Goal: Task Accomplishment & Management: Manage account settings

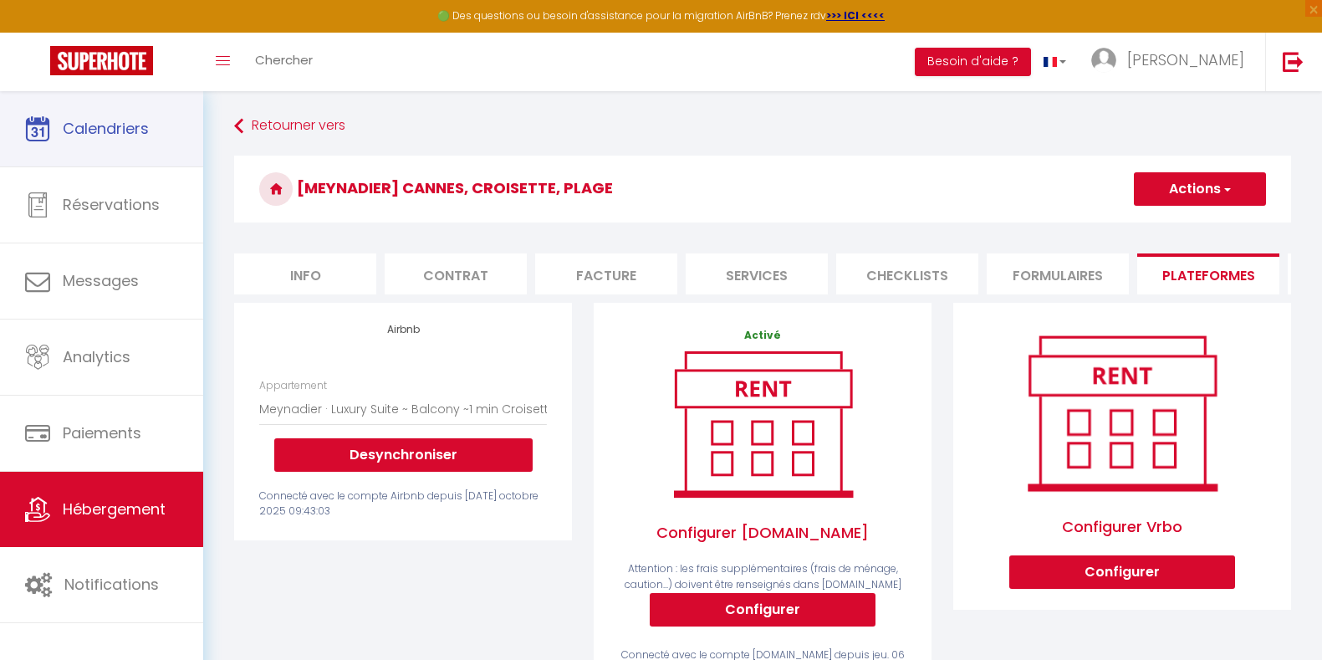
select select "4764-1347831001313428765"
select select "+ 23 %"
select select "+ 31 %"
select select "+ 8 %"
select select "+ 15 %"
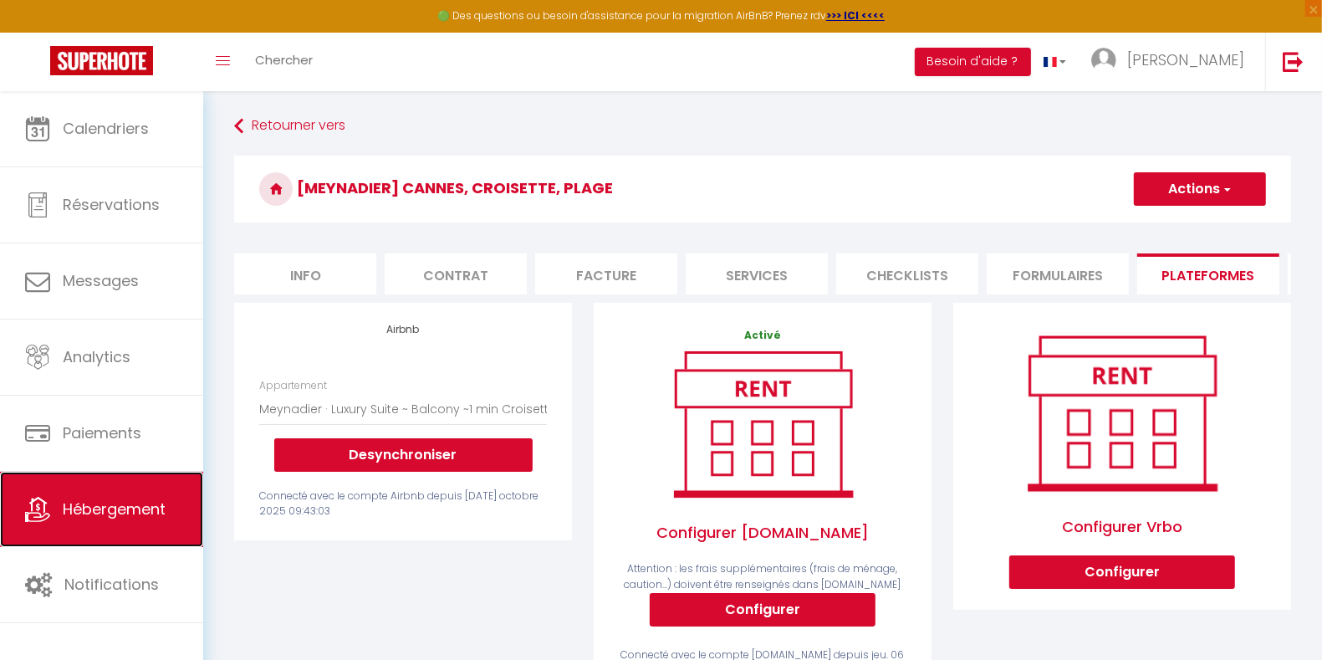
click at [135, 510] on span "Hébergement" at bounding box center [114, 508] width 103 height 21
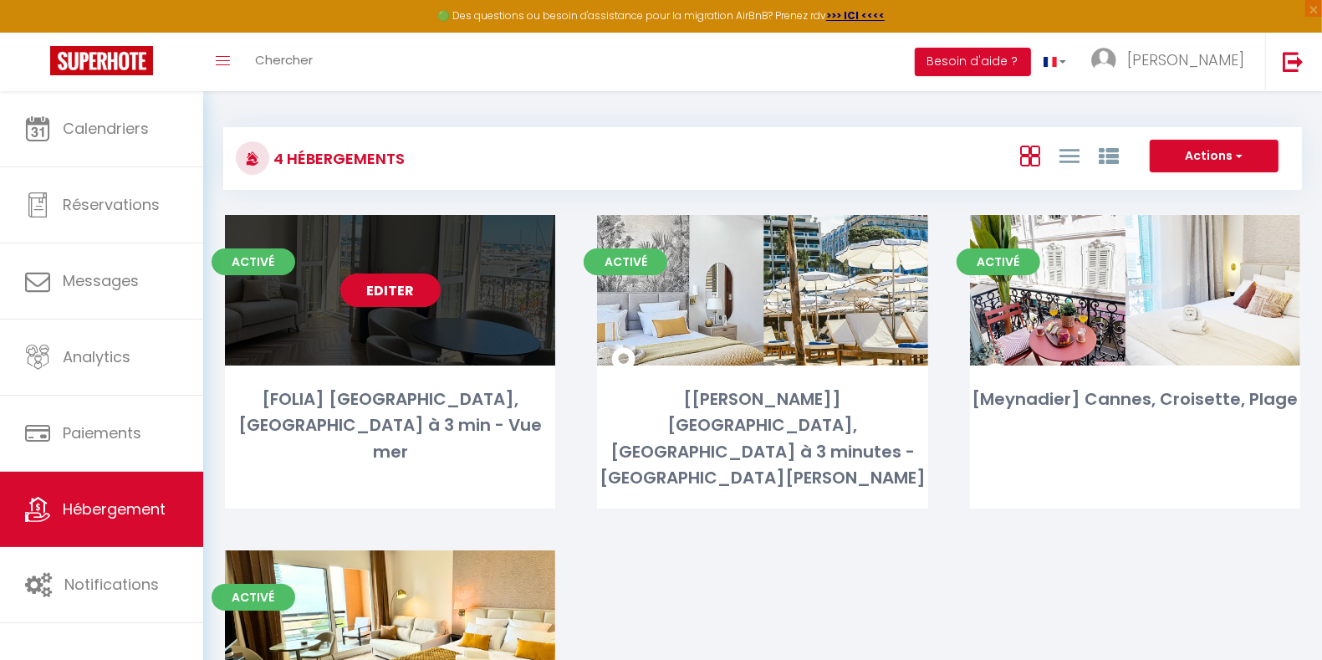
click at [391, 284] on link "Editer" at bounding box center [390, 290] width 100 height 33
select select "3"
select select "2"
select select "1"
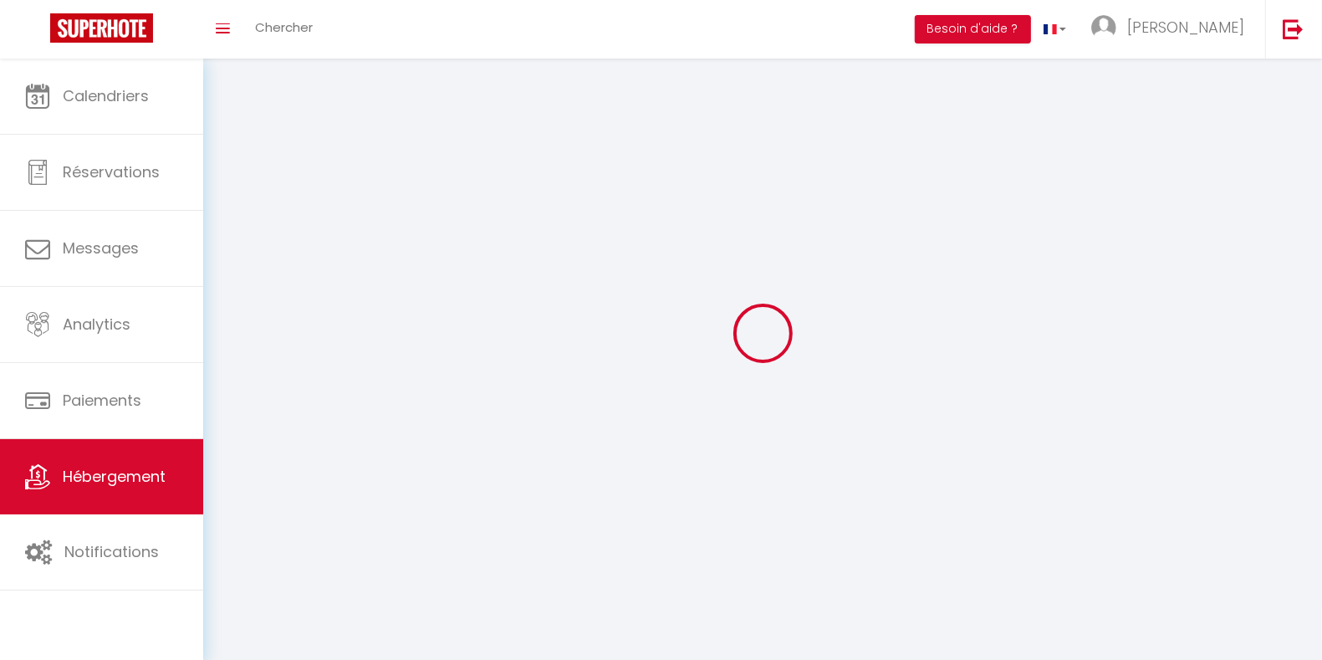
select select
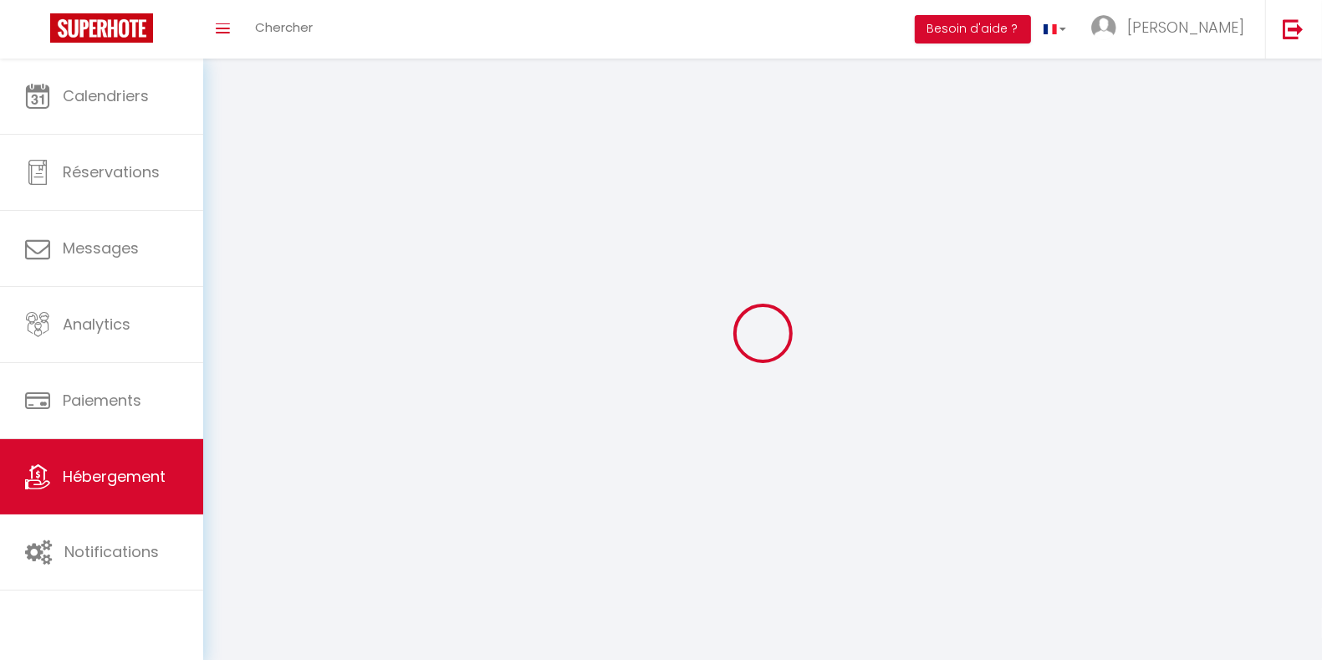
checkbox input "false"
select select
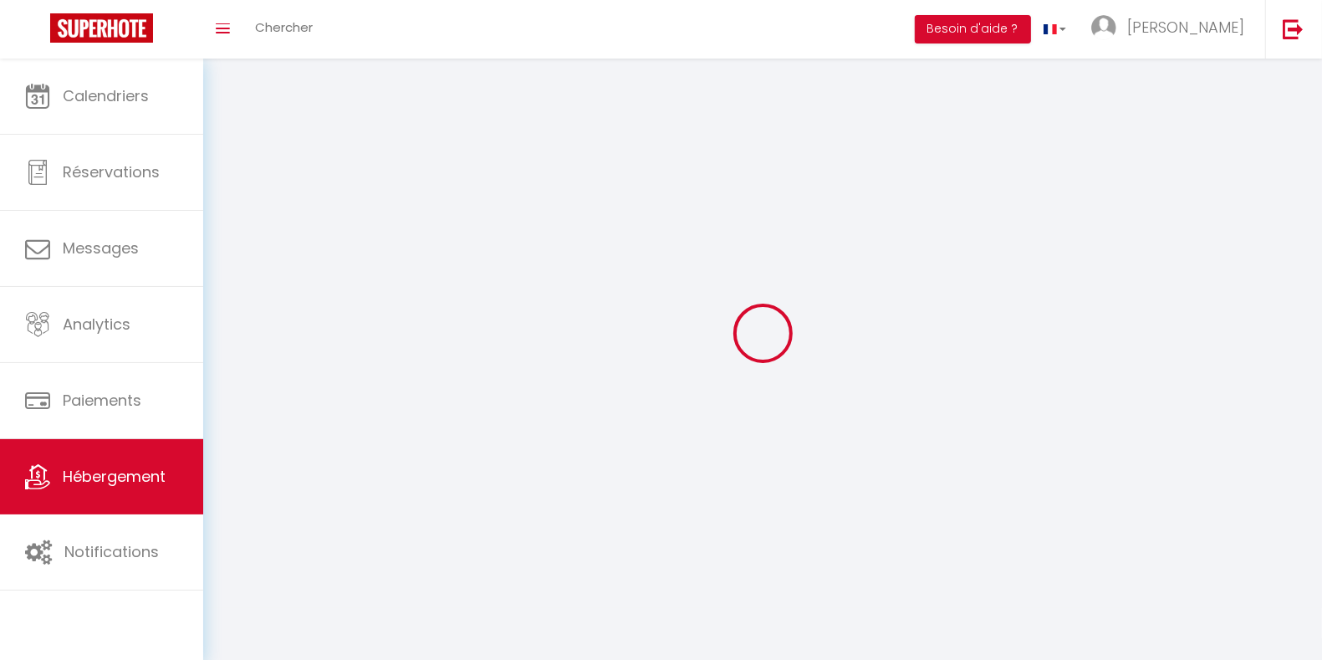
select select
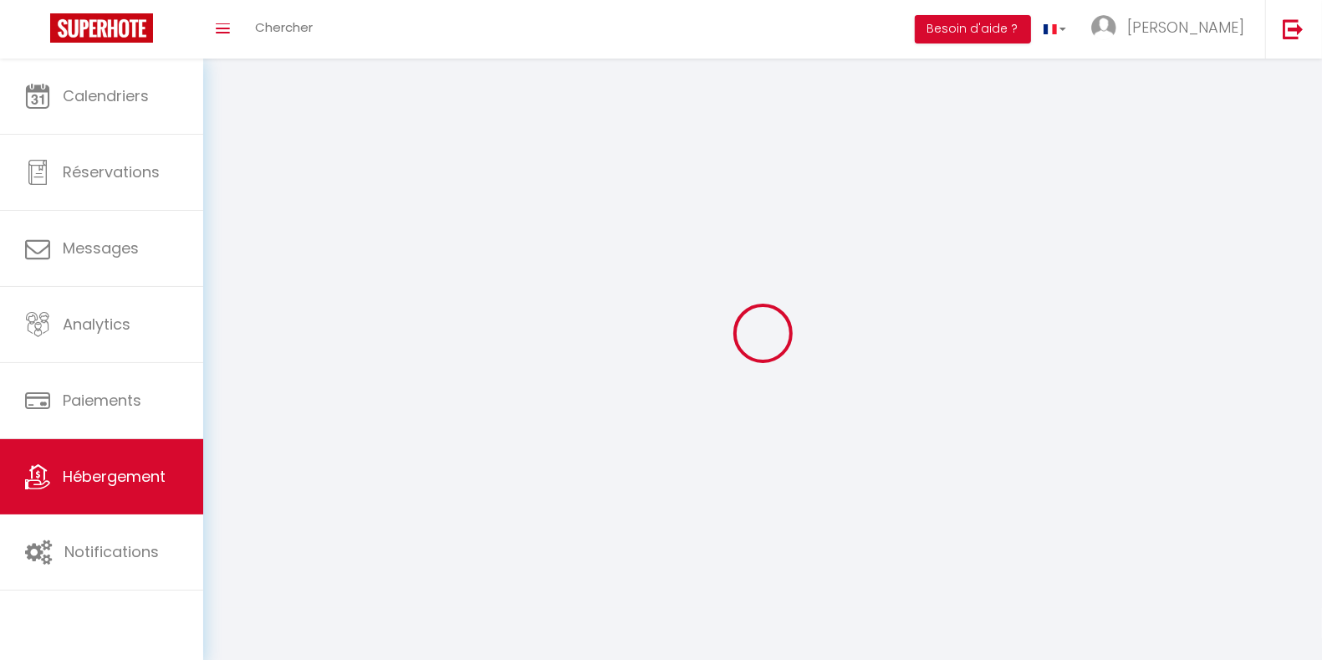
select select
checkbox input "false"
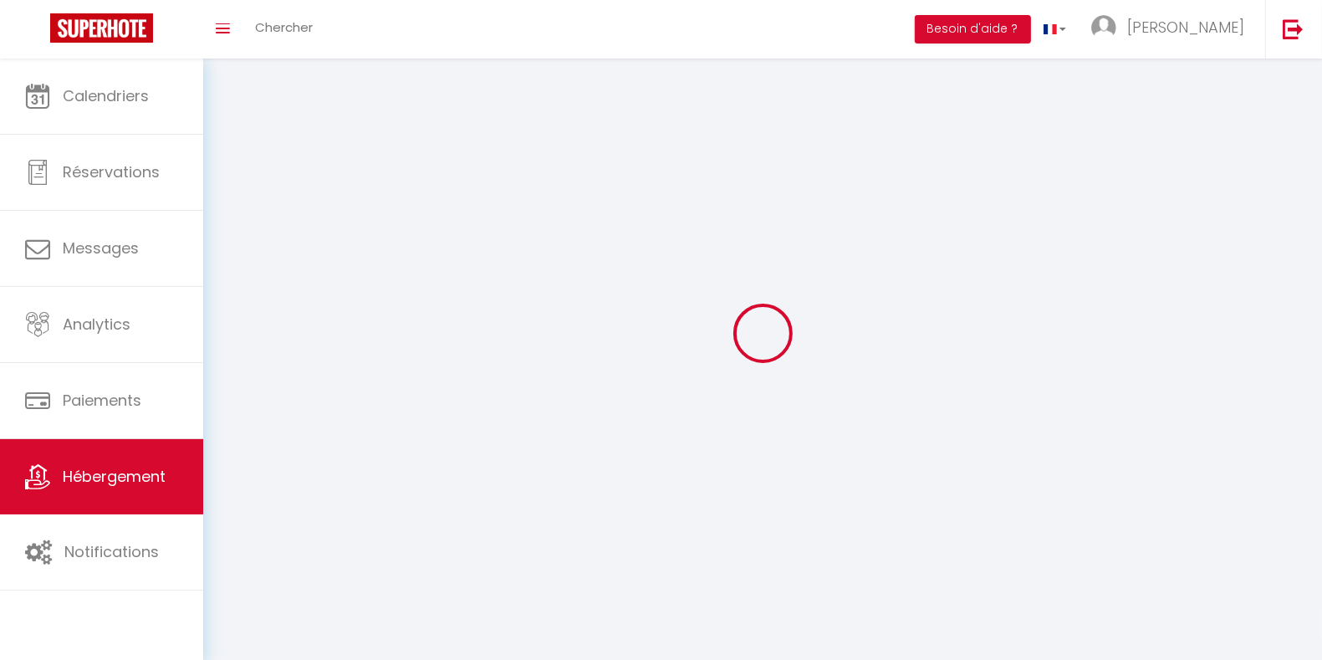
select select
select select "28"
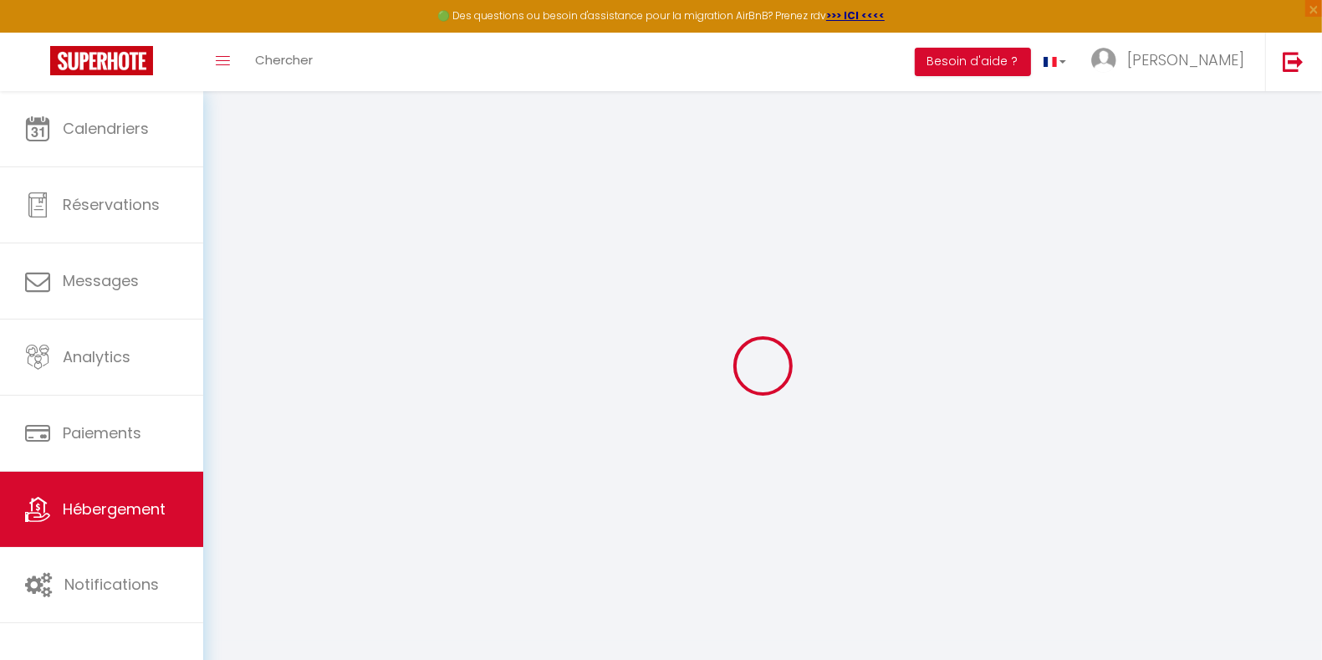
select select
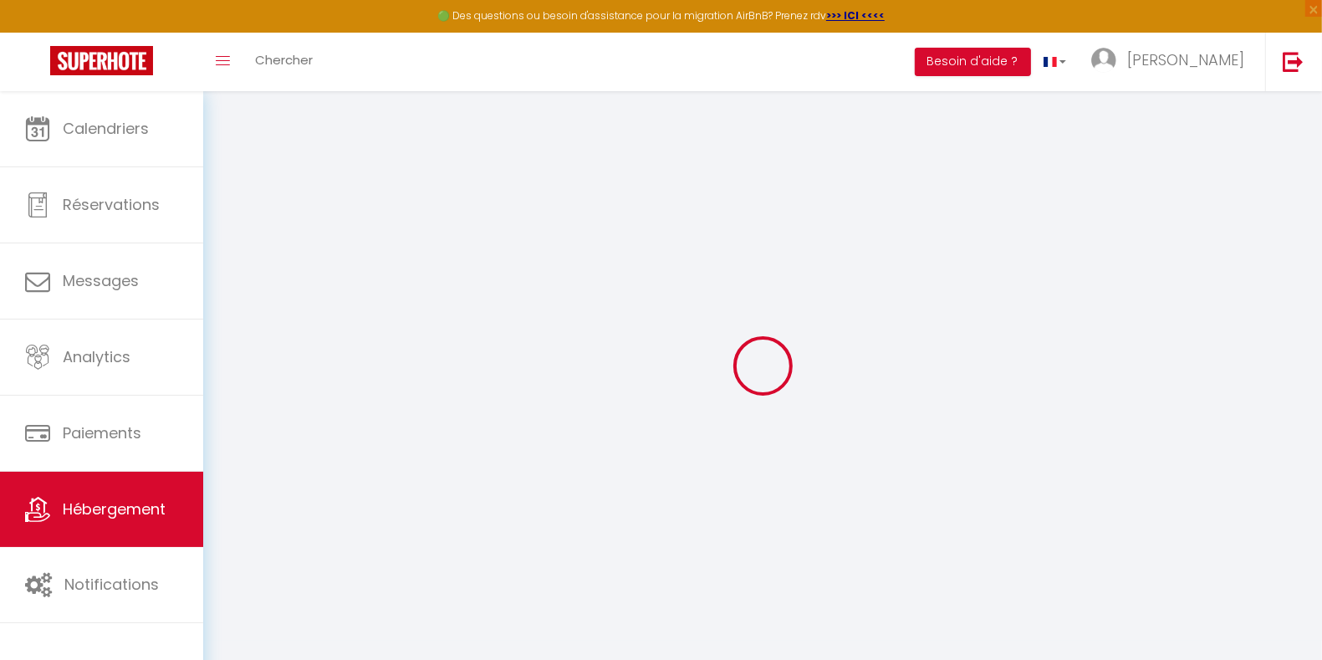
select select
checkbox input "false"
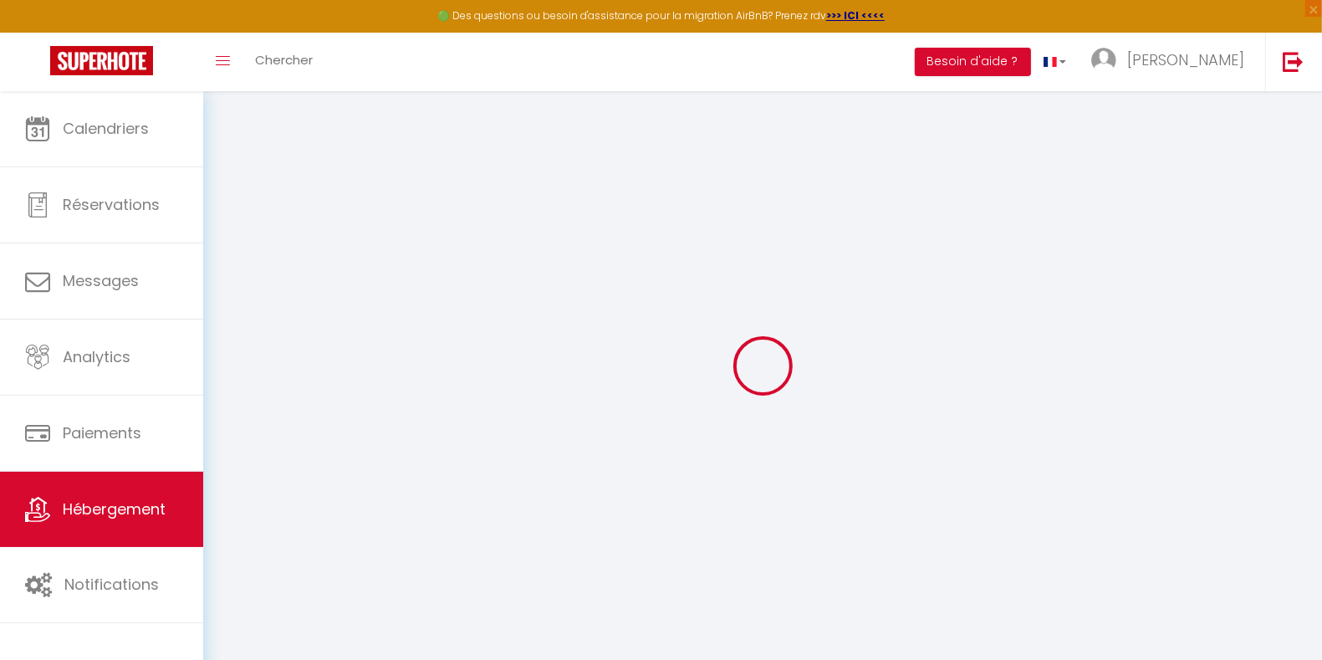
select select
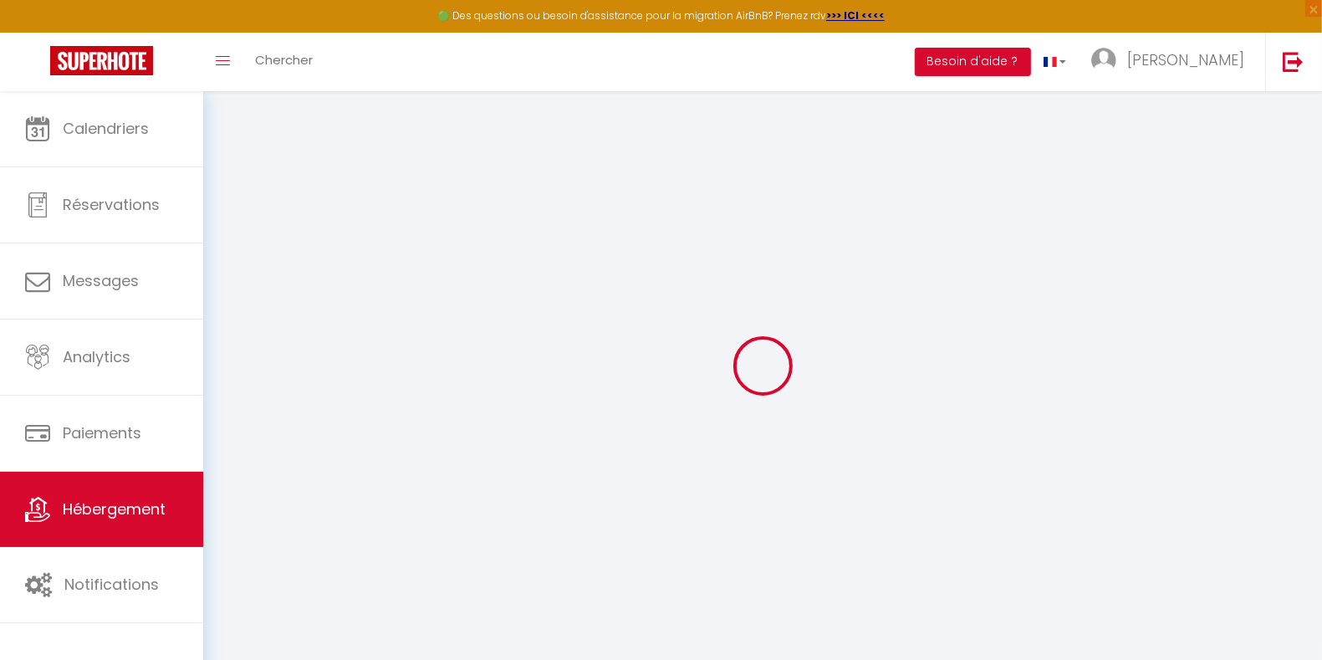
select select
checkbox input "false"
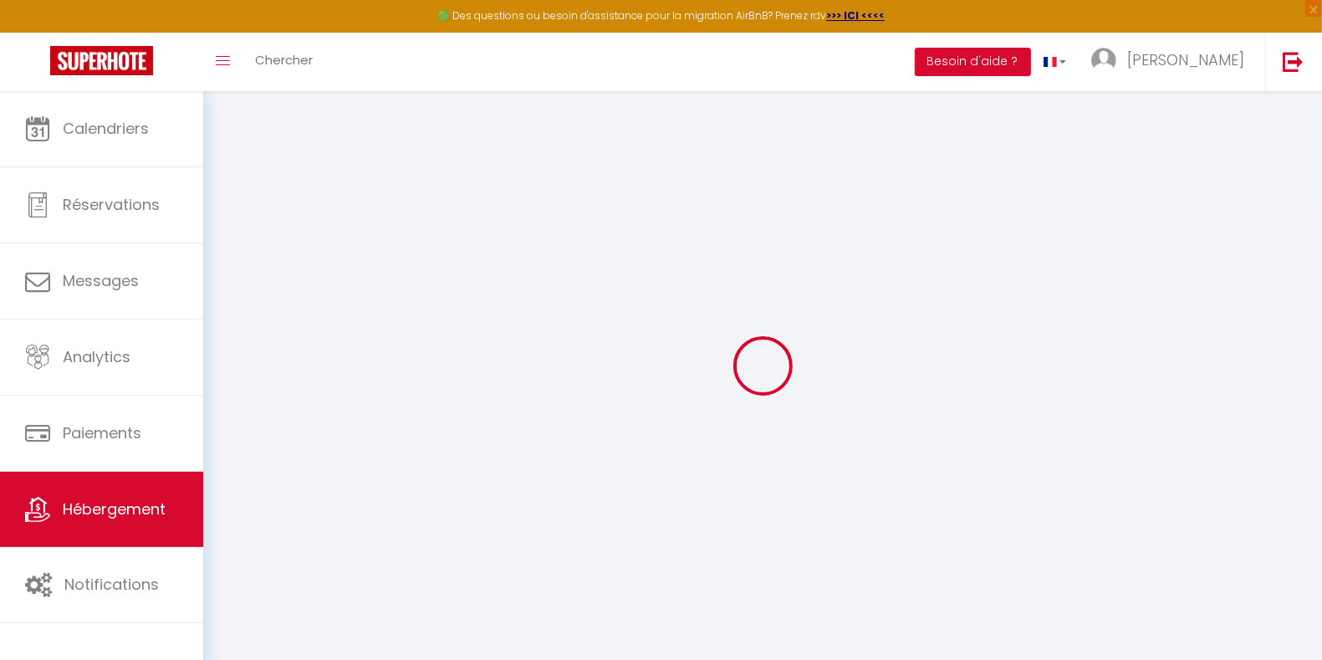
checkbox input "false"
select select
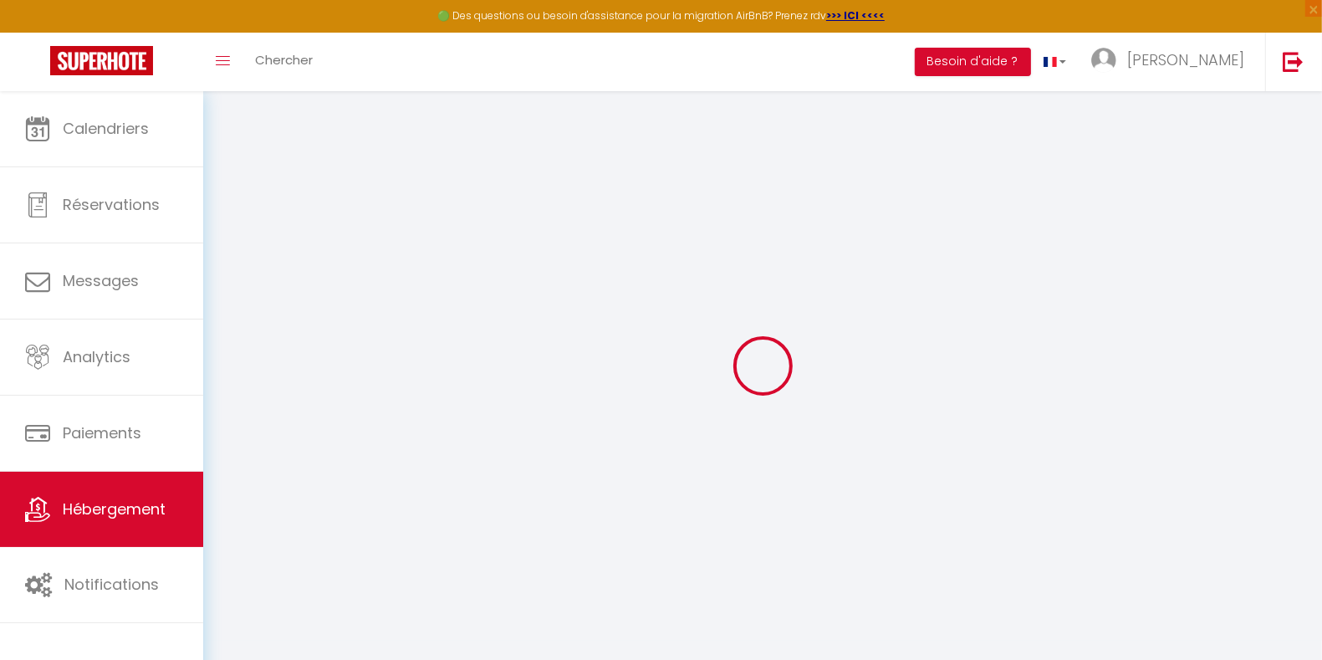
select select
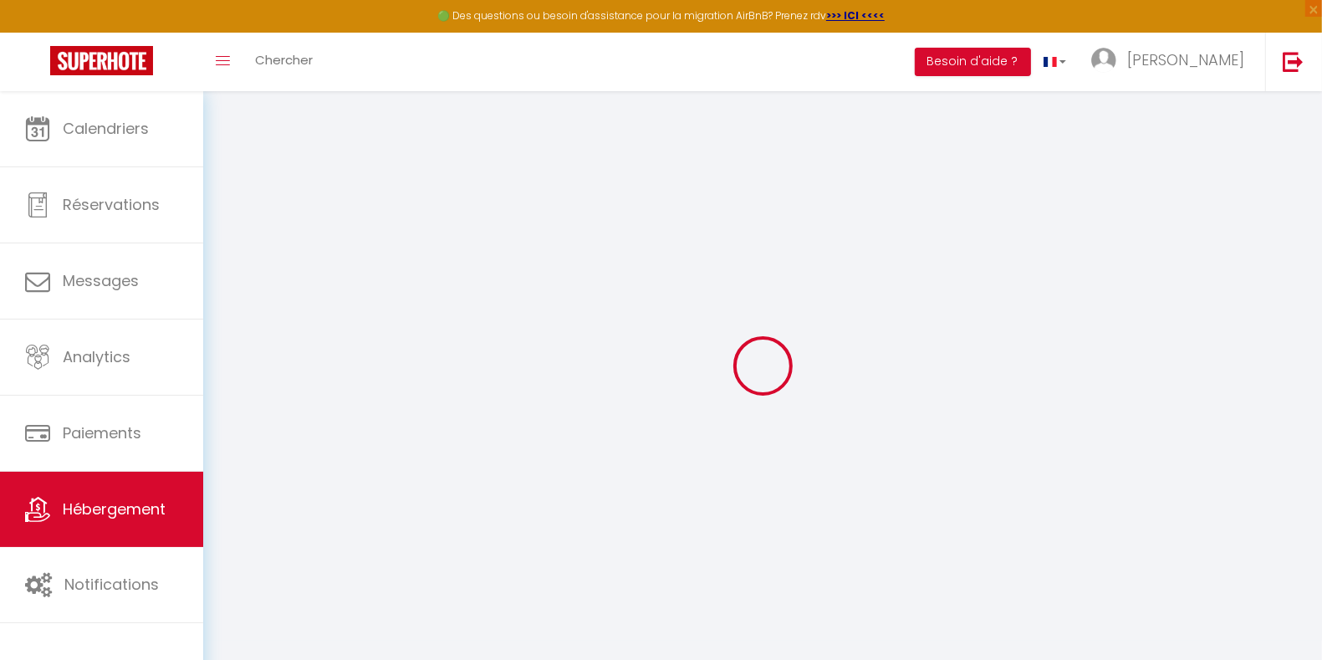
checkbox input "false"
select select
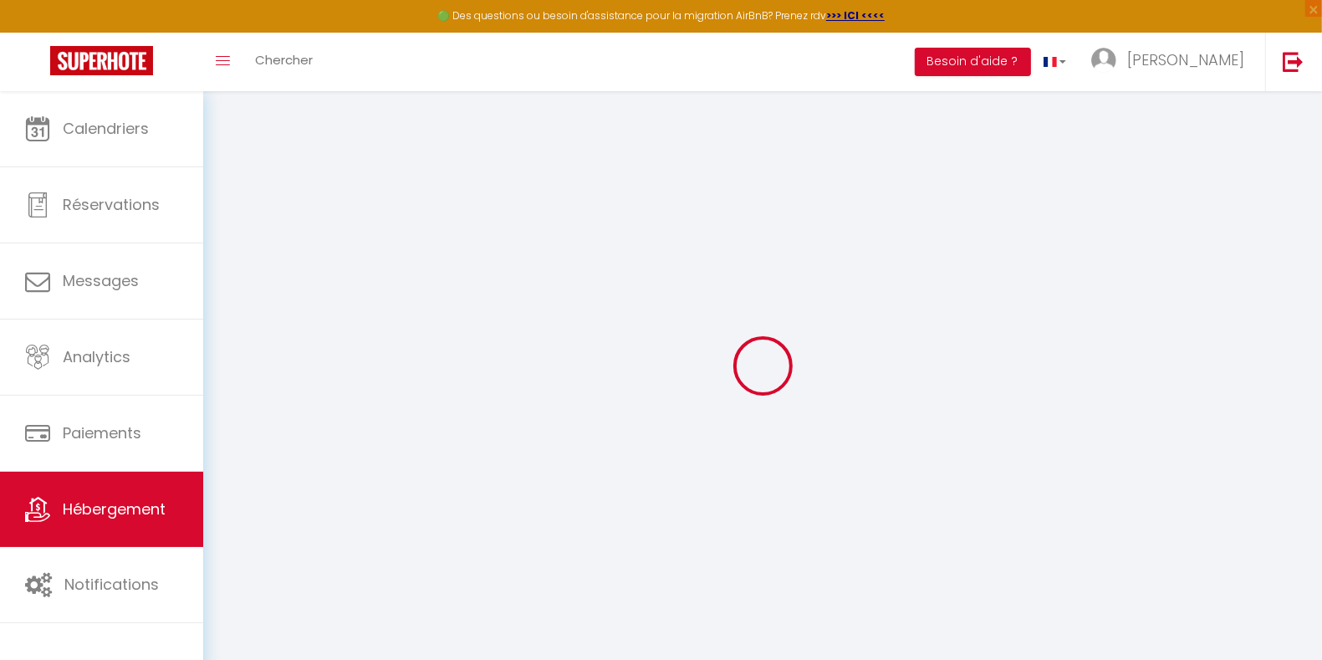
select select
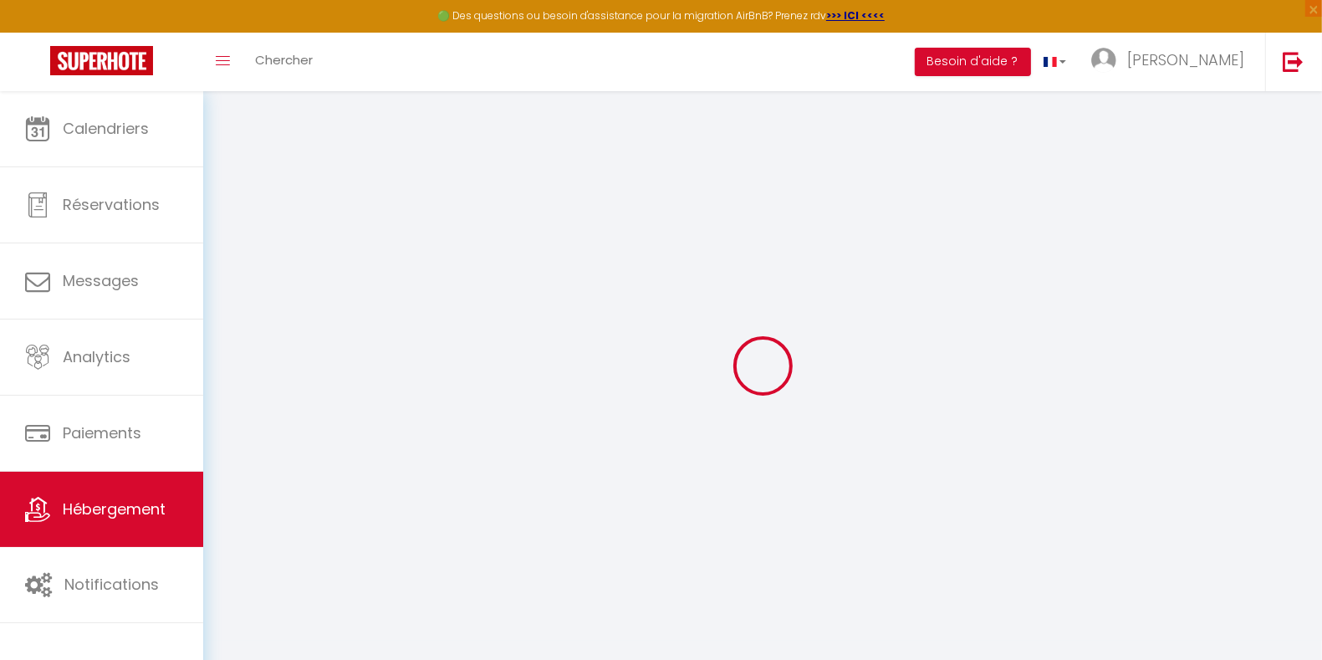
select select
checkbox input "false"
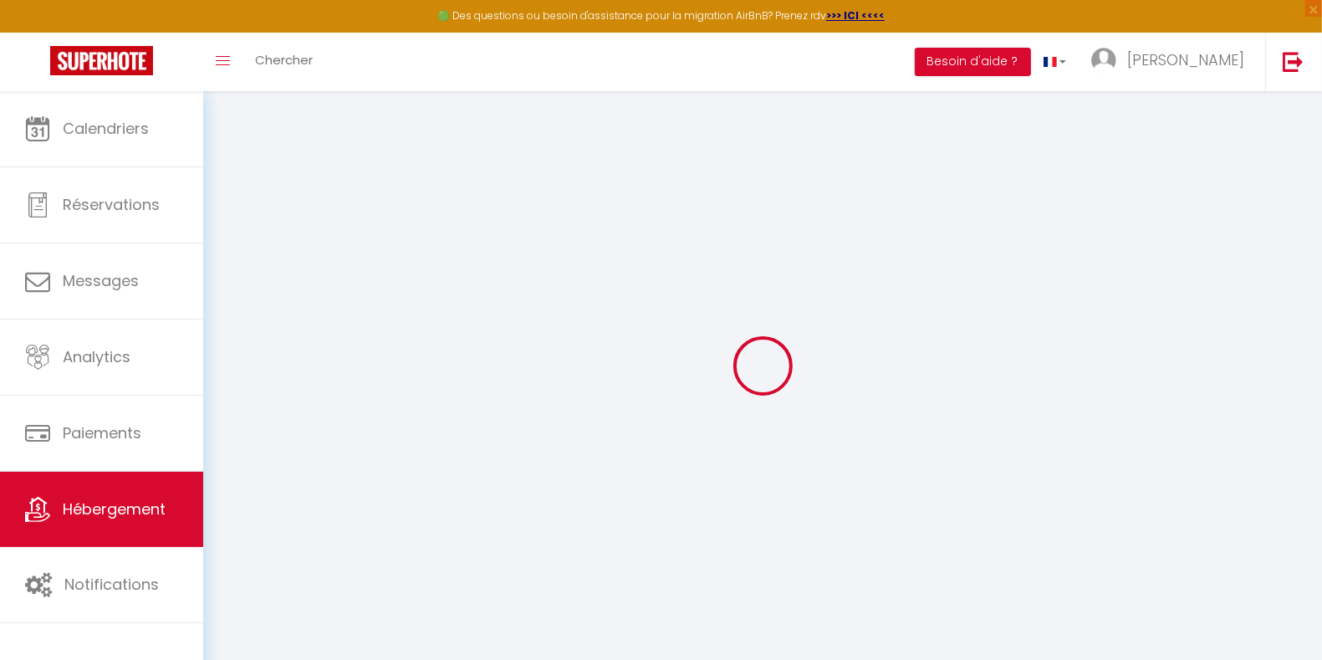
checkbox input "false"
select select
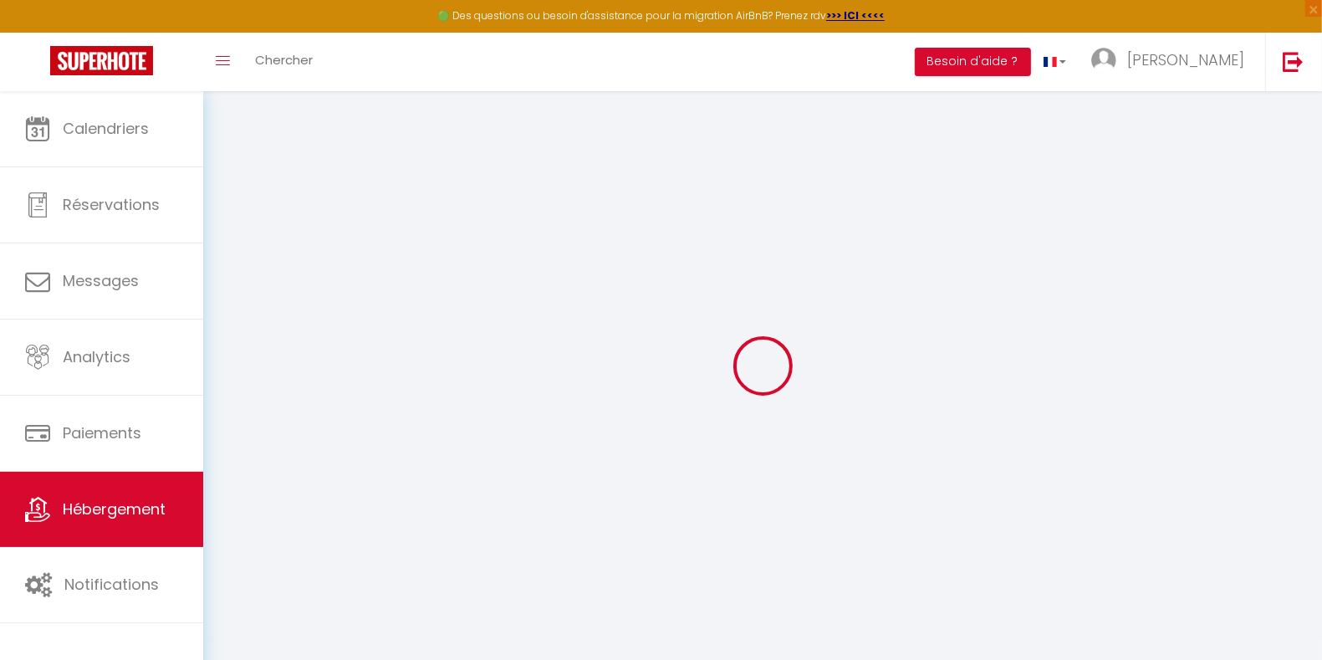
select select
checkbox input "false"
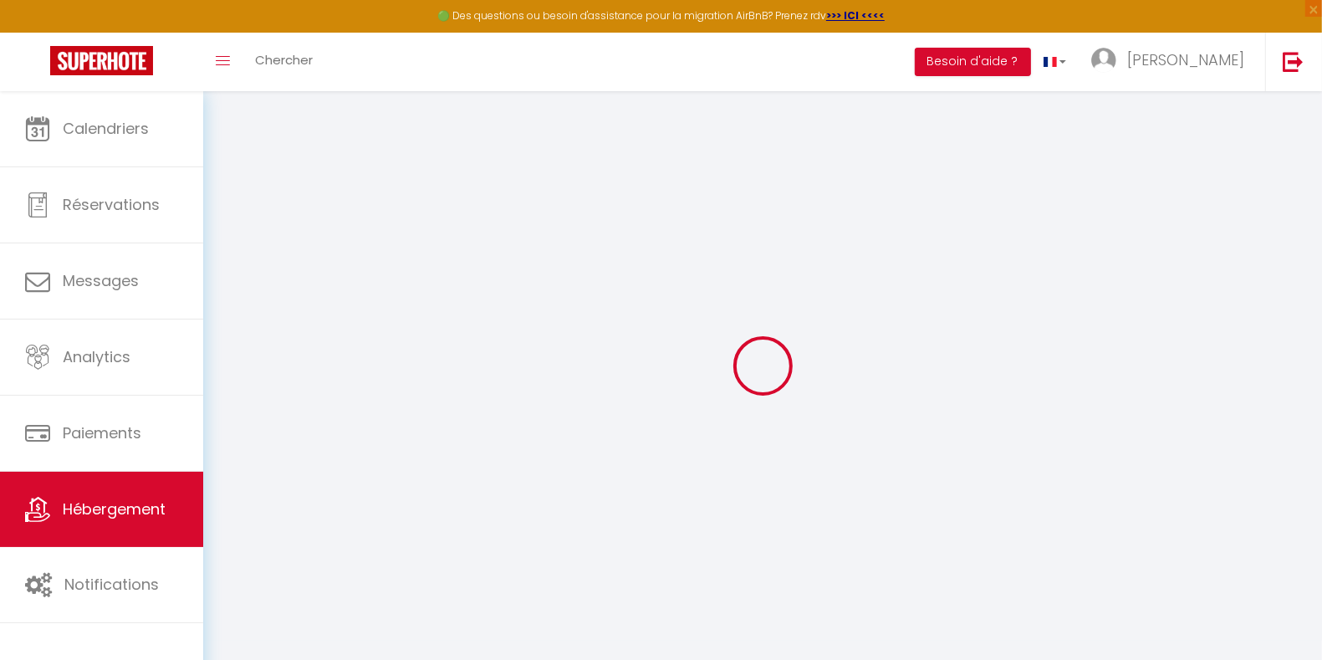
checkbox input "false"
select select
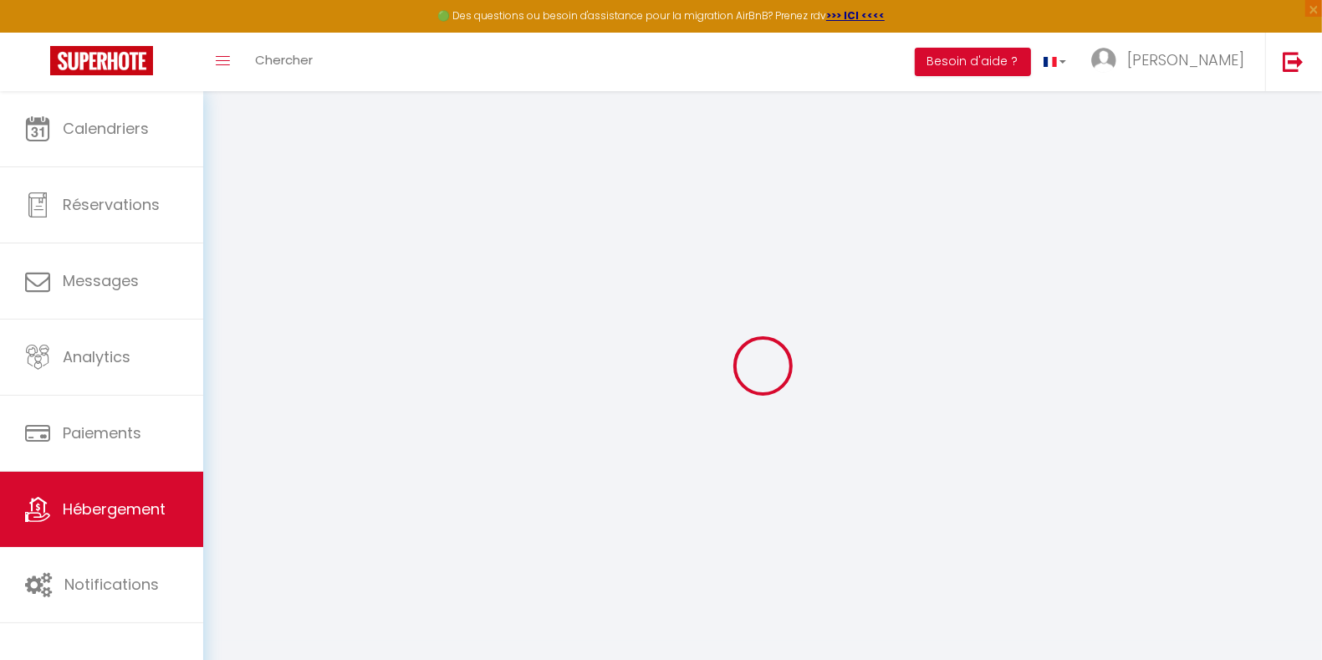
type input "[FOLIA] [GEOGRAPHIC_DATA], [GEOGRAPHIC_DATA] à 3 min - Vue mer"
type input "[PERSON_NAME]"
type input "DALMASSO"
type input "180"
type input "65"
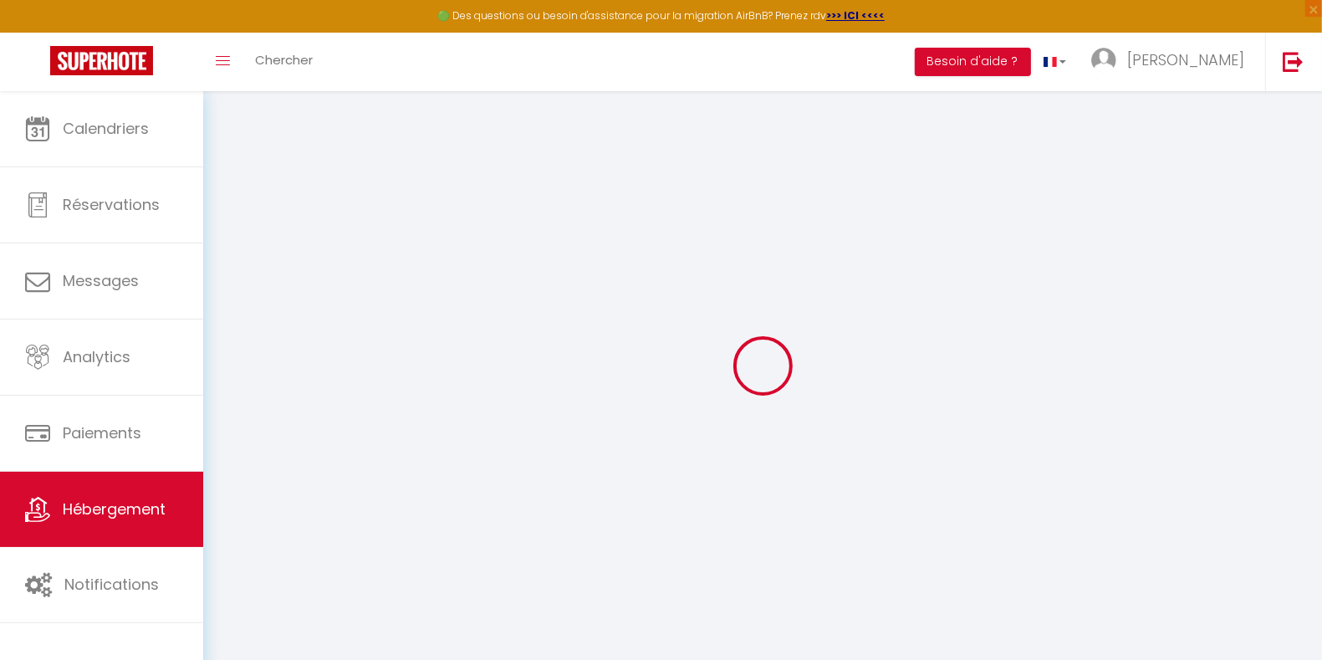
type input "2.95"
type input "500"
select select
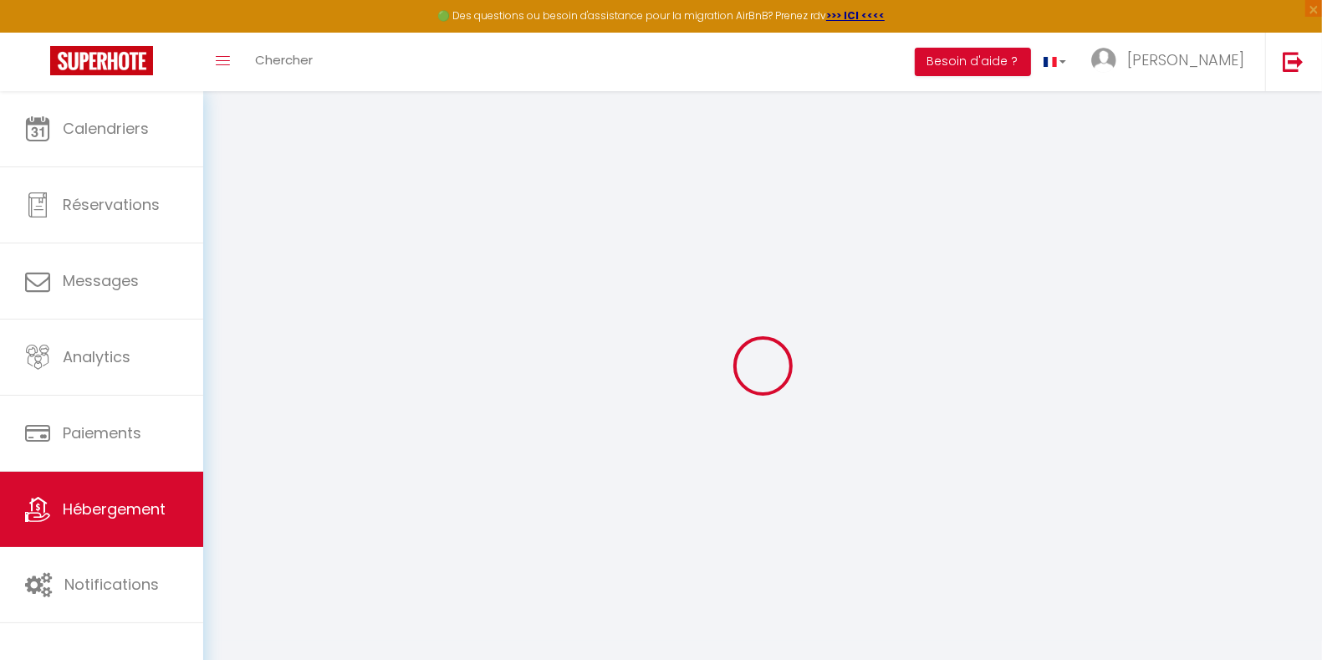
select select
type input "[STREET_ADDRESS][PERSON_NAME]"
type input "06400"
type input "Cannes"
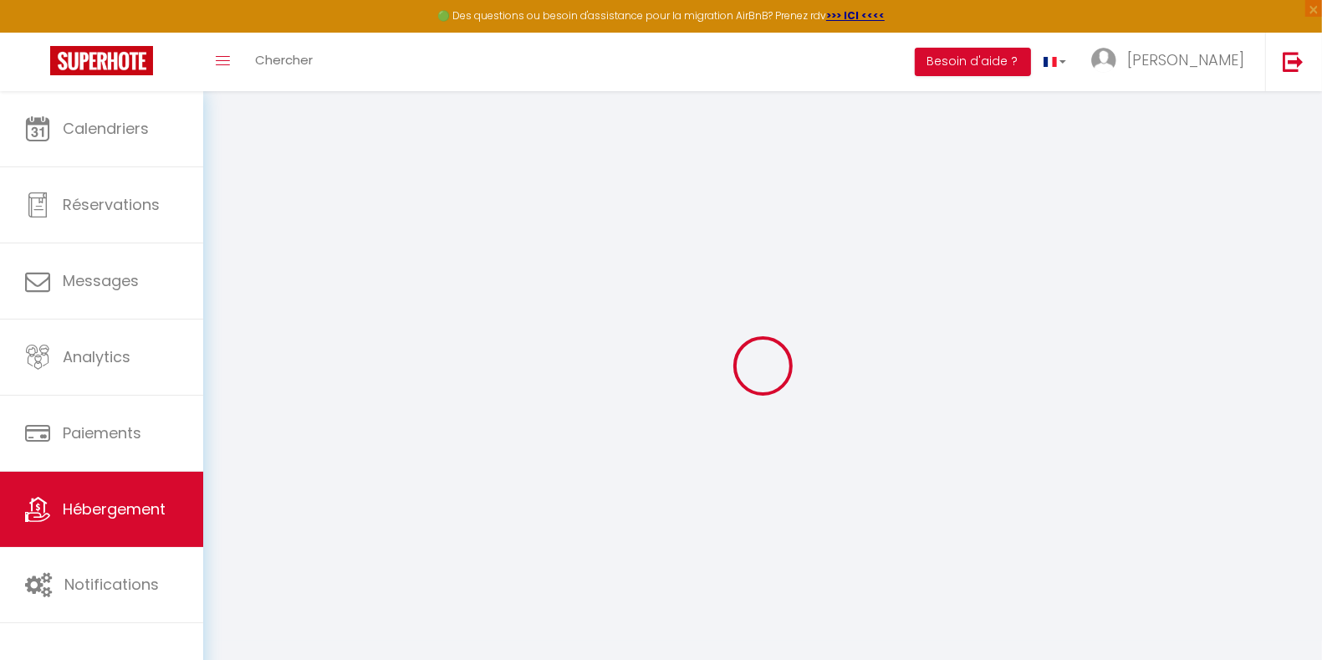
type input "[EMAIL_ADDRESS][DOMAIN_NAME]"
select select "6771"
checkbox input "false"
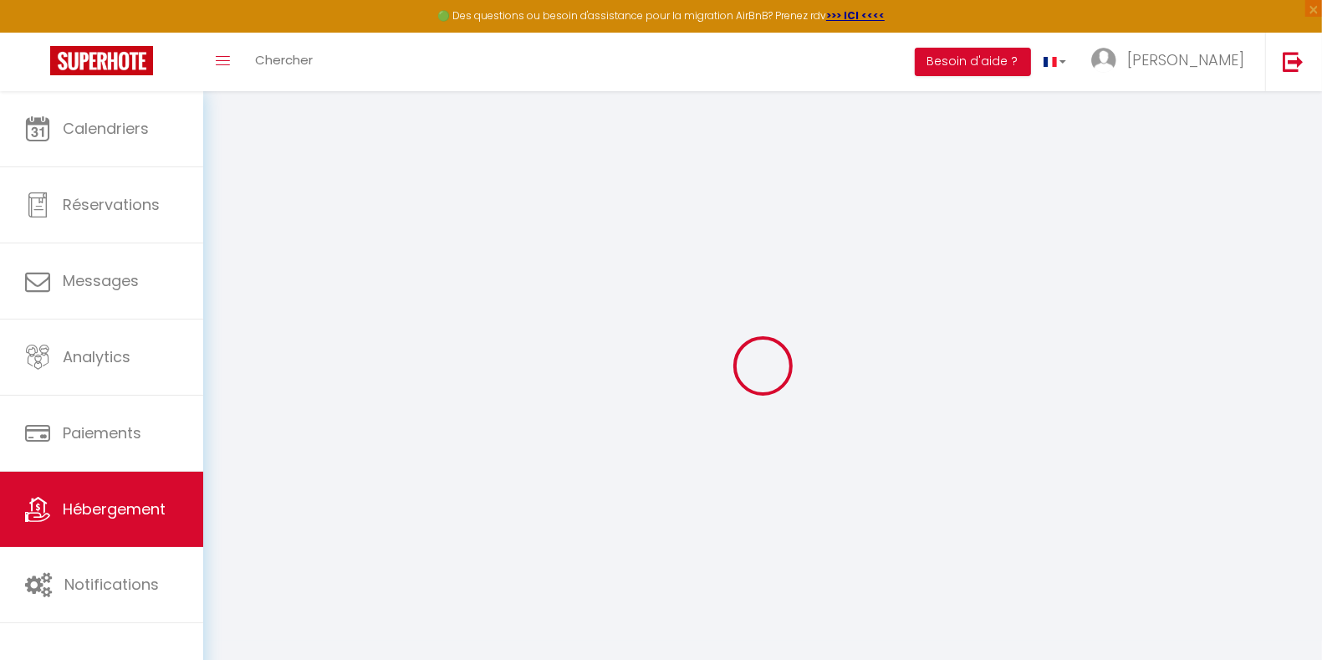
checkbox input "false"
type input "0"
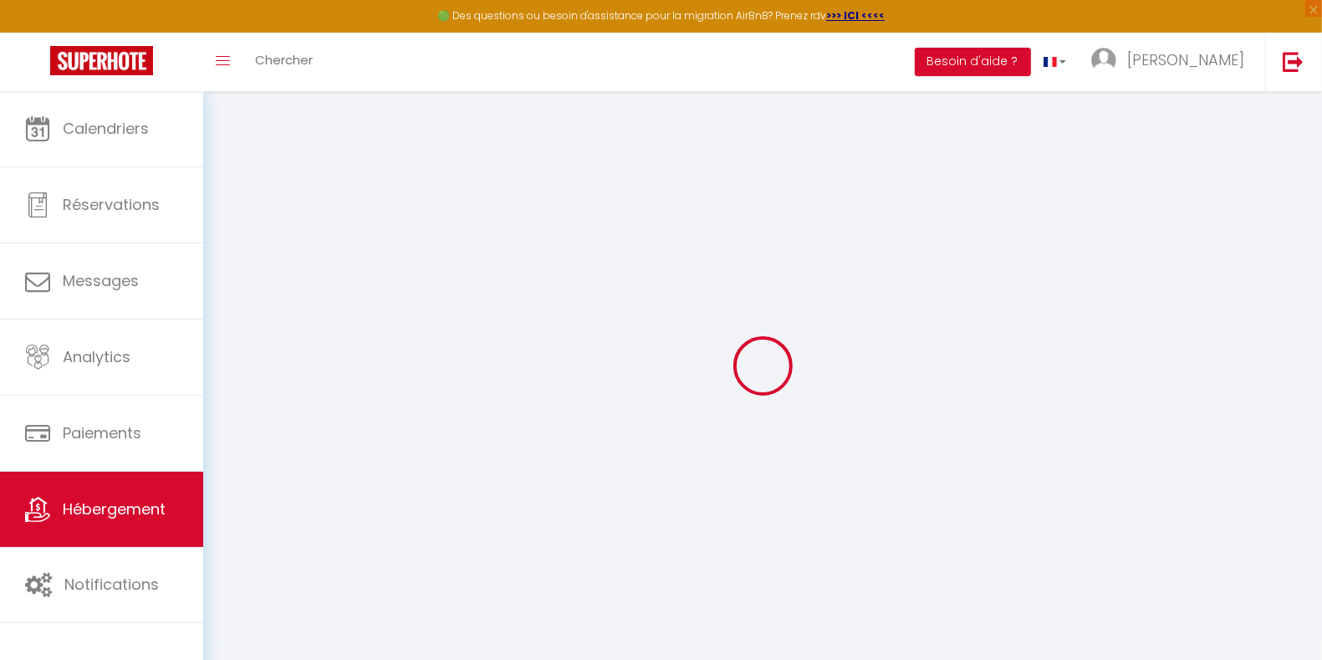
select select "+ 23 %"
select select "+ 31 %"
select select "+ 8 %"
select select "+ 15 %"
select select
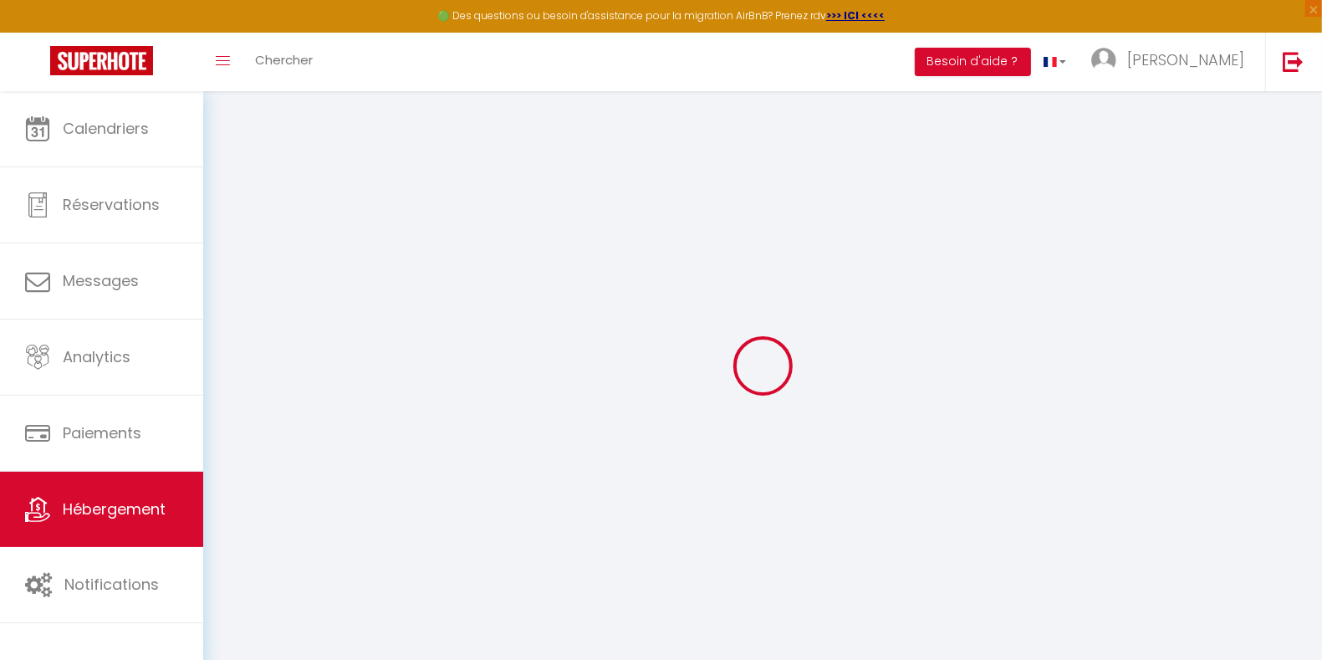
checkbox input "false"
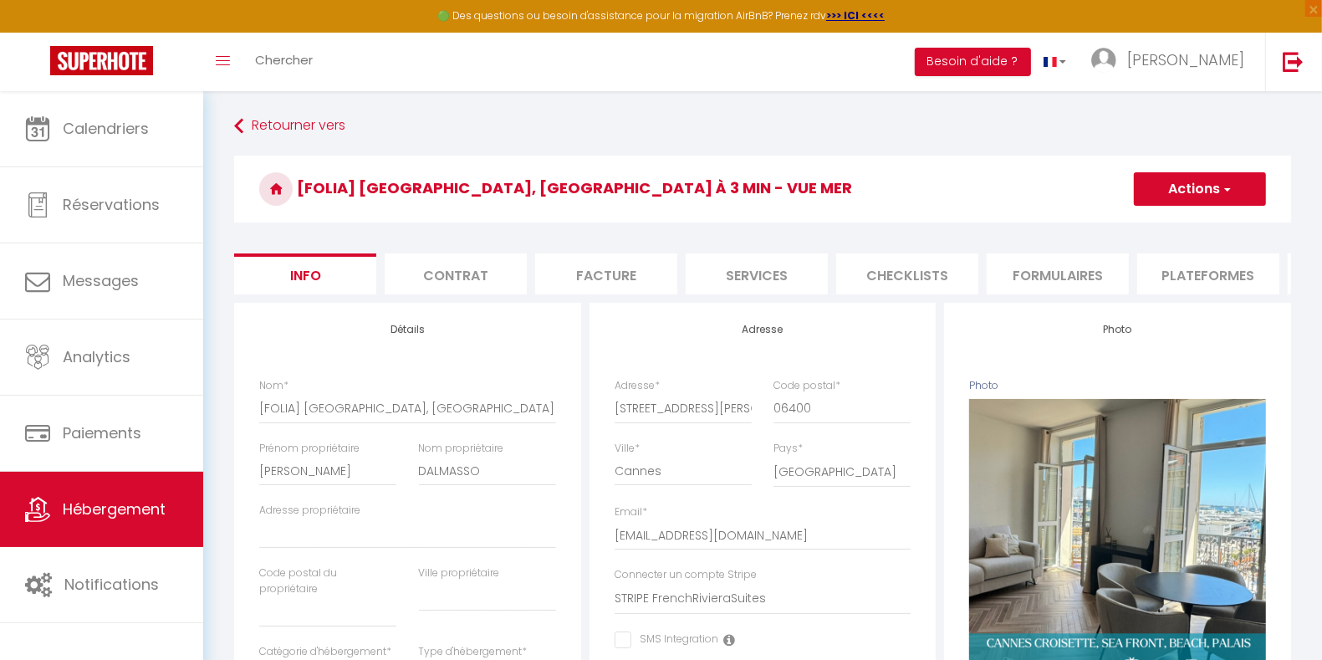
click at [1203, 283] on li "Plateformes" at bounding box center [1208, 273] width 142 height 41
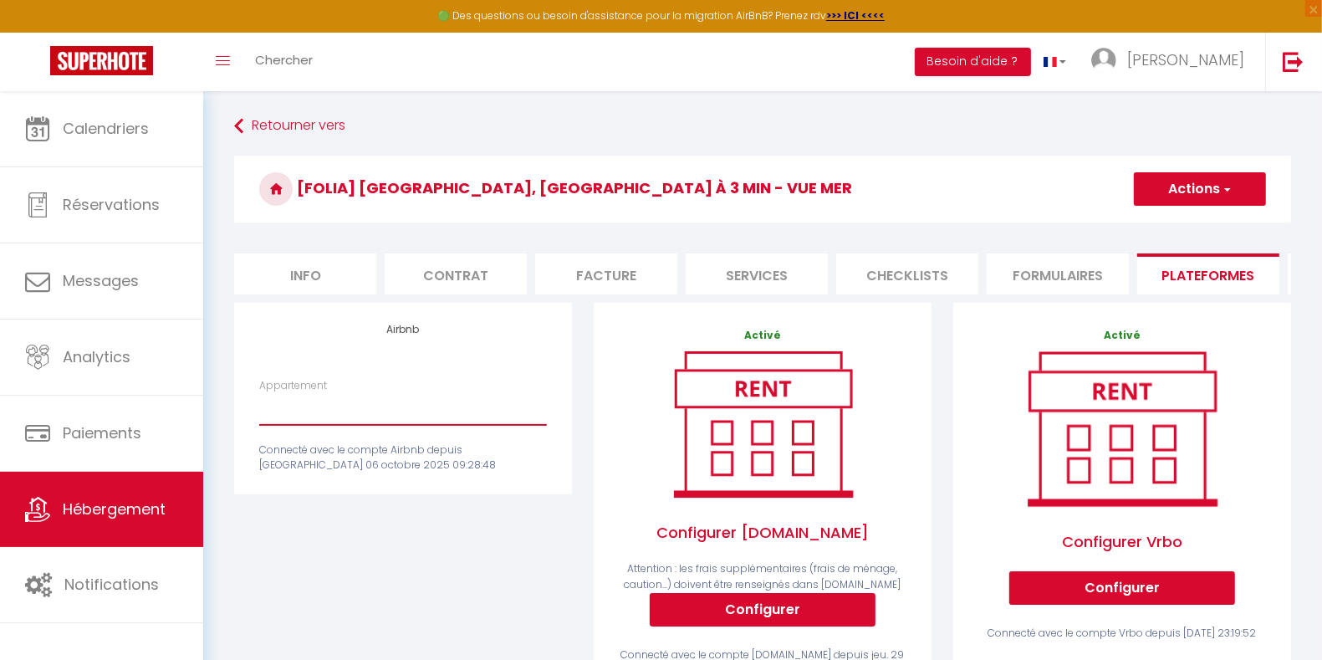
click at [344, 425] on select "Appartement" at bounding box center [403, 409] width 288 height 32
click at [259, 408] on select "Appartement" at bounding box center [403, 409] width 288 height 32
click at [368, 421] on select "Appartement" at bounding box center [403, 409] width 288 height 32
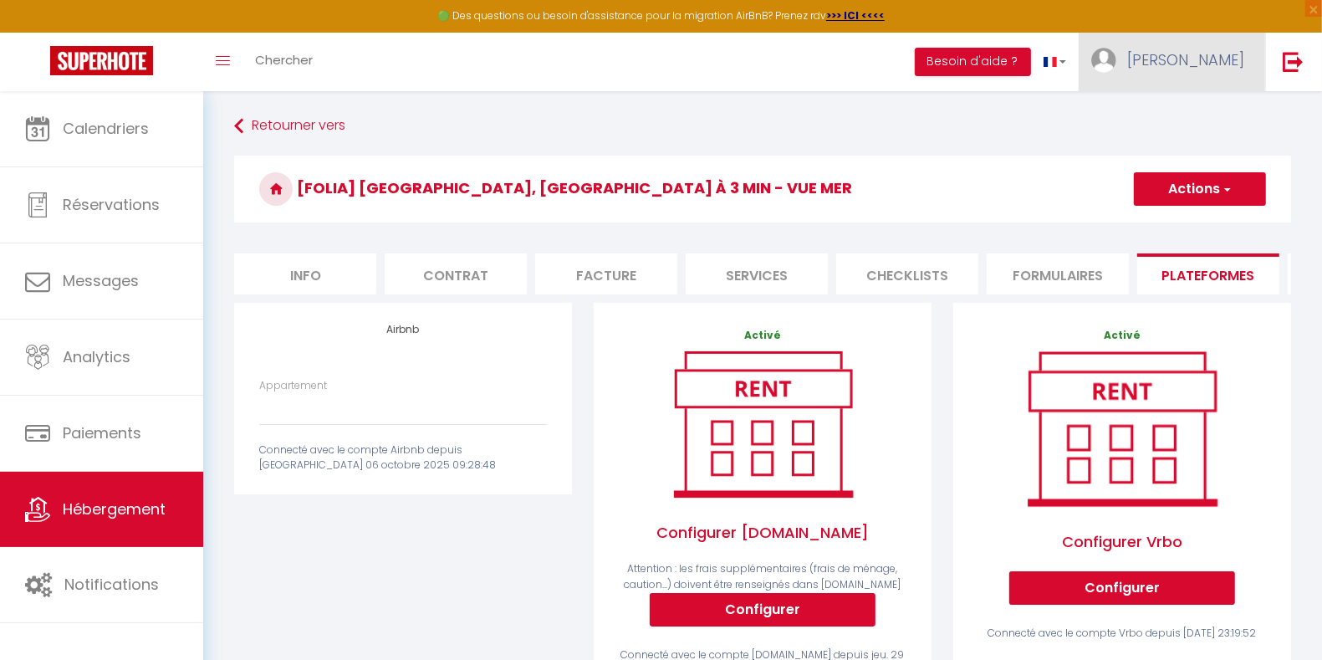
click at [1184, 50] on span "[PERSON_NAME]" at bounding box center [1185, 59] width 117 height 21
click at [1198, 119] on link "Paramètres" at bounding box center [1199, 116] width 124 height 28
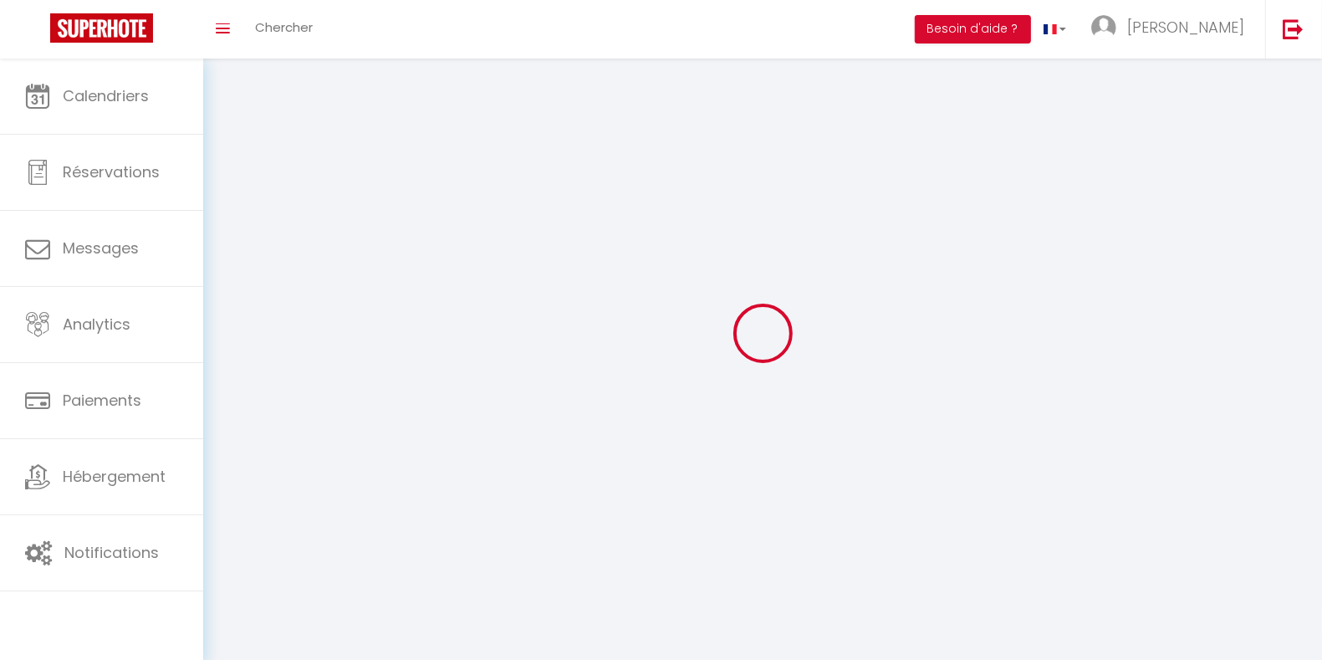
type input "[PERSON_NAME]"
type input "DALMASSO"
type input "0614707946"
type input "308 CH des cadenasses"
type input "06140"
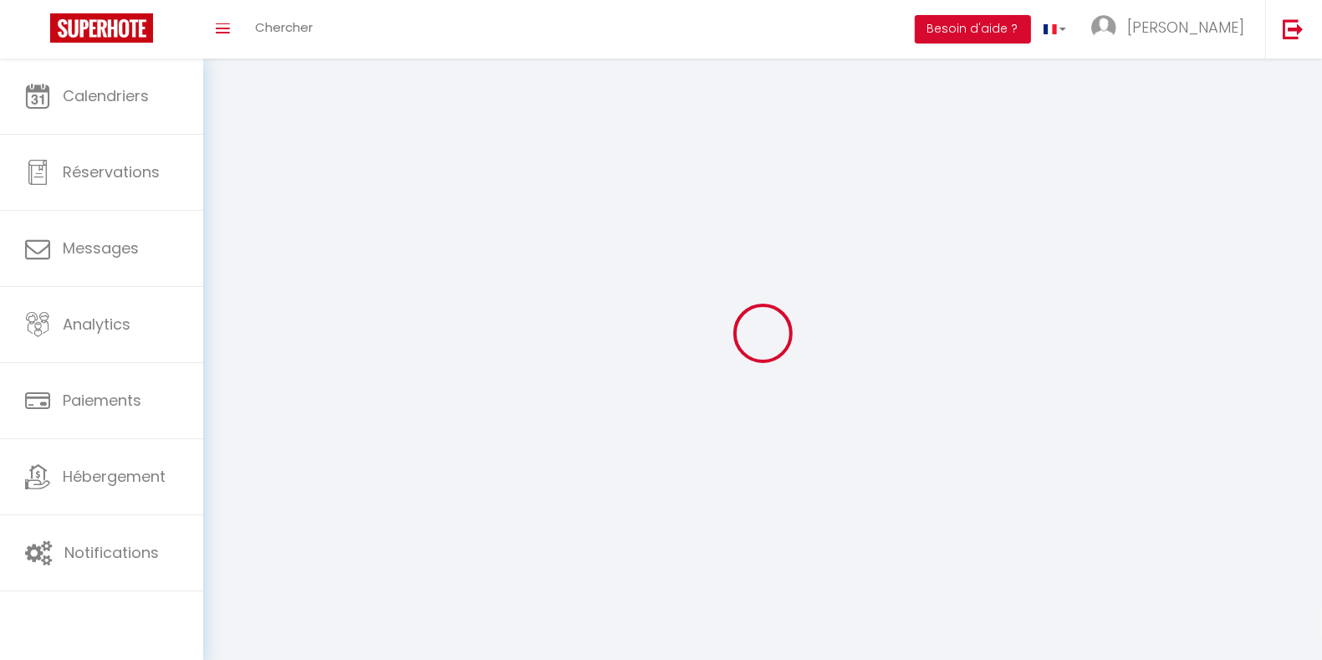
type input "Tourrettes sur loup"
type input "UsfwXiGUsq0ASwiYzdLxhYCPh"
type input "vGLexdfMfLUAPtpLfPUnbgo66"
type input "[URL][DOMAIN_NAME]"
select select "28"
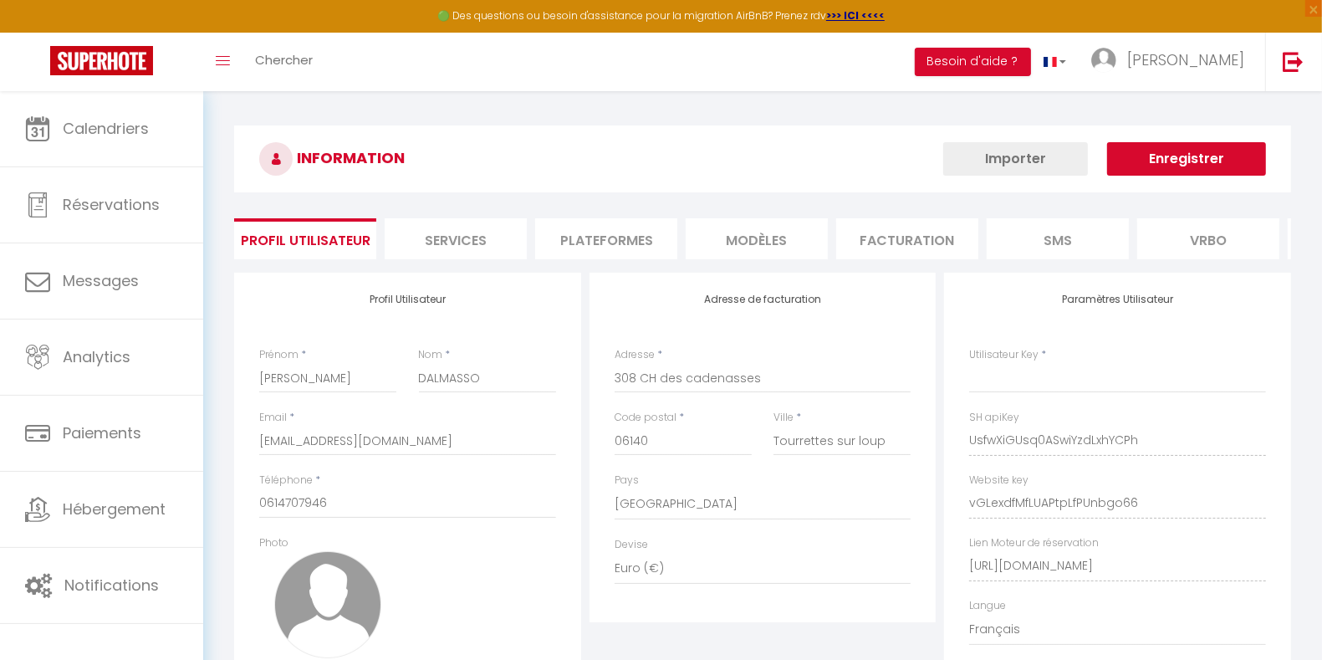
type input "UsfwXiGUsq0ASwiYzdLxhYCPh"
type input "vGLexdfMfLUAPtpLfPUnbgo66"
type input "[URL][DOMAIN_NAME]"
select select "fr"
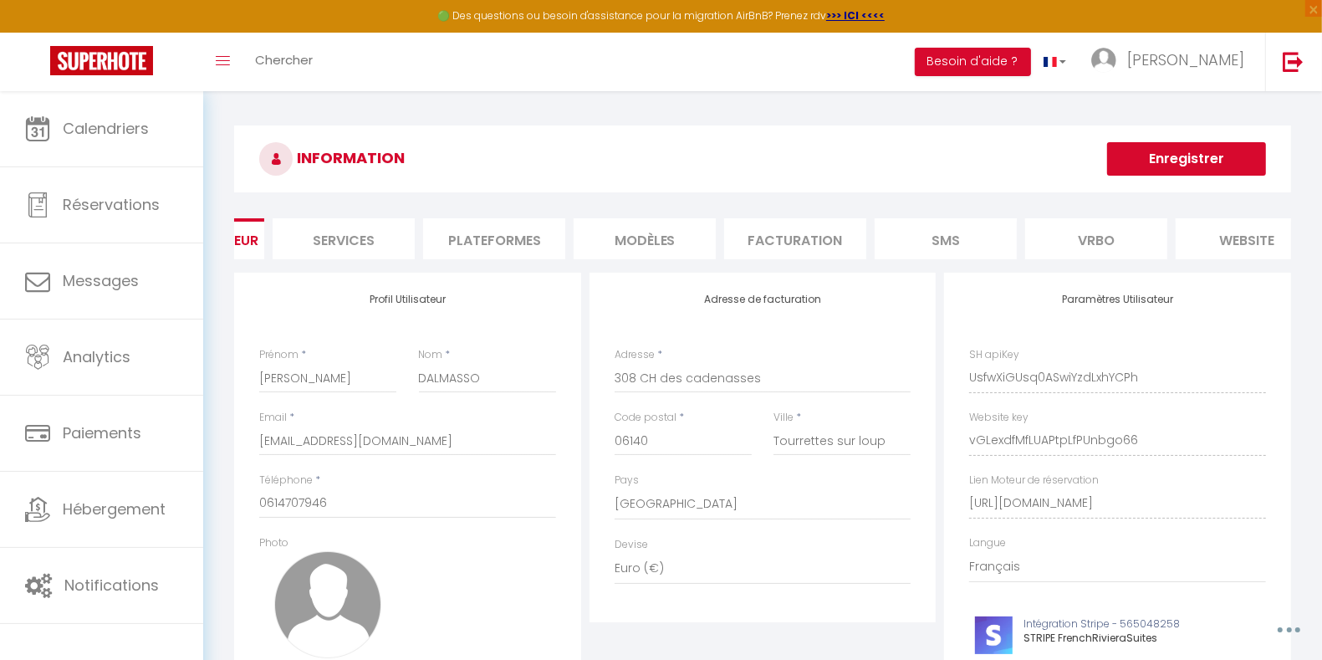
scroll to position [0, 121]
click at [498, 241] on li "Plateformes" at bounding box center [485, 238] width 142 height 41
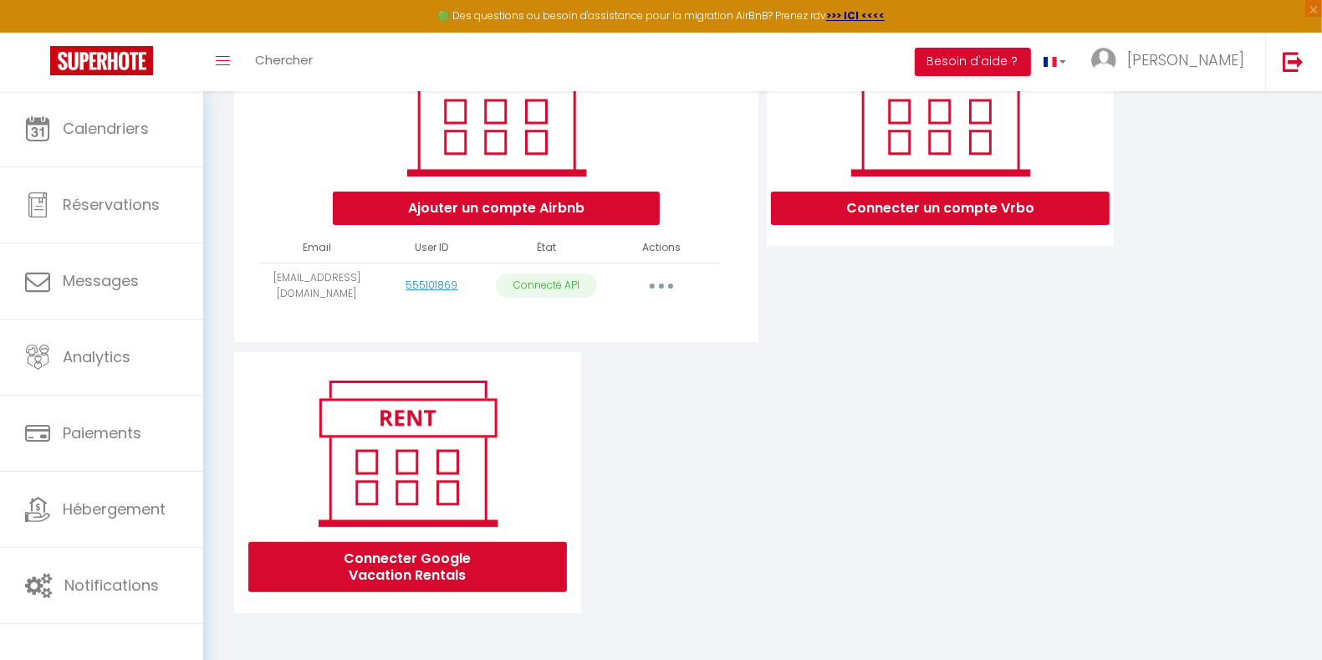
scroll to position [285, 0]
click at [661, 287] on icon "button" at bounding box center [661, 286] width 5 height 5
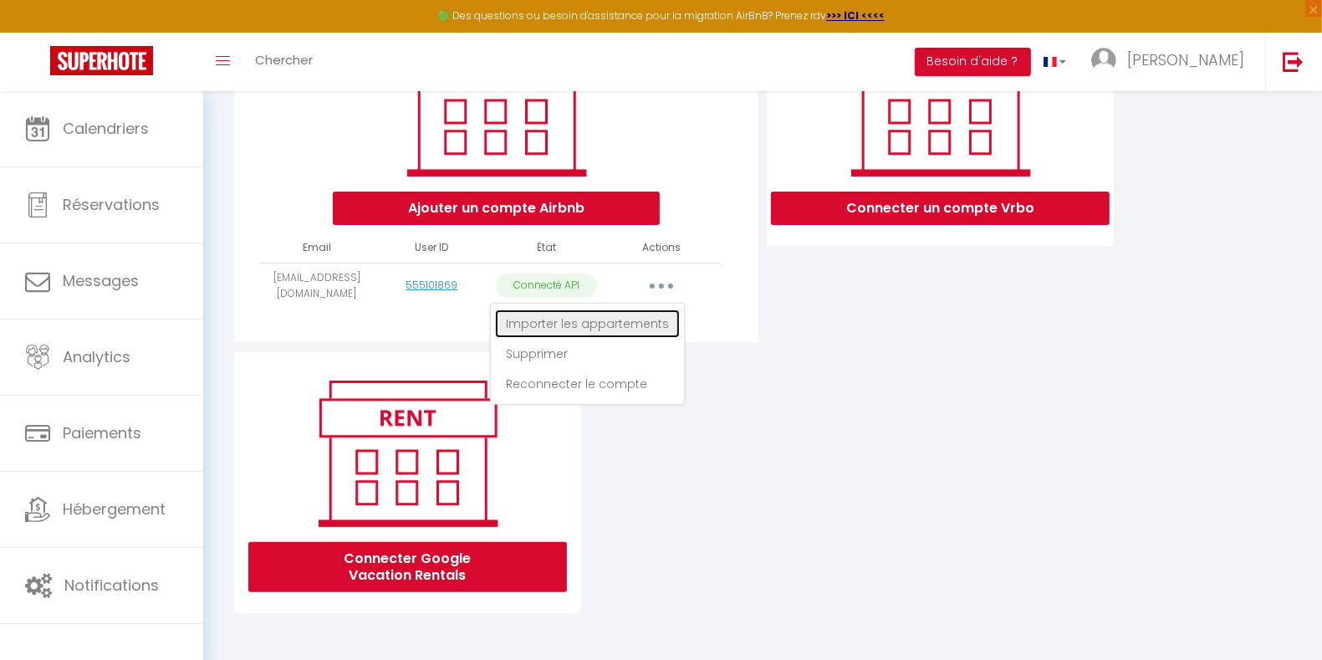
click at [640, 323] on link "Importer les appartements" at bounding box center [587, 323] width 185 height 28
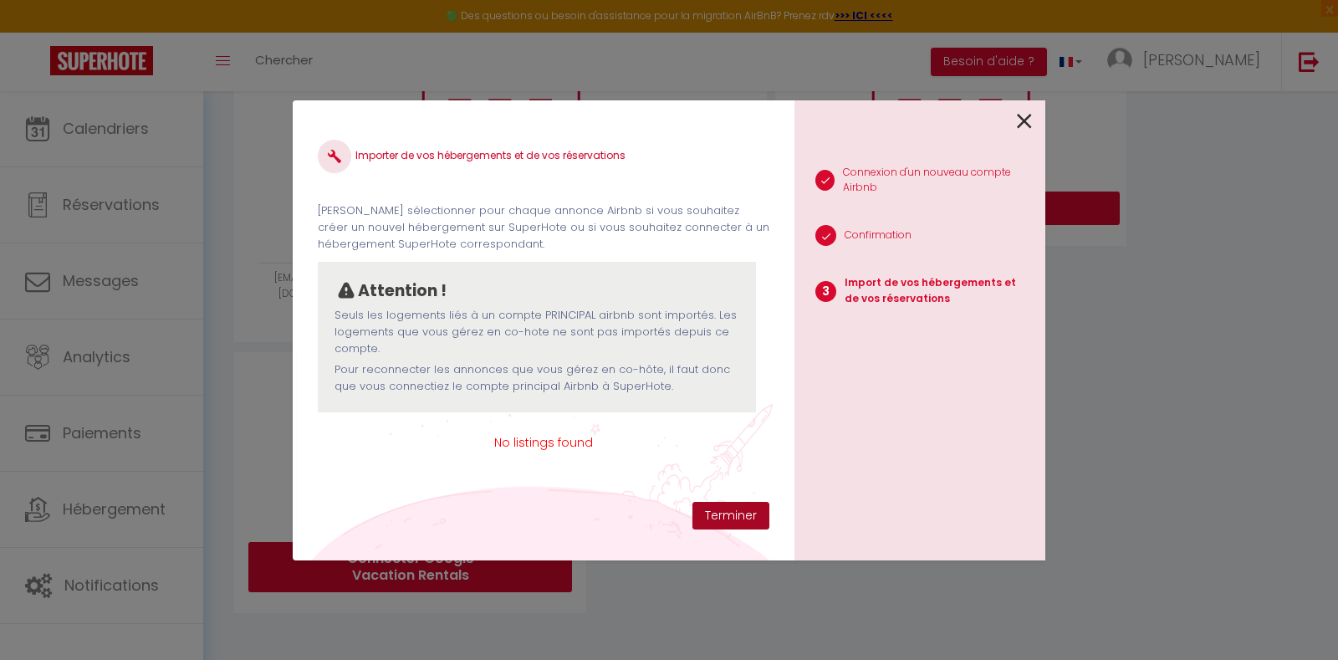
click at [732, 508] on button "Terminer" at bounding box center [731, 516] width 77 height 28
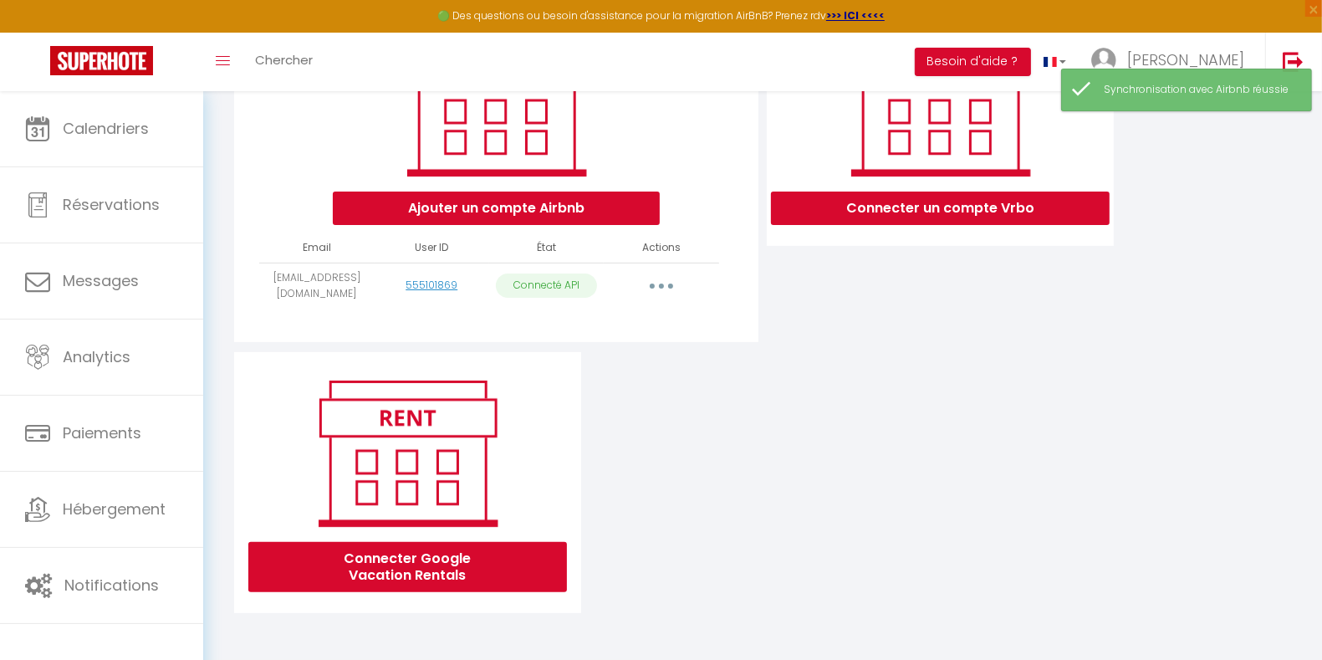
click at [656, 284] on button "button" at bounding box center [661, 286] width 47 height 27
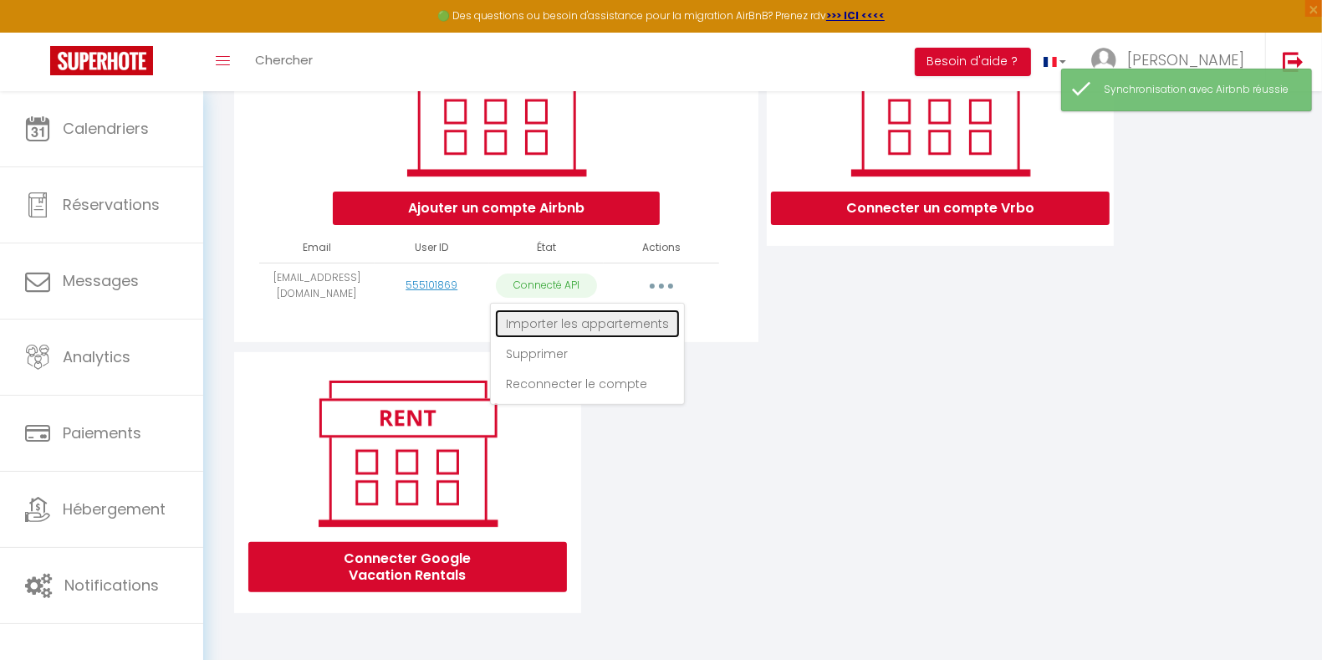
click at [642, 323] on link "Importer les appartements" at bounding box center [587, 323] width 185 height 28
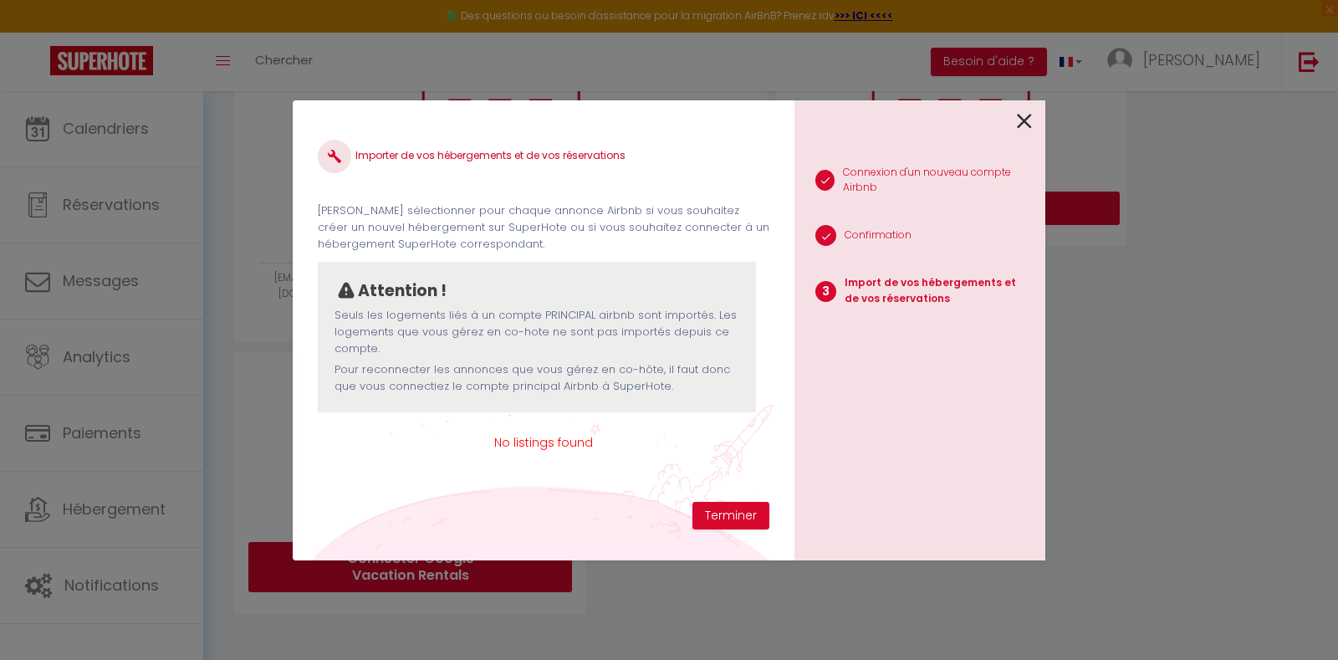
click at [1025, 120] on icon at bounding box center [1024, 121] width 15 height 25
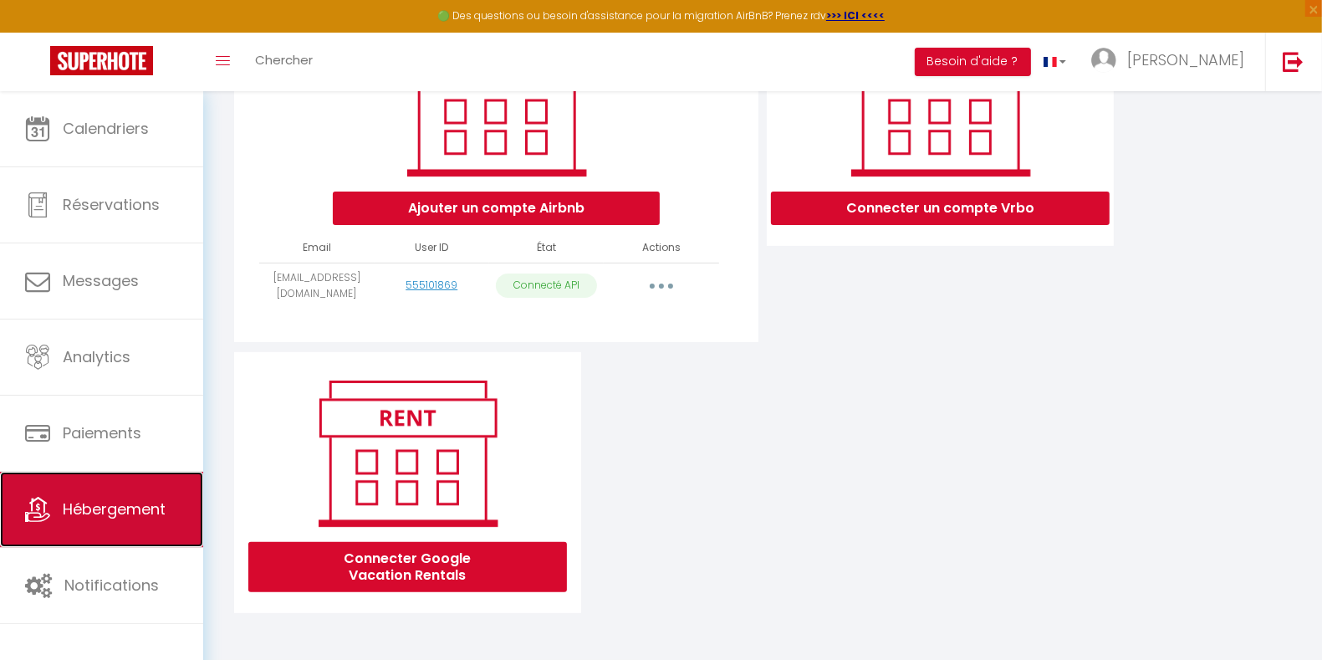
click at [130, 511] on span "Hébergement" at bounding box center [114, 508] width 103 height 21
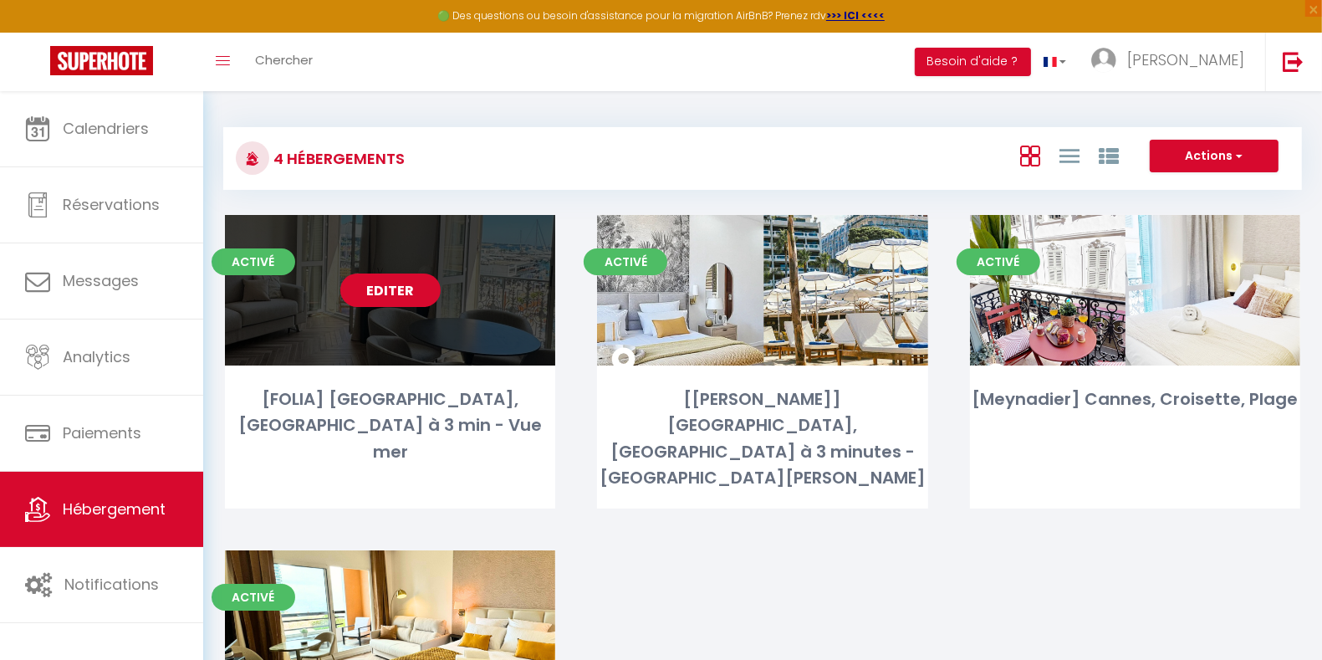
click at [399, 286] on link "Editer" at bounding box center [390, 290] width 100 height 33
select select "3"
select select "2"
select select "1"
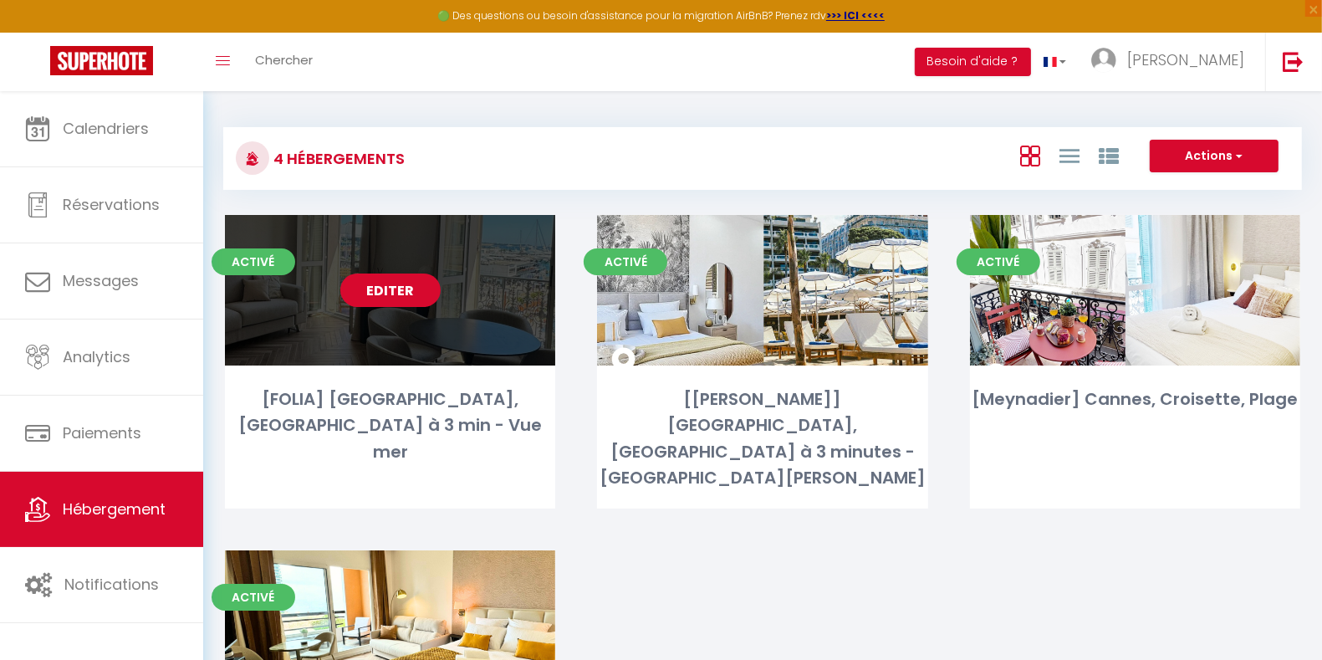
select select
select select "28"
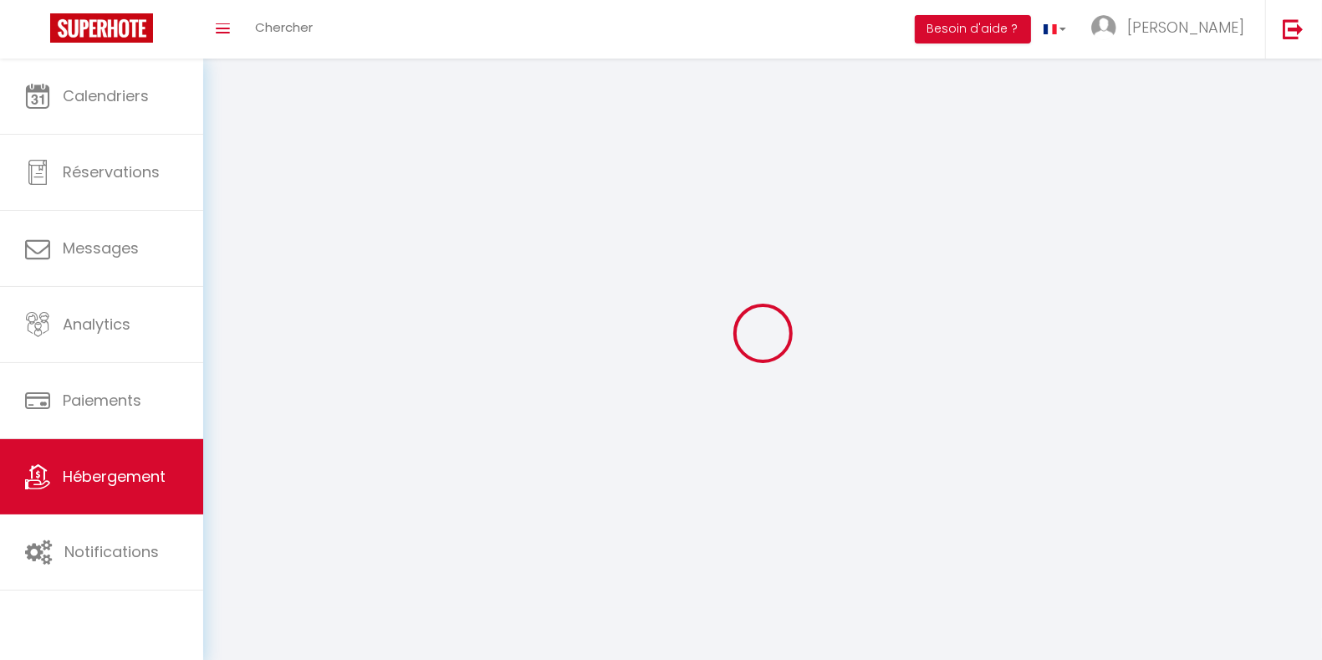
select select
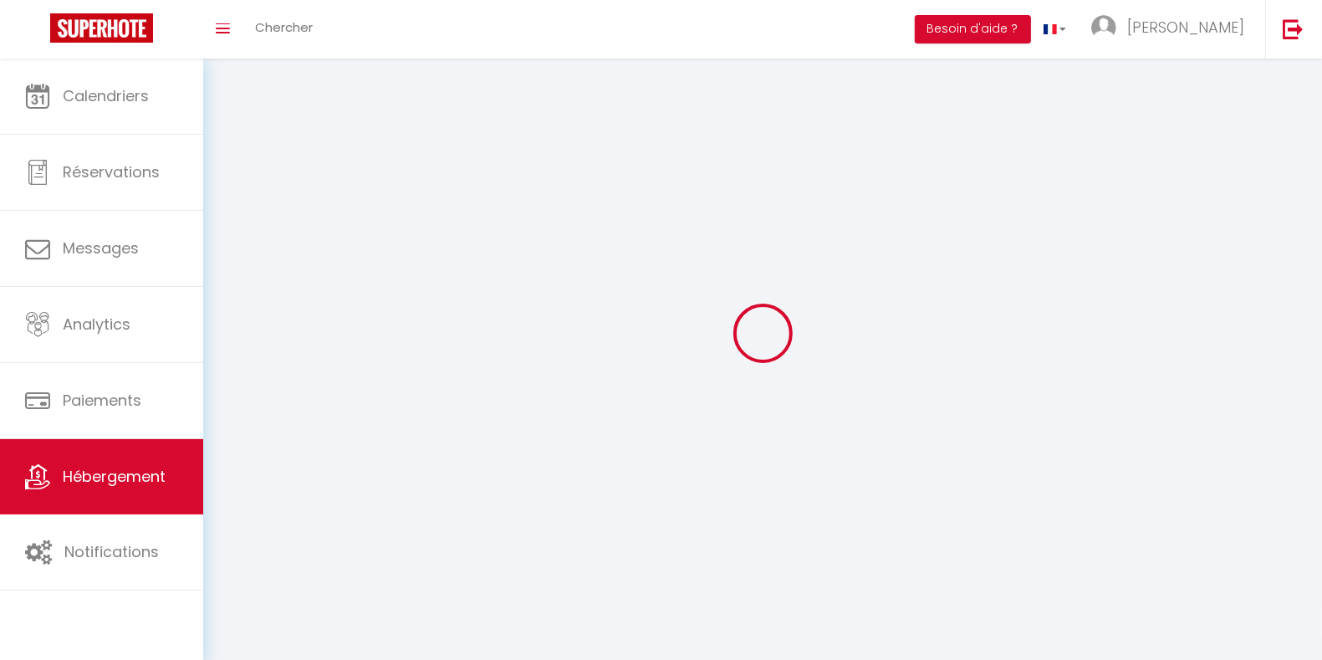
select select
checkbox input "false"
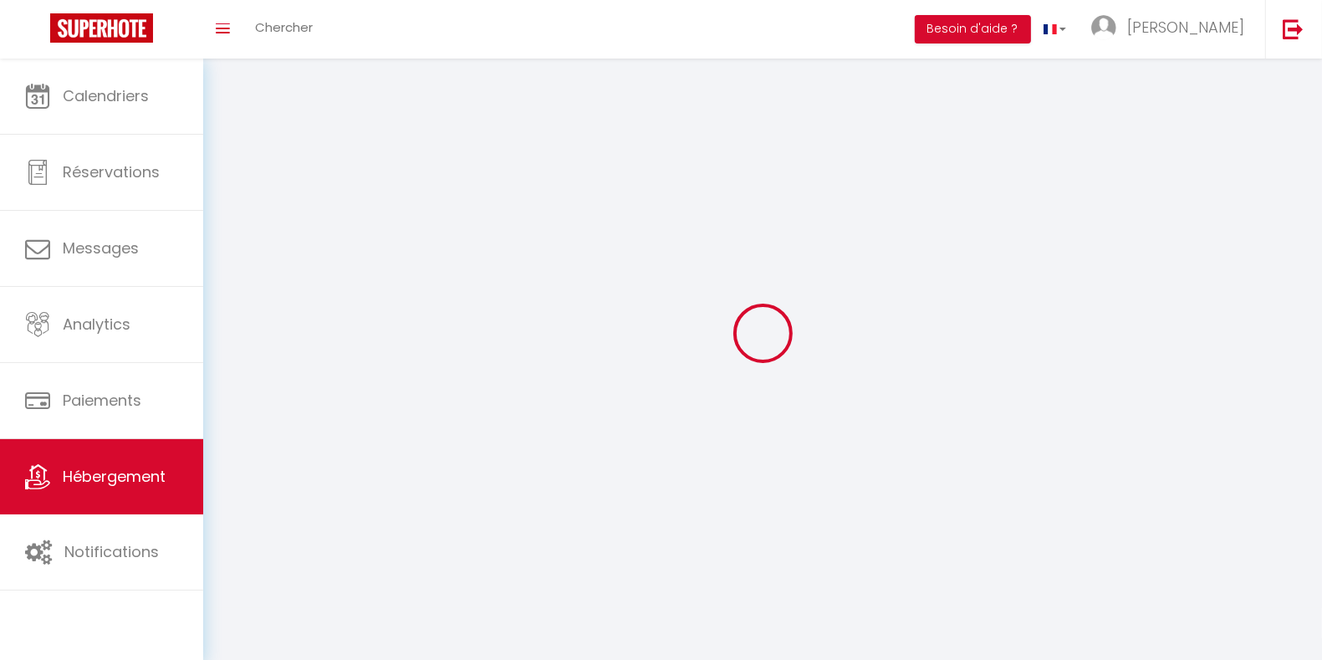
select select
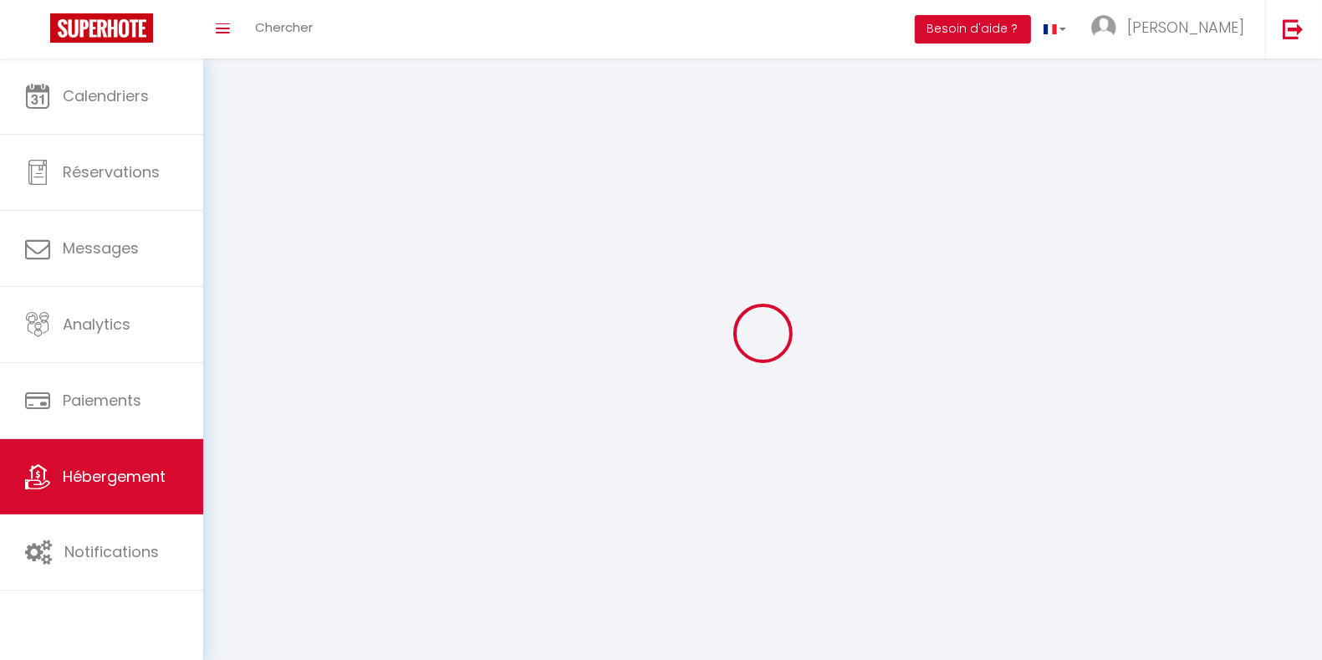
select select
checkbox input "false"
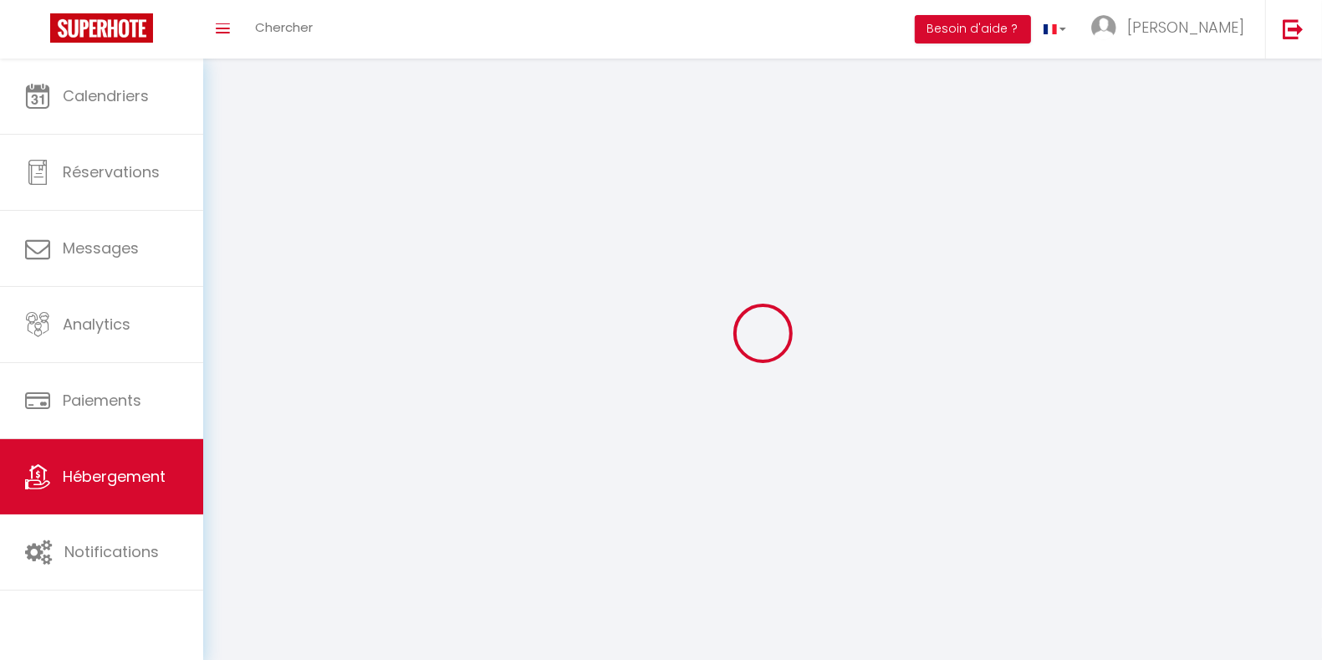
checkbox input "false"
select select
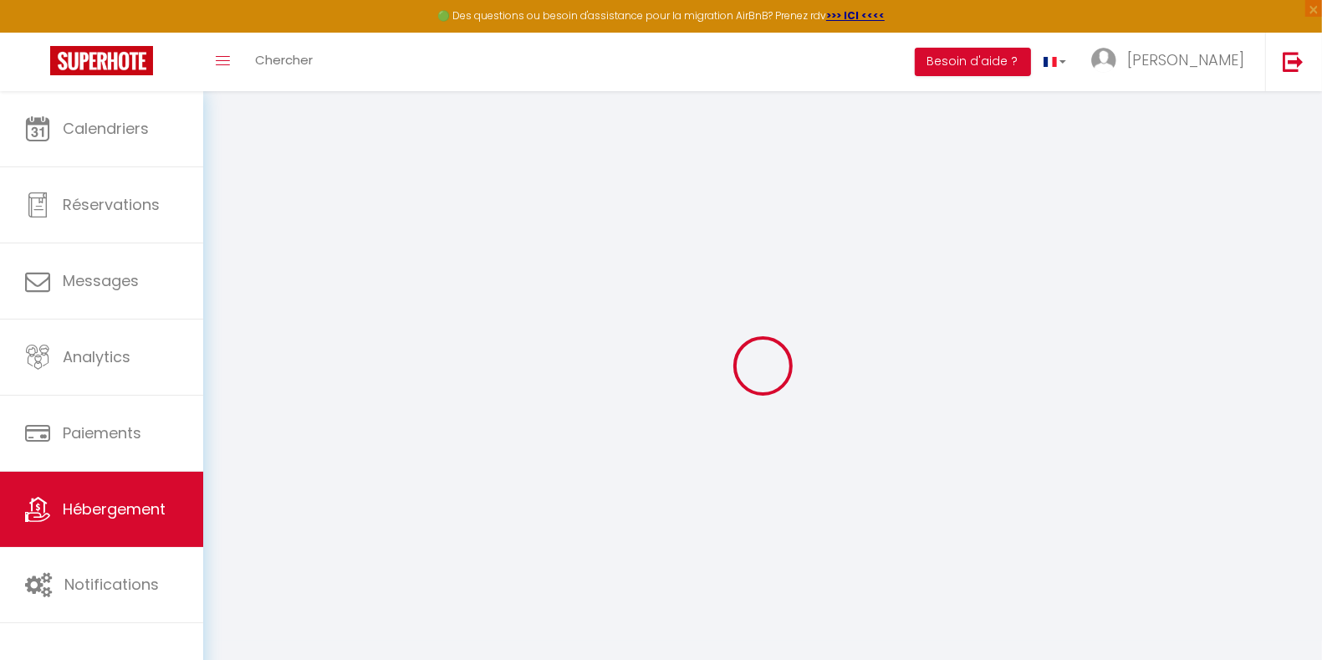
select select
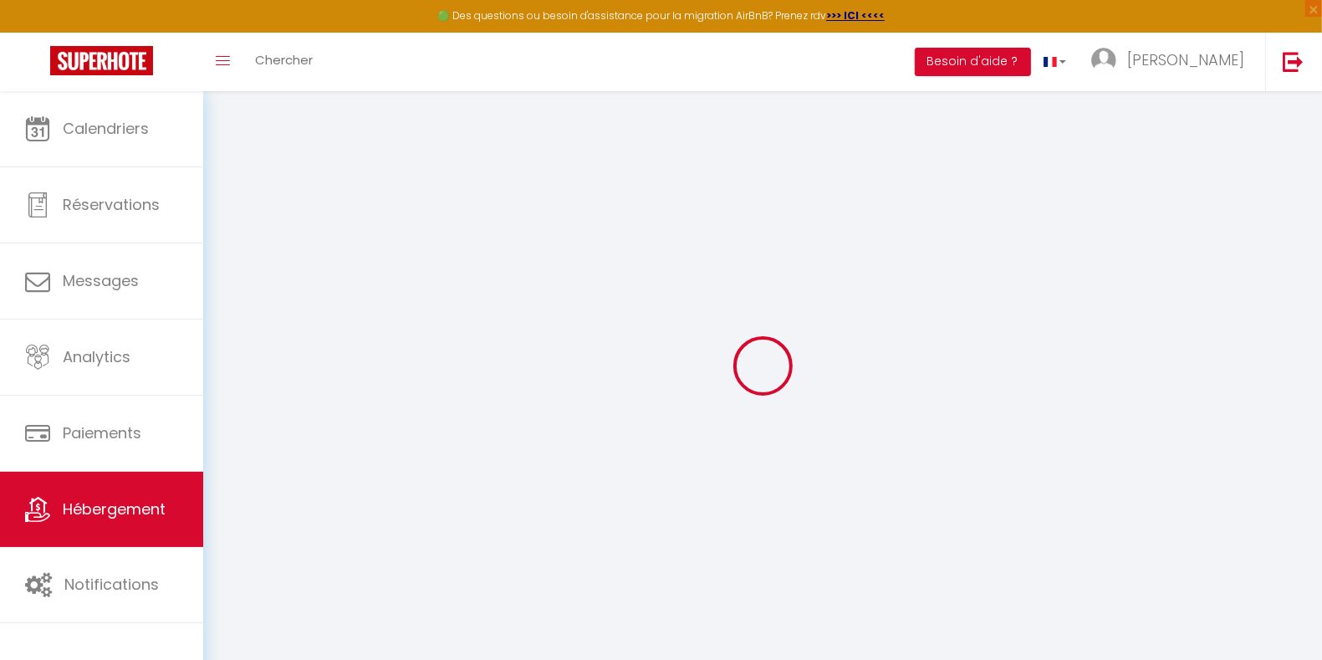
select select
checkbox input "false"
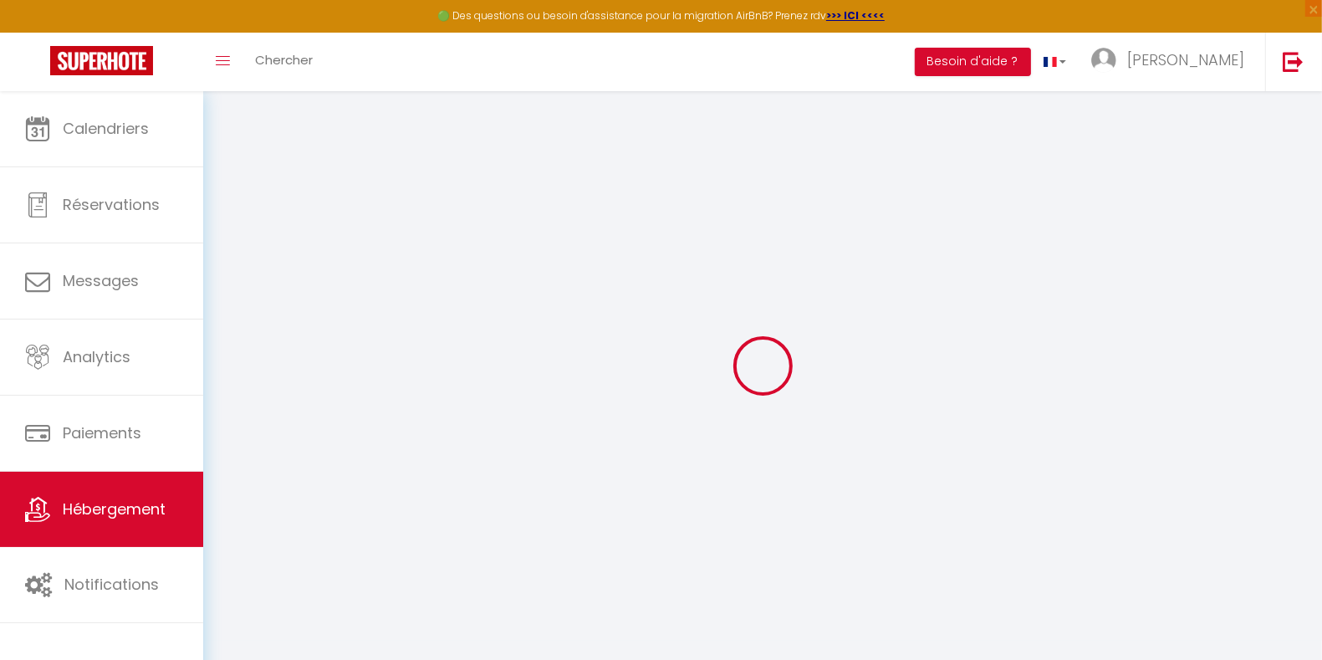
select select
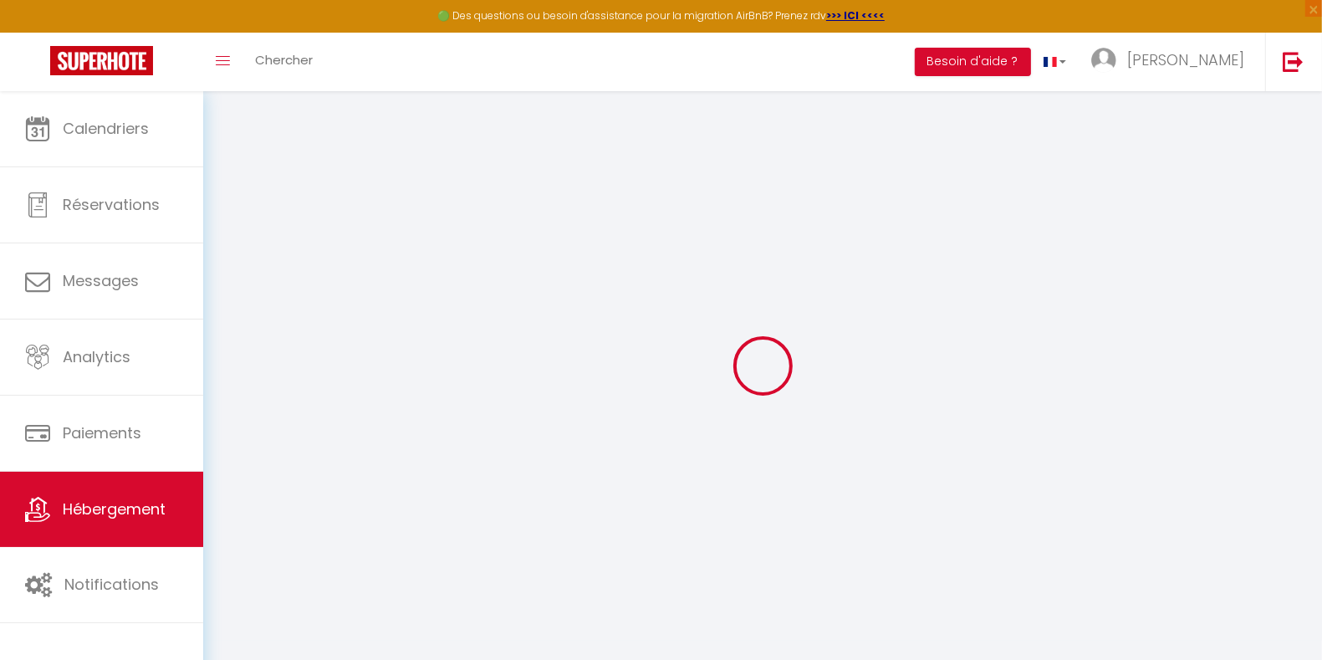
select select
checkbox input "false"
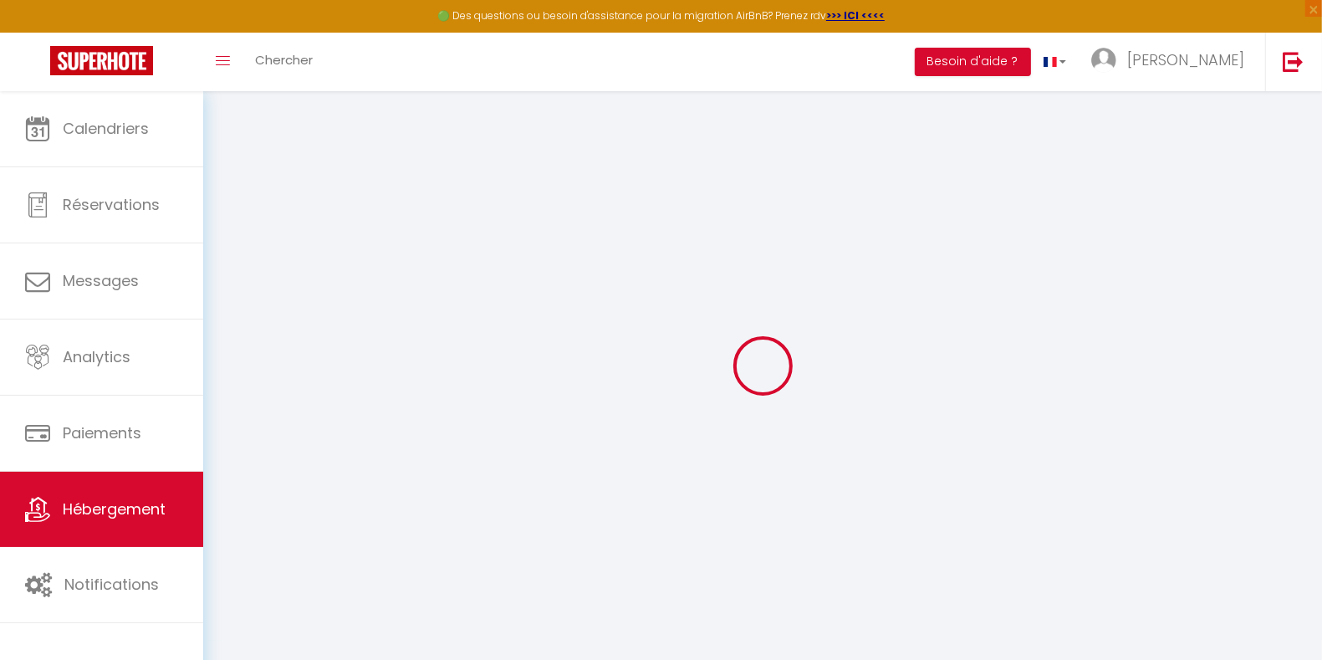
checkbox input "false"
select select
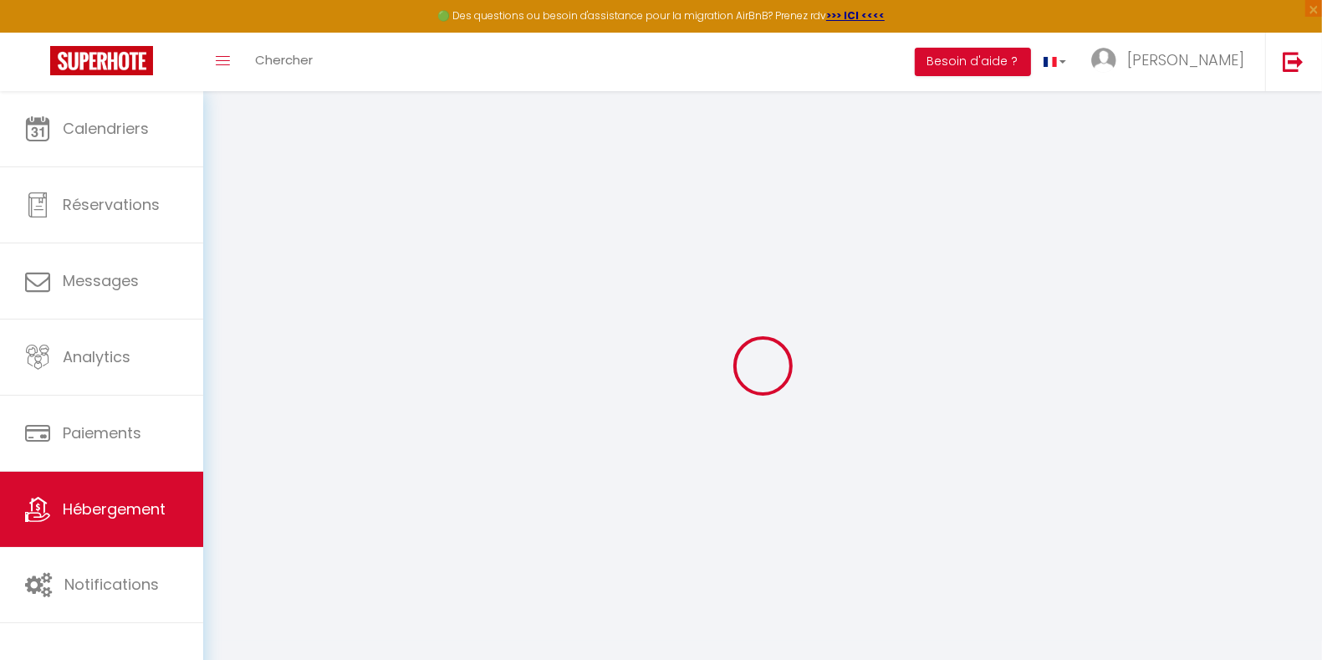
select select
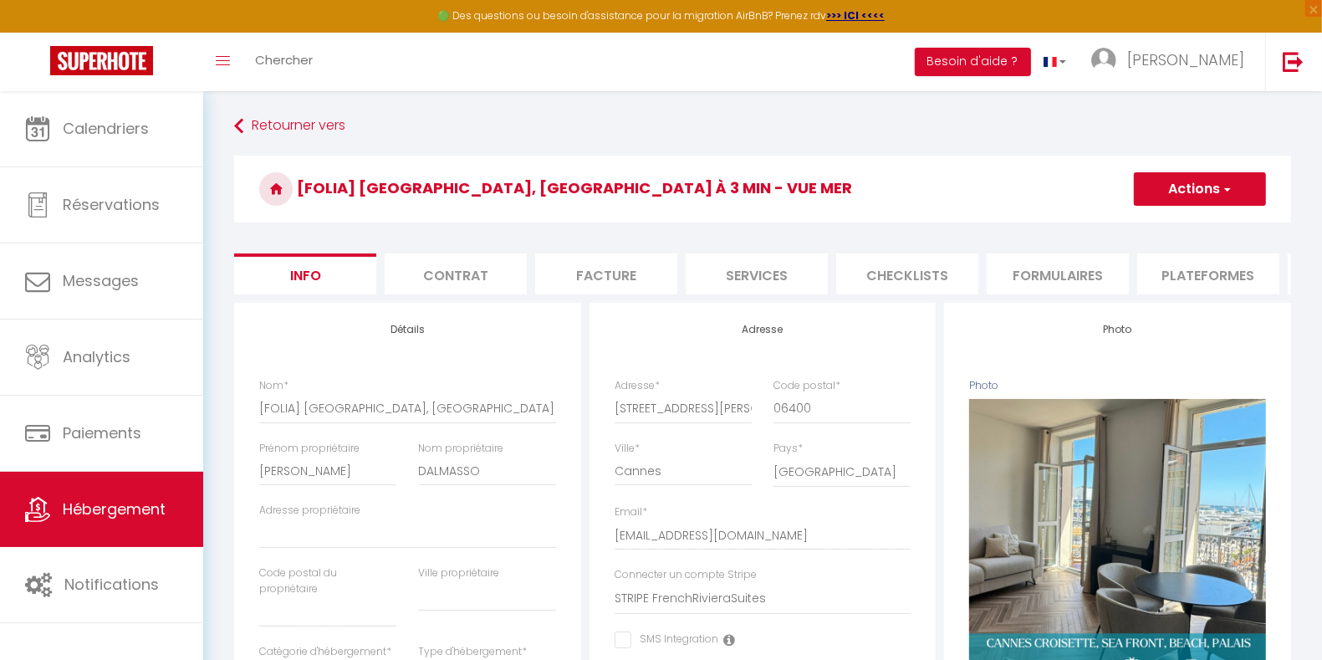
click at [1036, 268] on li "Formulaires" at bounding box center [1058, 273] width 142 height 41
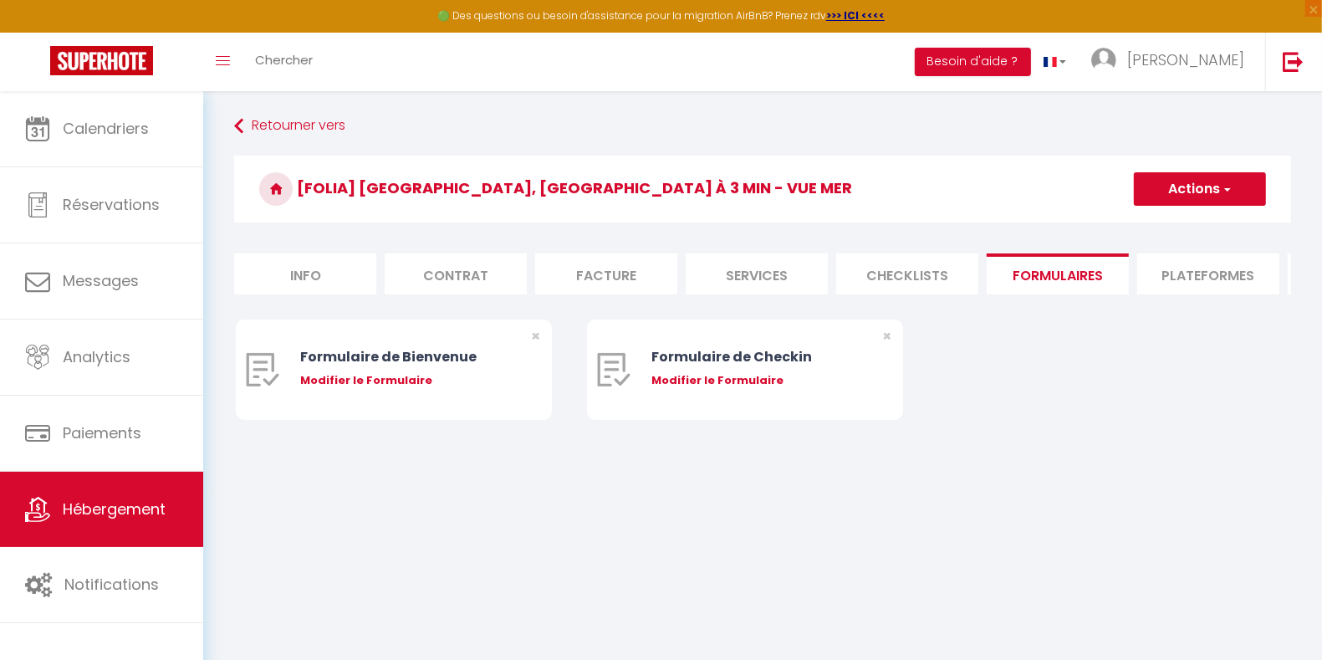
click at [1186, 264] on li "Plateformes" at bounding box center [1208, 273] width 142 height 41
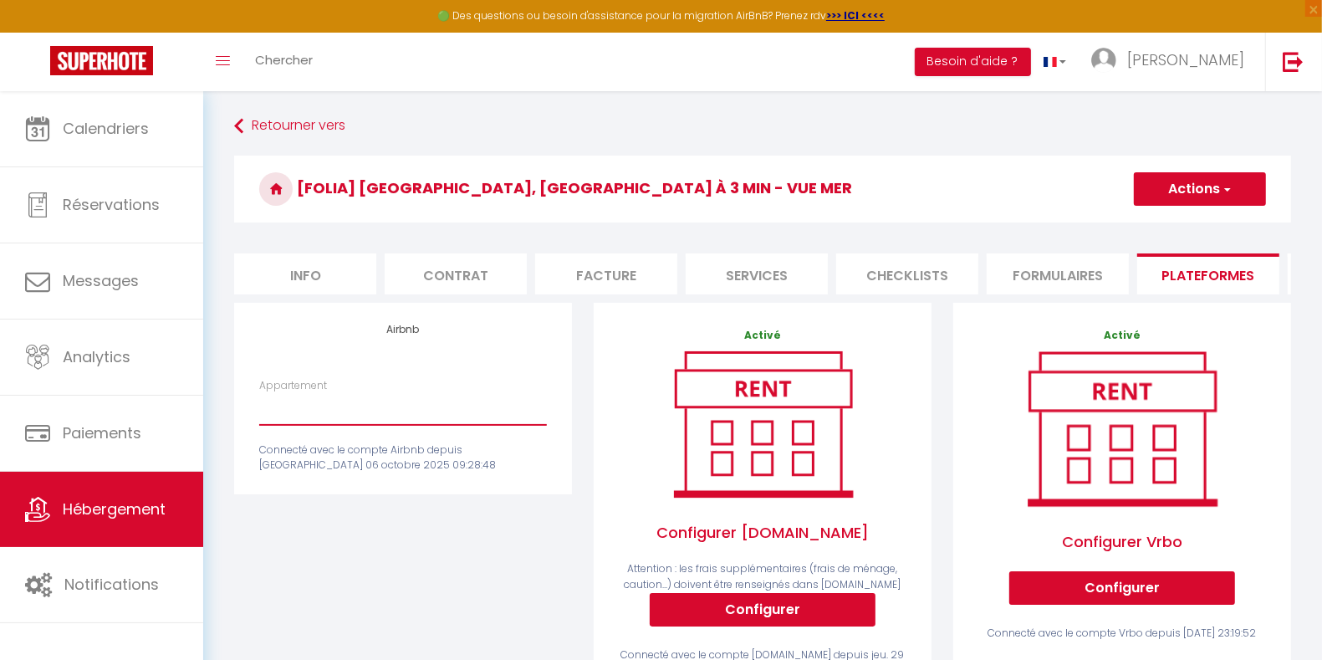
click at [468, 425] on select "Appartement" at bounding box center [403, 409] width 288 height 32
click at [463, 425] on select "Appartement" at bounding box center [403, 409] width 288 height 32
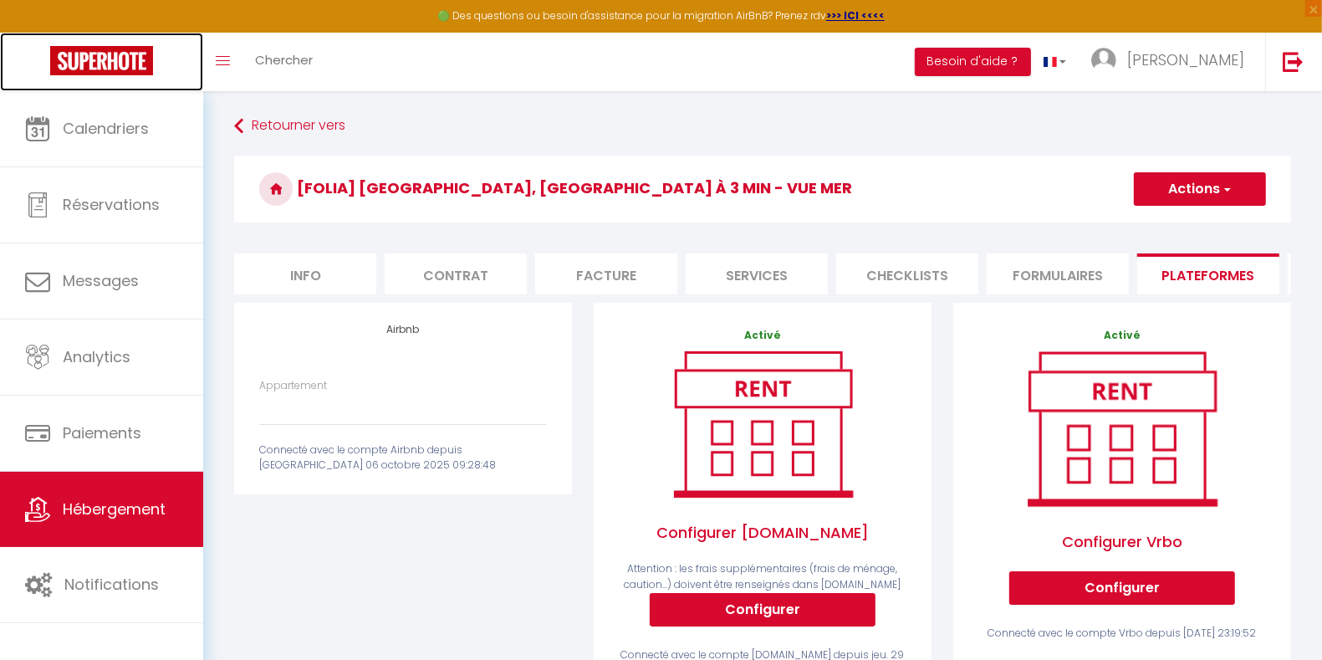
click at [130, 68] on img at bounding box center [101, 60] width 103 height 29
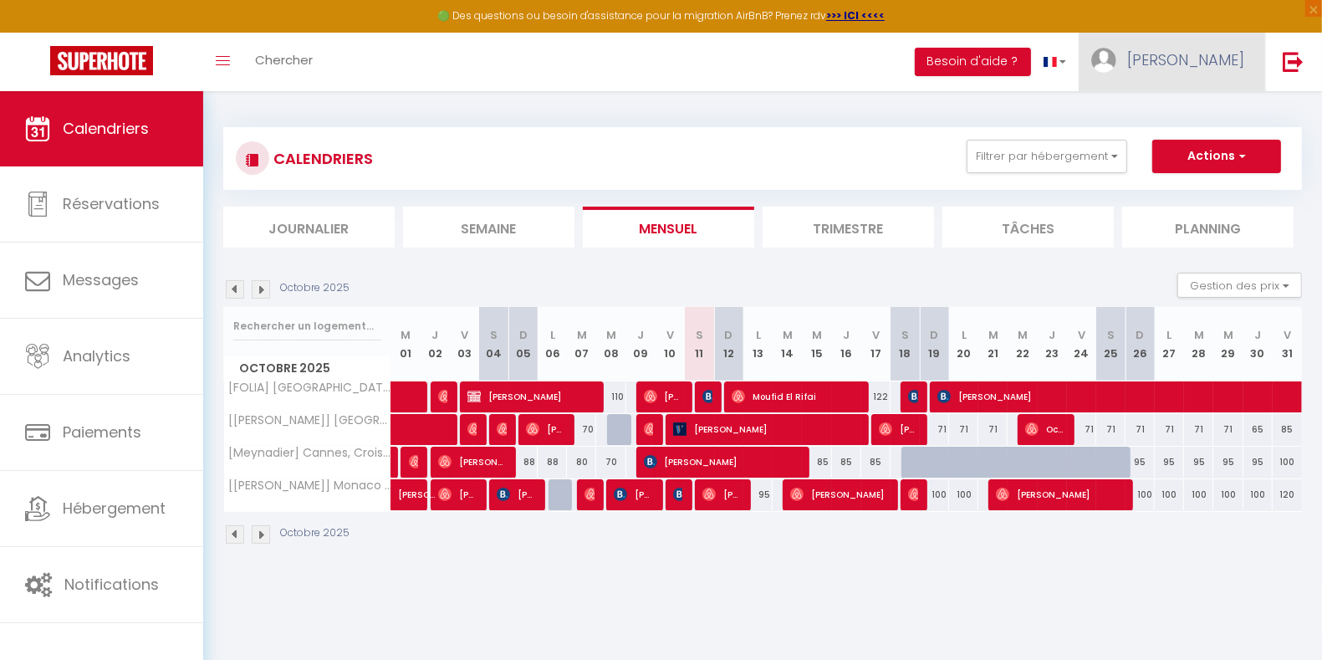
click at [1190, 69] on span "[PERSON_NAME]" at bounding box center [1185, 59] width 117 height 21
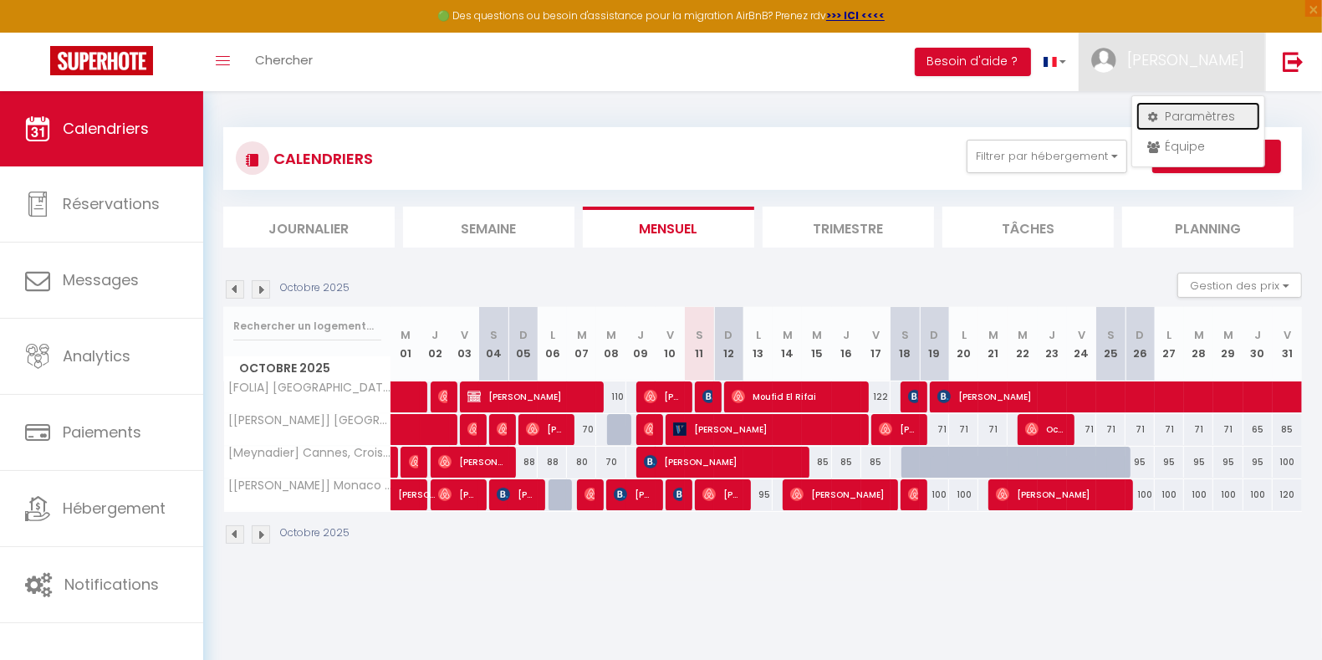
click at [1194, 110] on link "Paramètres" at bounding box center [1199, 116] width 124 height 28
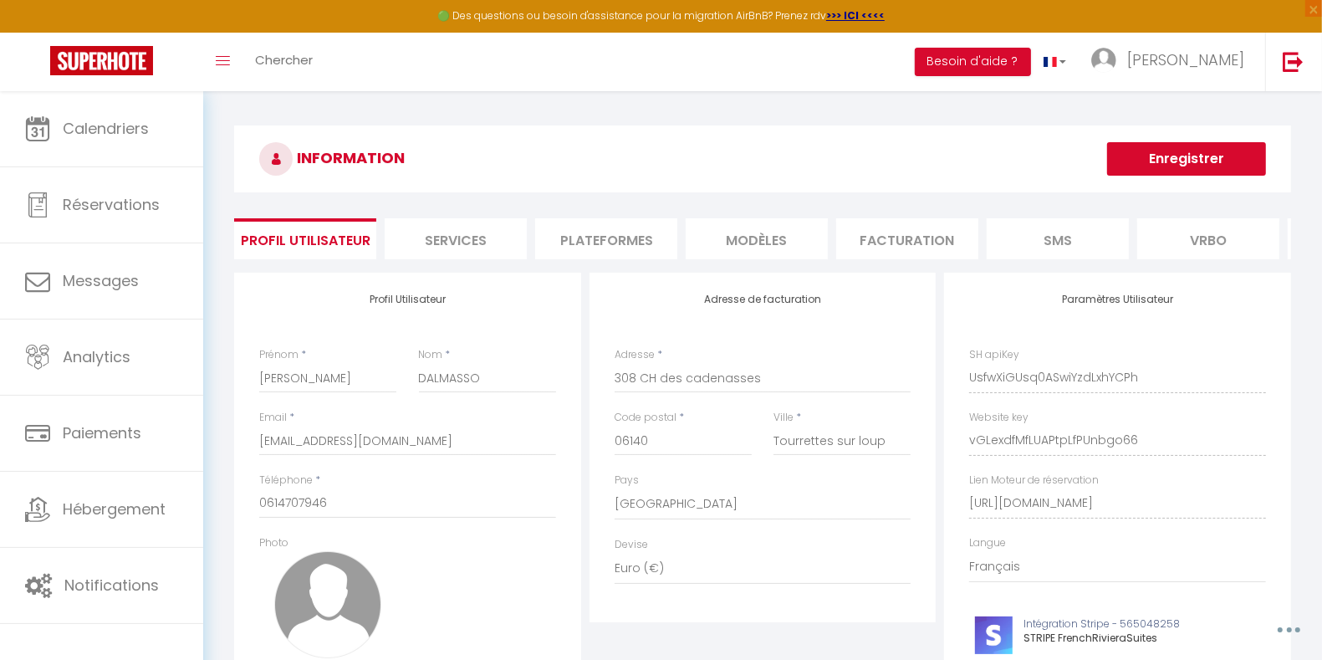
drag, startPoint x: 925, startPoint y: 253, endPoint x: 1066, endPoint y: 254, distance: 141.4
click at [1066, 254] on ul "Profil Utilisateur Services Plateformes MODÈLES Facturation SMS [GEOGRAPHIC_DAT…" at bounding box center [762, 238] width 1057 height 41
click at [609, 233] on li "Plateformes" at bounding box center [606, 238] width 142 height 41
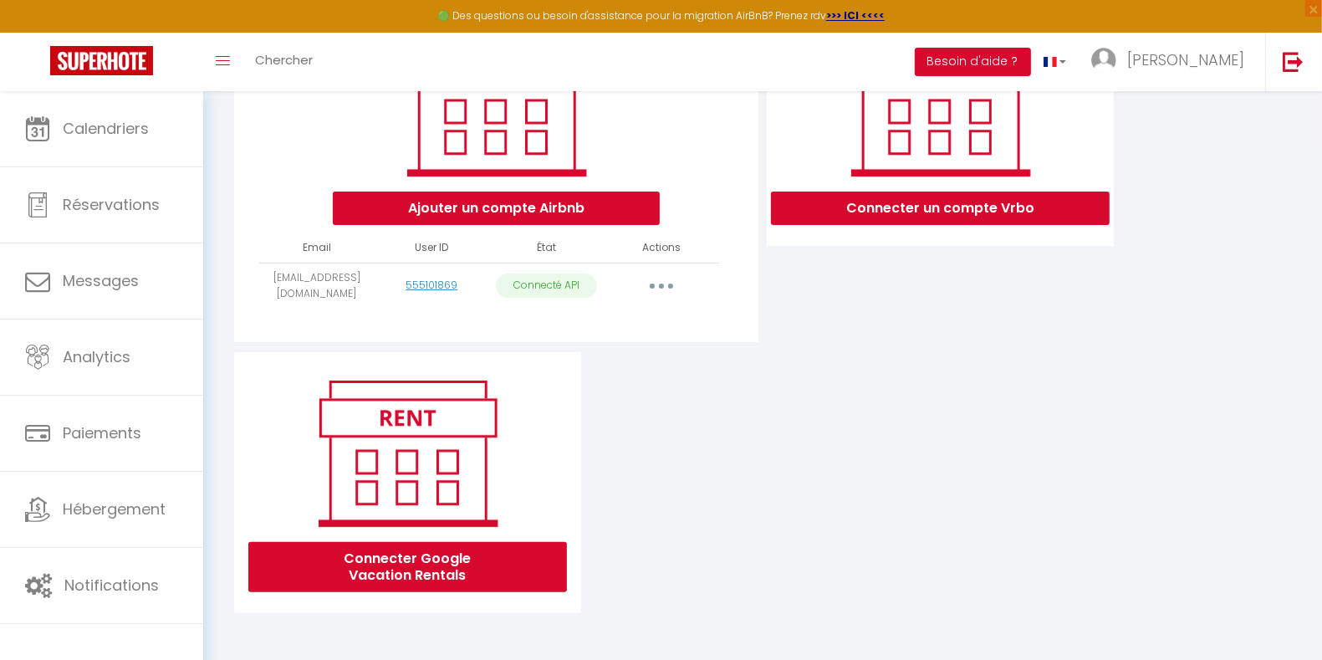
scroll to position [285, 0]
click at [662, 291] on button "button" at bounding box center [661, 286] width 47 height 27
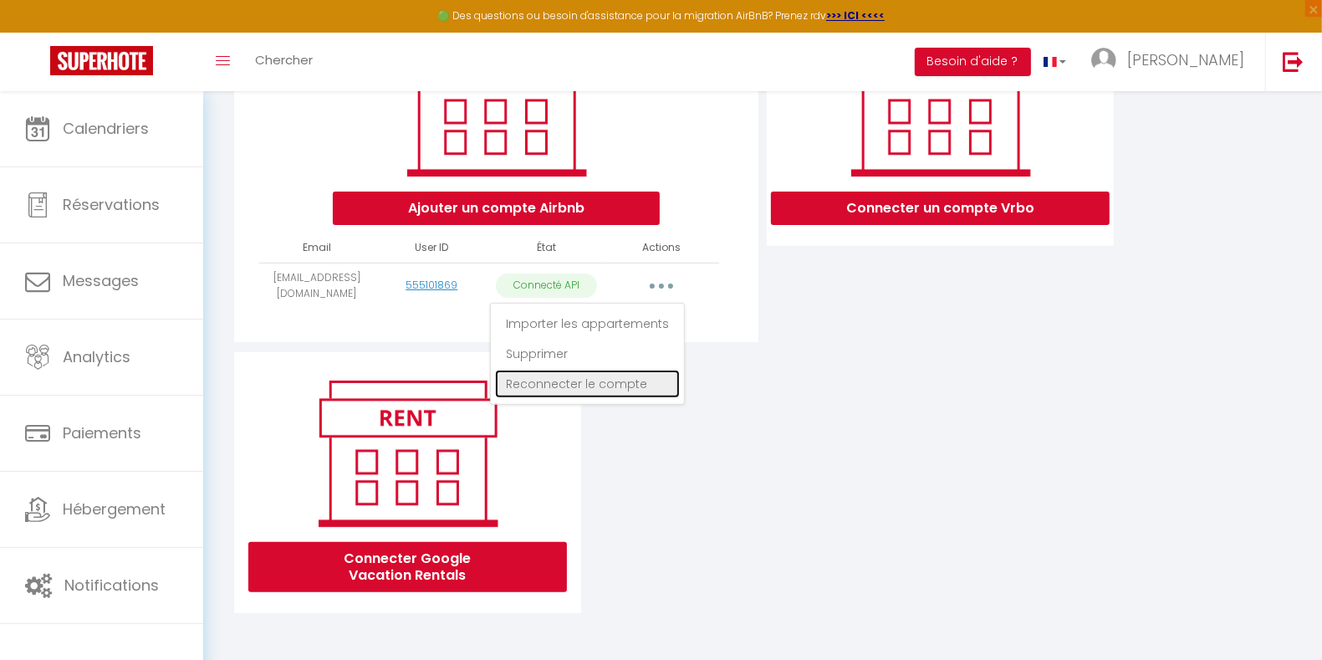
click at [623, 381] on link "Reconnecter le compte" at bounding box center [587, 384] width 185 height 28
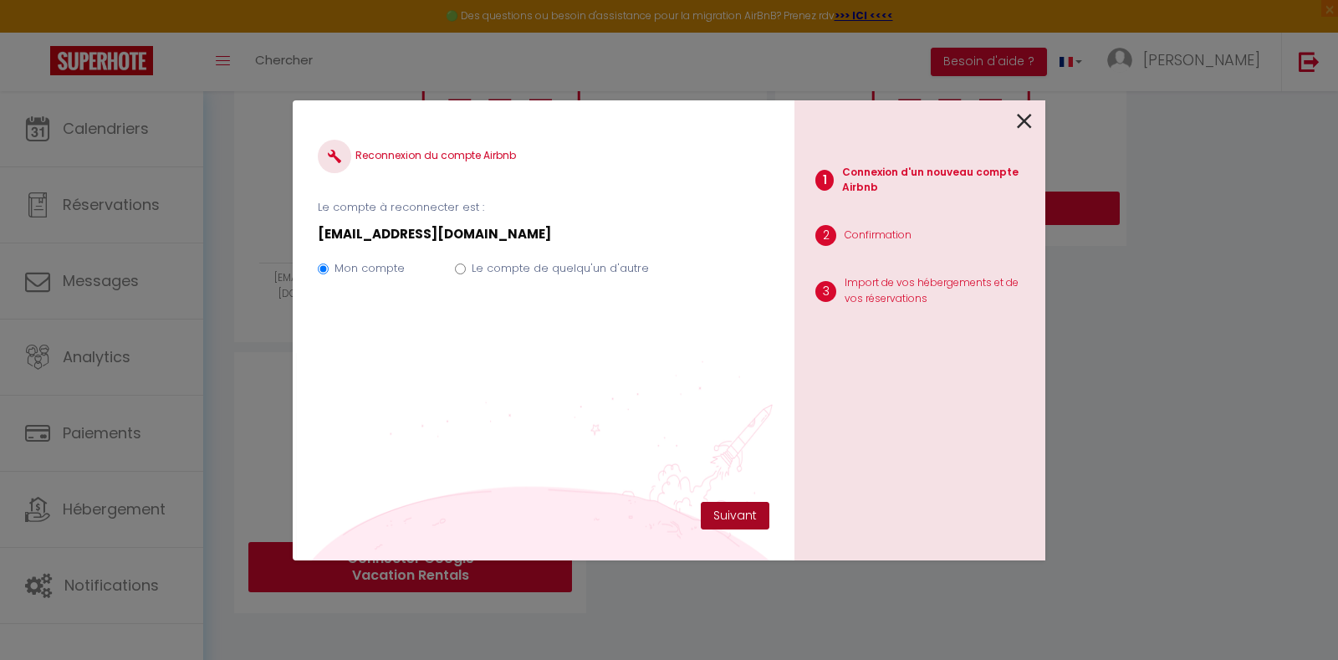
click at [733, 514] on button "Suivant" at bounding box center [735, 516] width 69 height 28
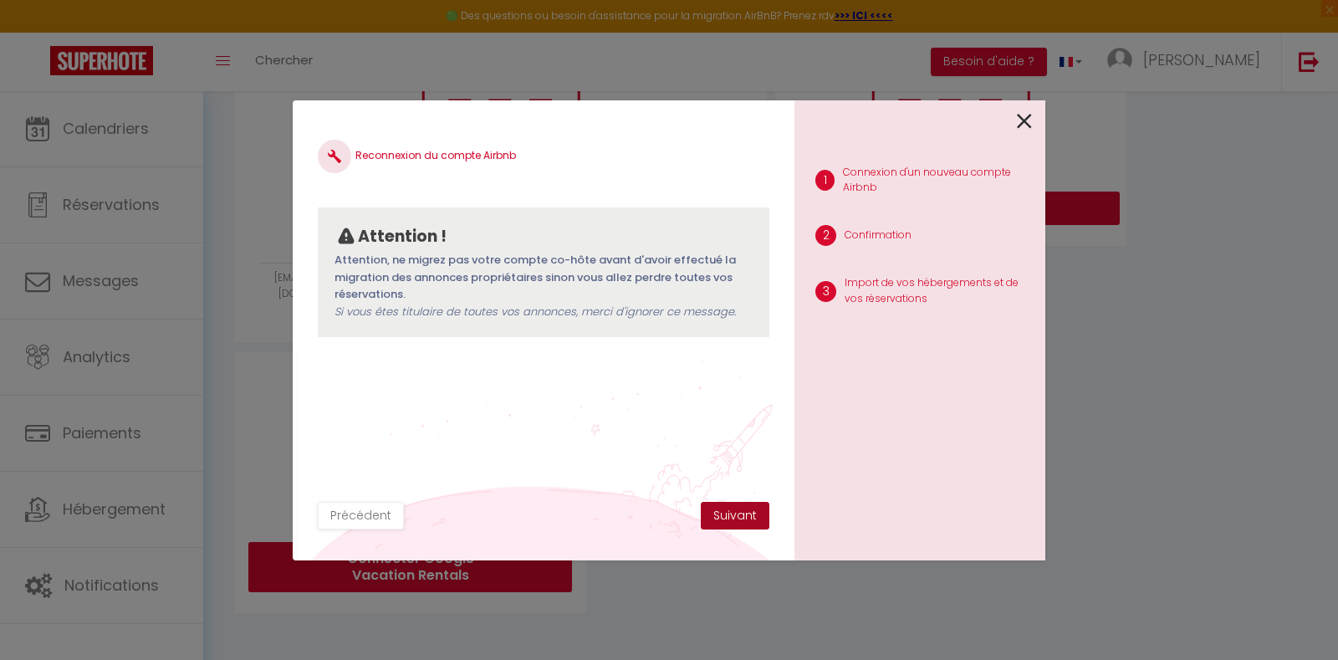
click at [733, 514] on button "Suivant" at bounding box center [735, 516] width 69 height 28
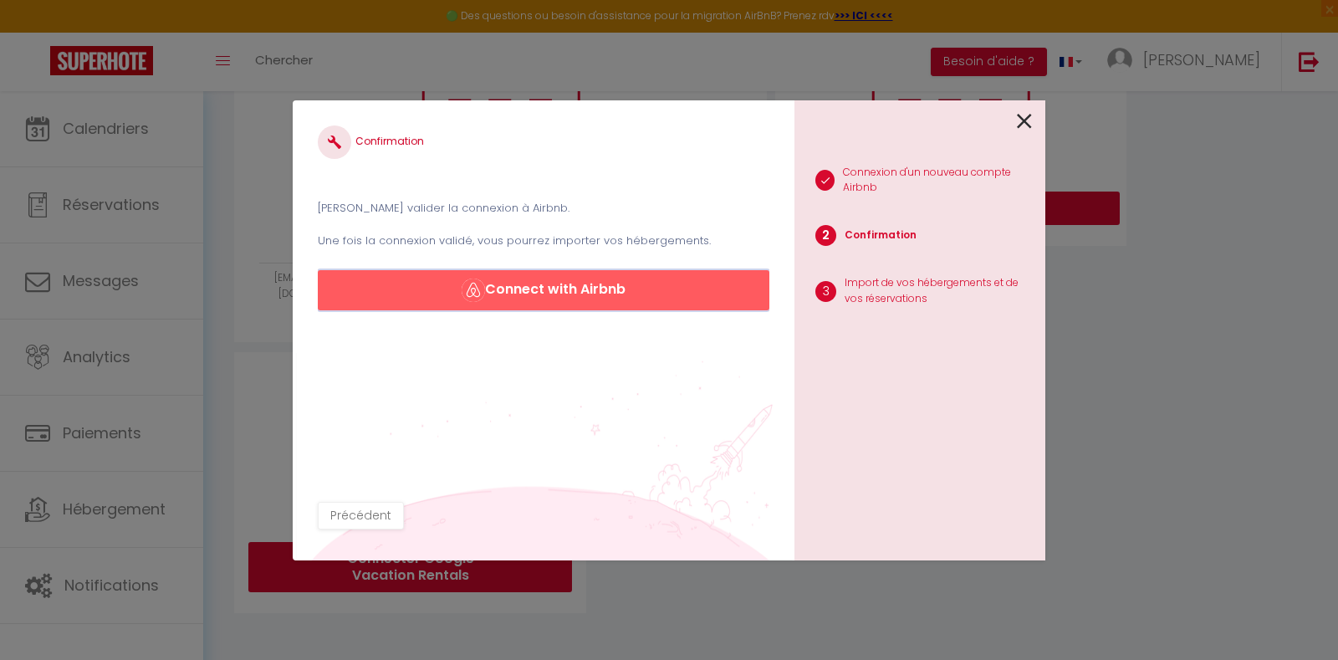
click at [577, 288] on button "Connect with Airbnb" at bounding box center [544, 290] width 452 height 40
click at [1025, 118] on icon at bounding box center [1024, 121] width 15 height 25
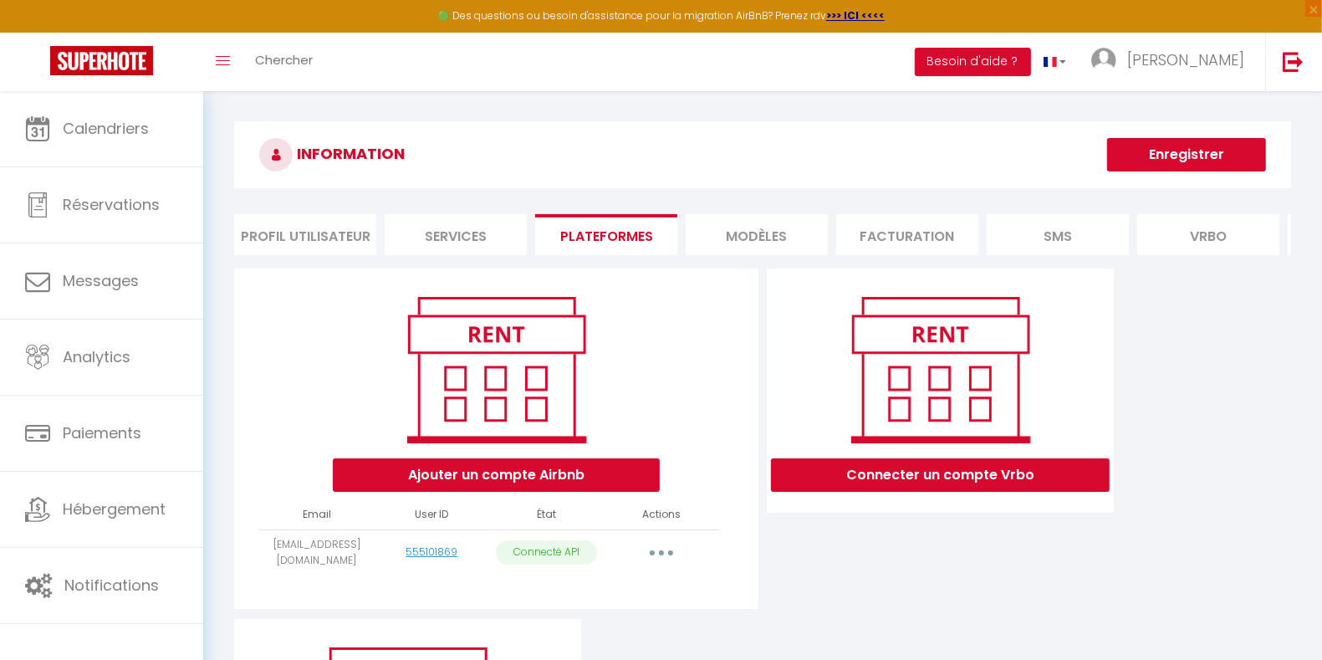
scroll to position [0, 0]
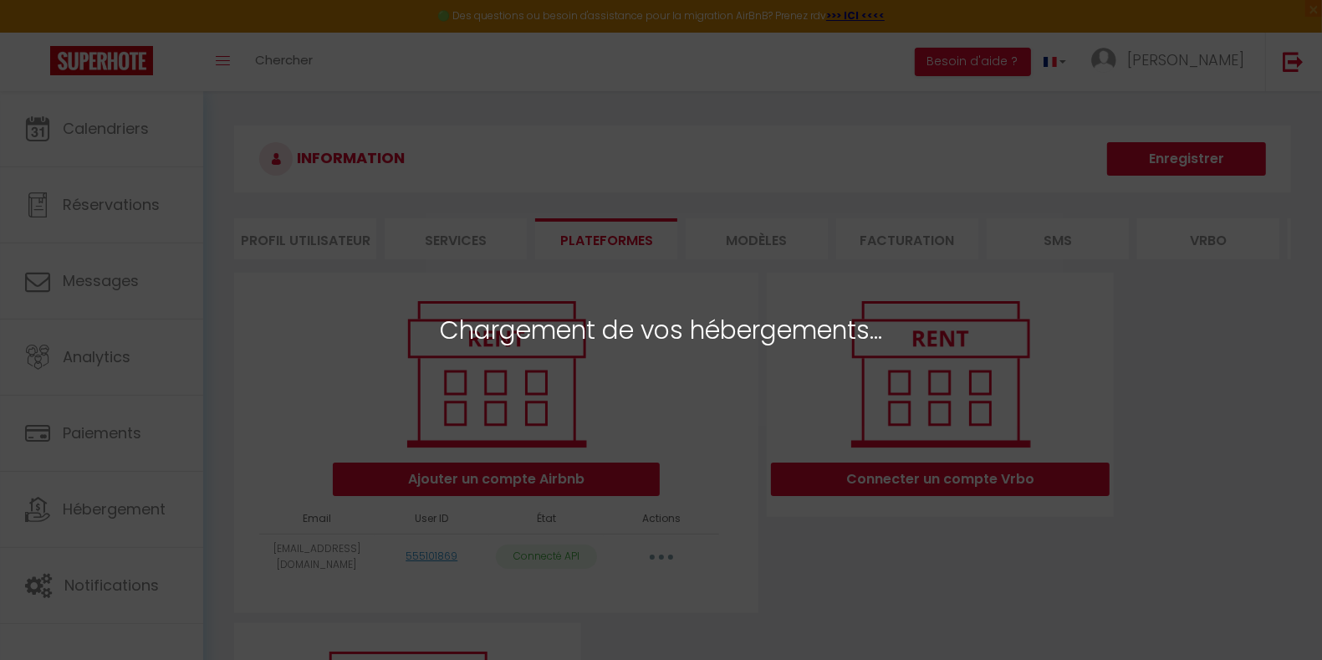
select select "39497"
select select "34992"
select select "34993"
select select "61294"
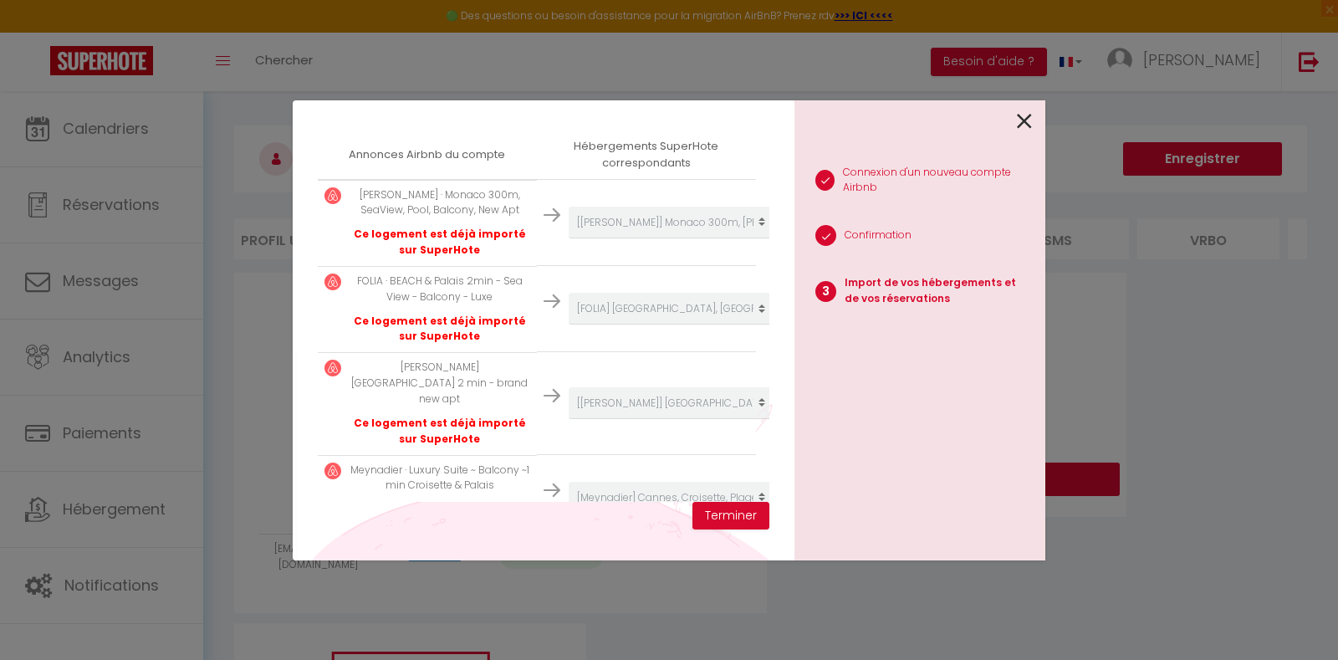
scroll to position [337, 0]
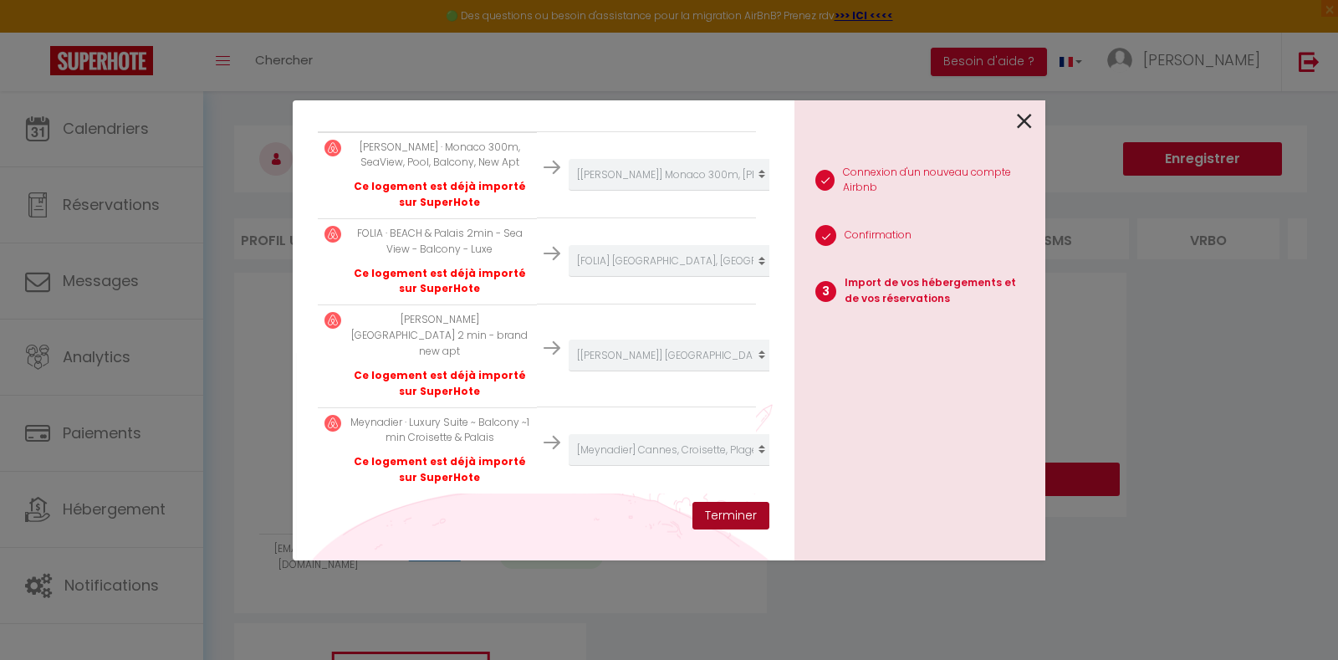
click at [733, 520] on button "Terminer" at bounding box center [731, 516] width 77 height 28
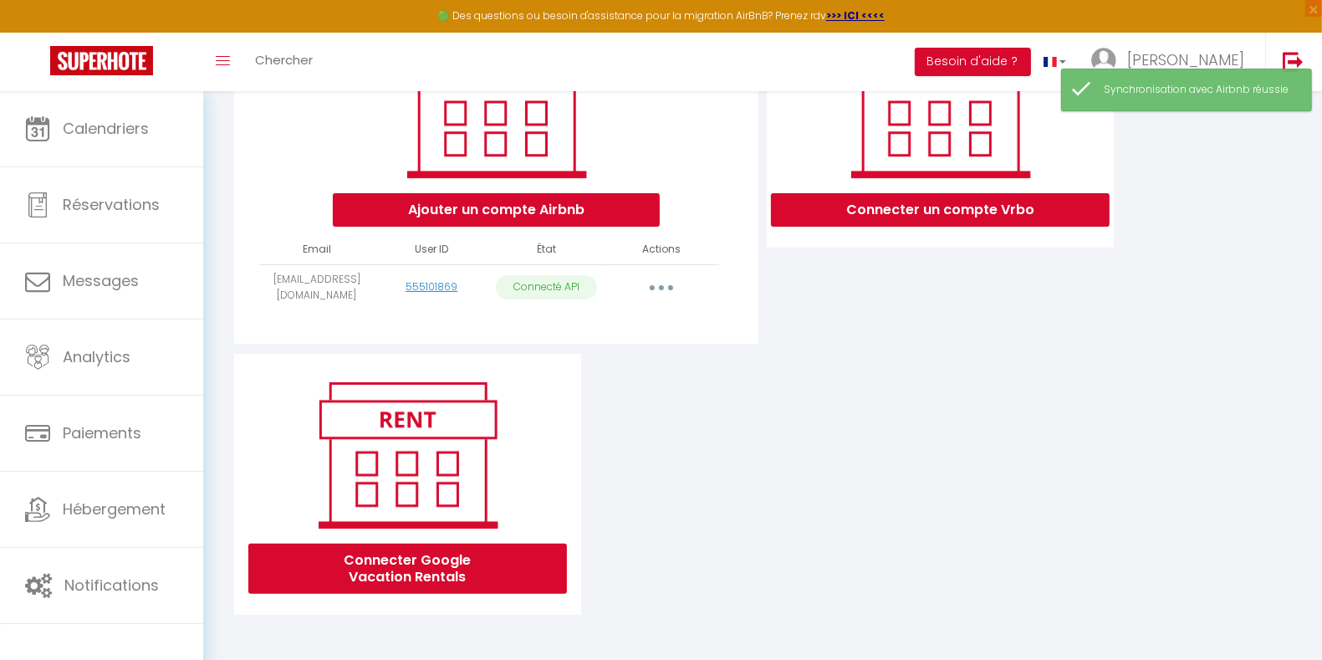
scroll to position [285, 0]
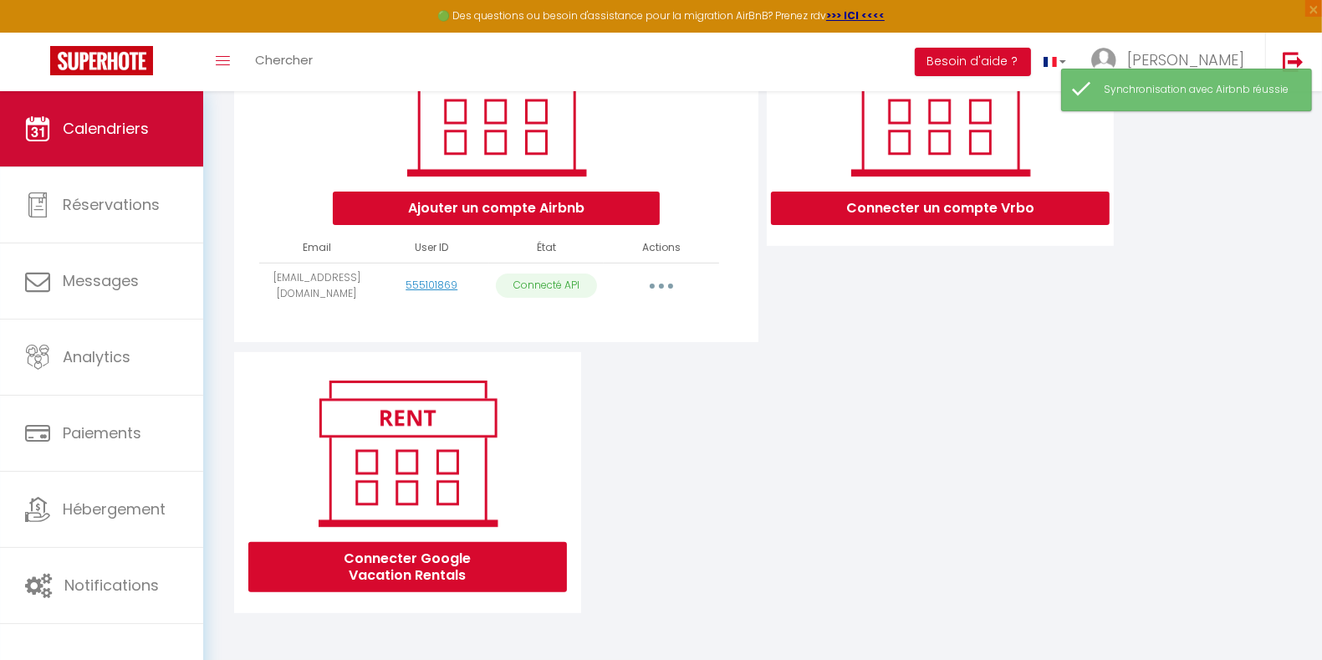
click at [79, 146] on link "Calendriers" at bounding box center [101, 128] width 203 height 75
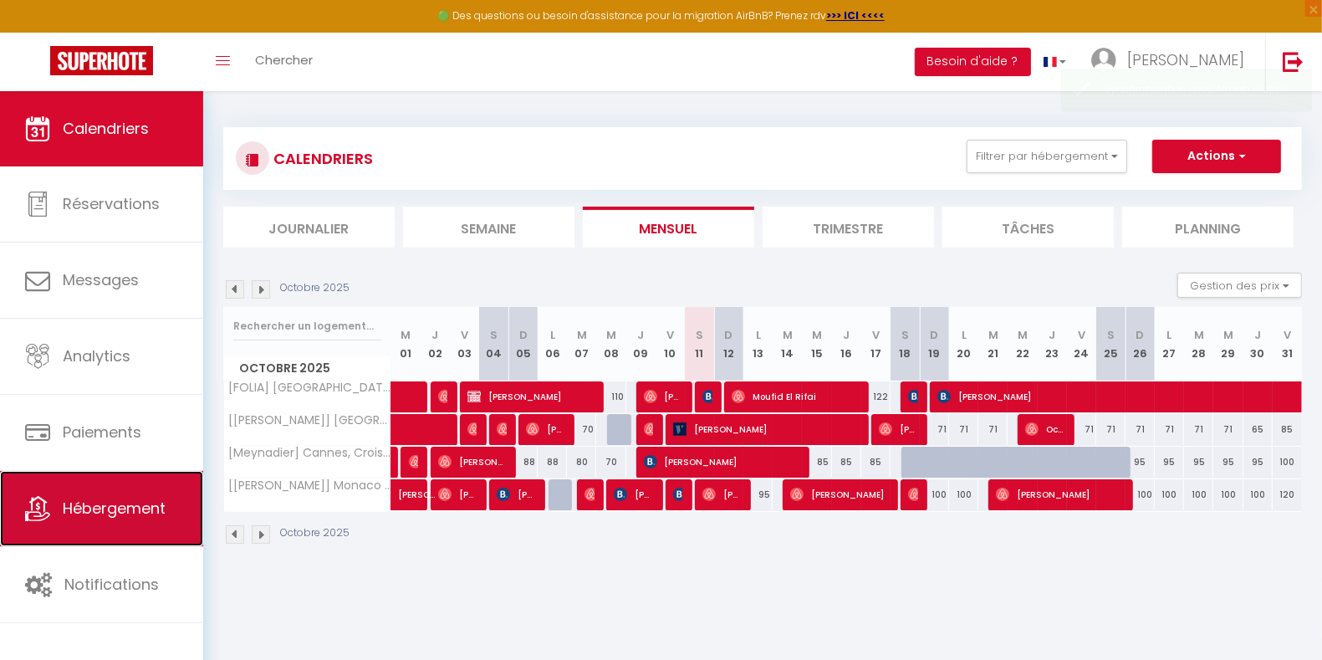
click at [182, 504] on link "Hébergement" at bounding box center [101, 508] width 203 height 75
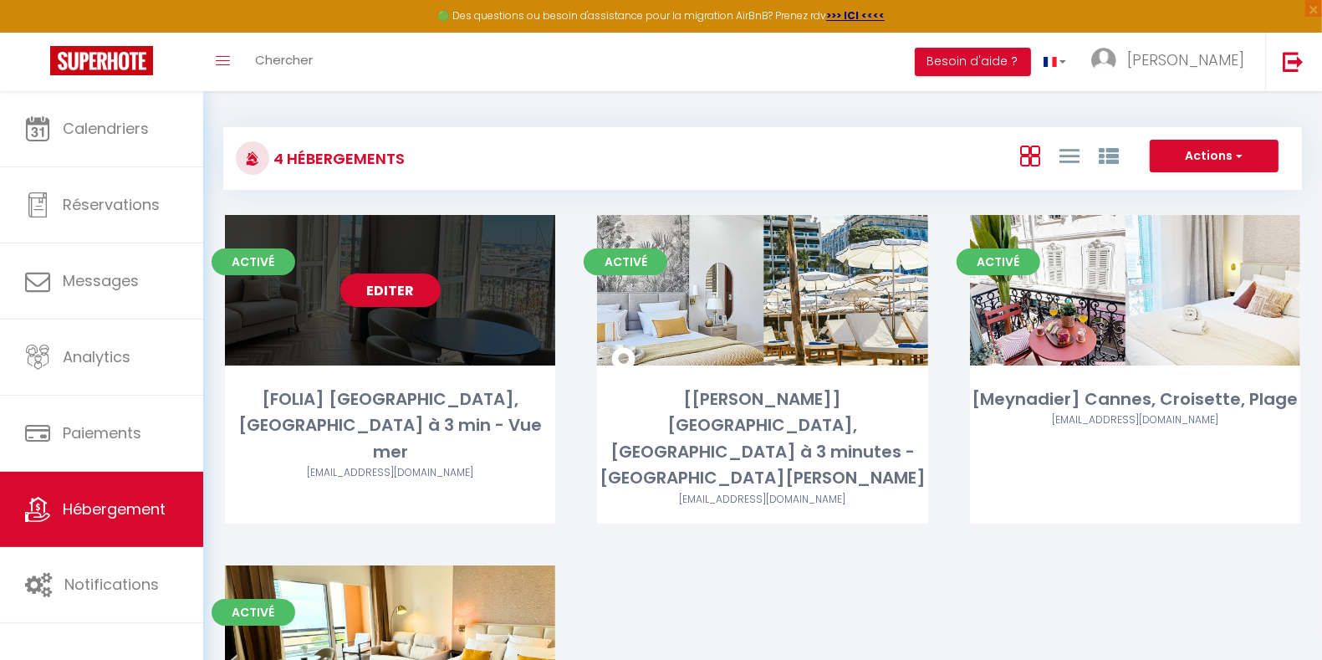
click at [410, 282] on link "Editer" at bounding box center [390, 290] width 100 height 33
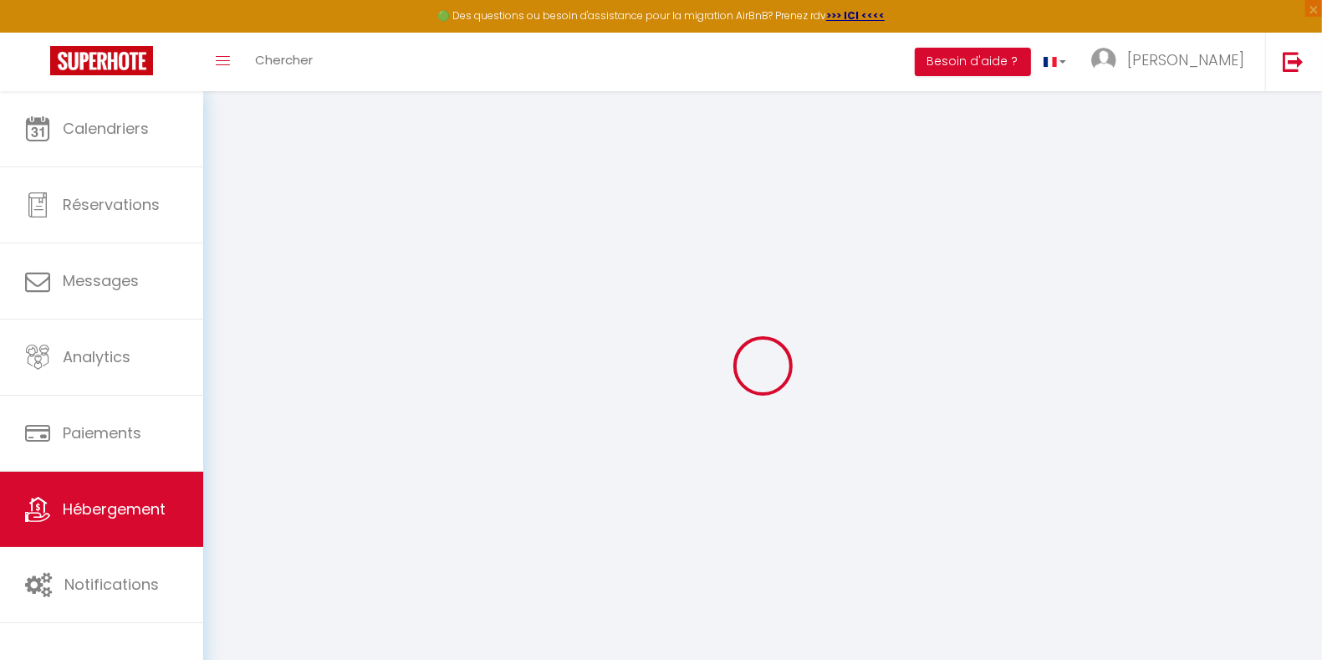
select select
checkbox input "false"
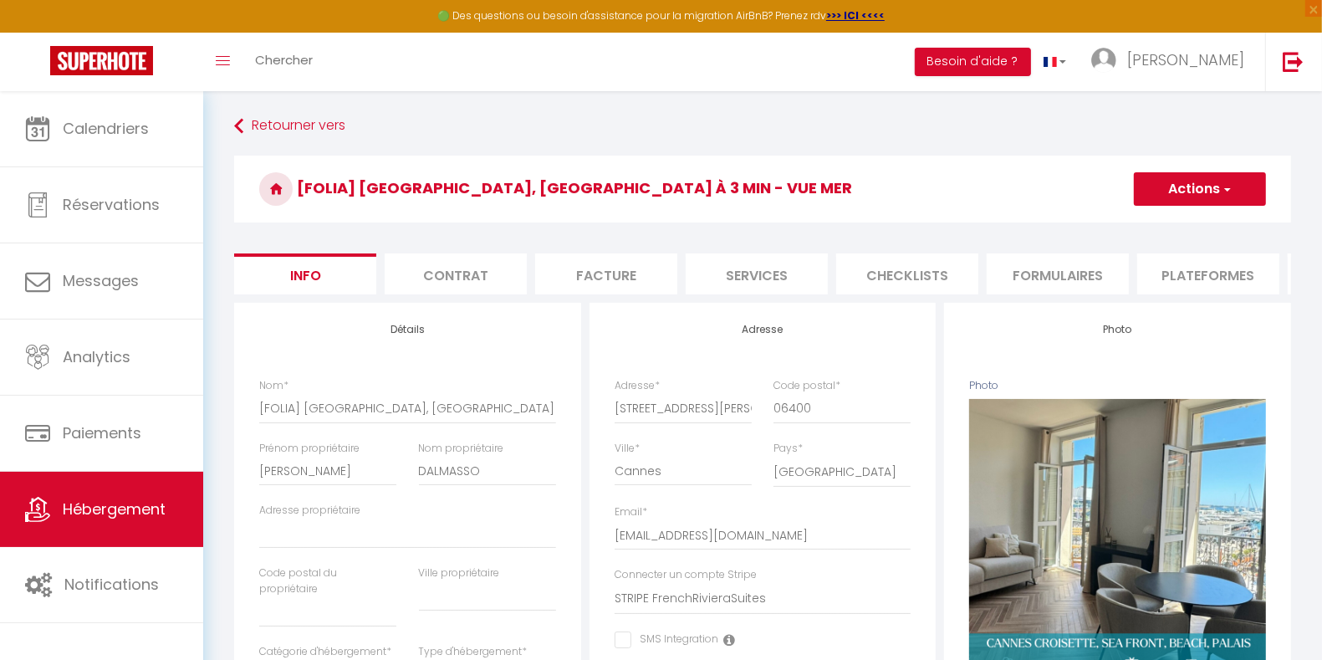
click at [1211, 278] on li "Plateformes" at bounding box center [1208, 273] width 142 height 41
select select
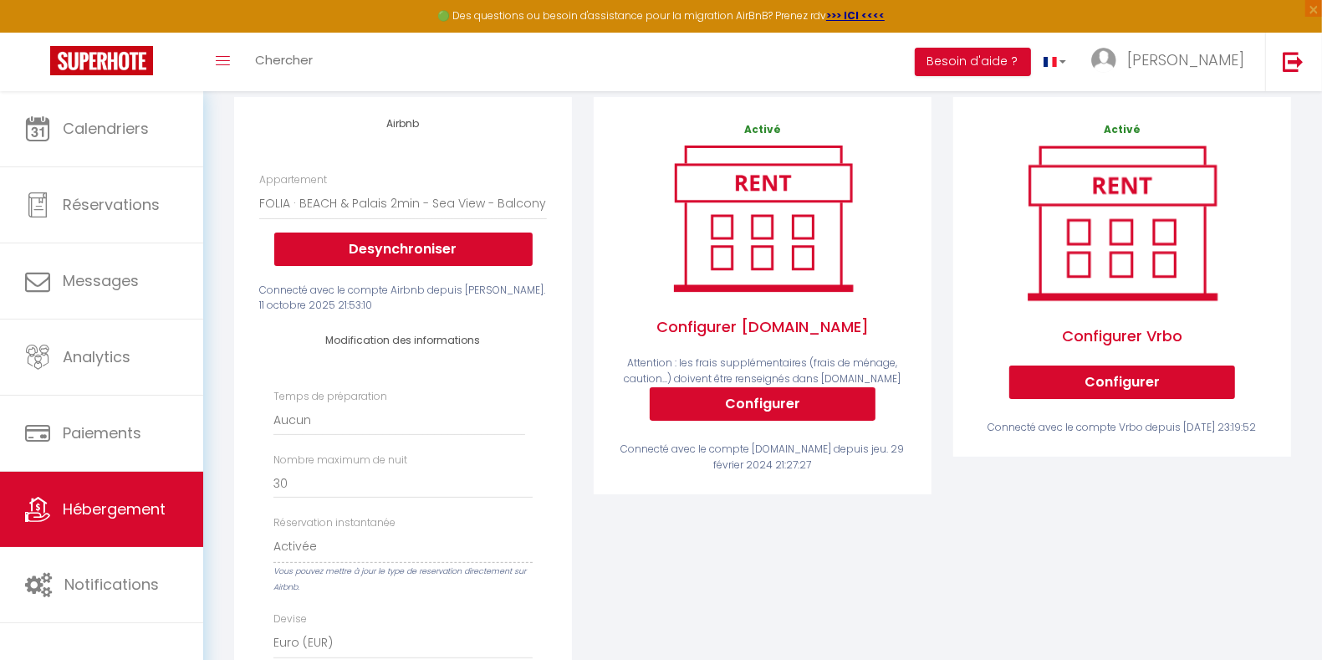
scroll to position [209, 0]
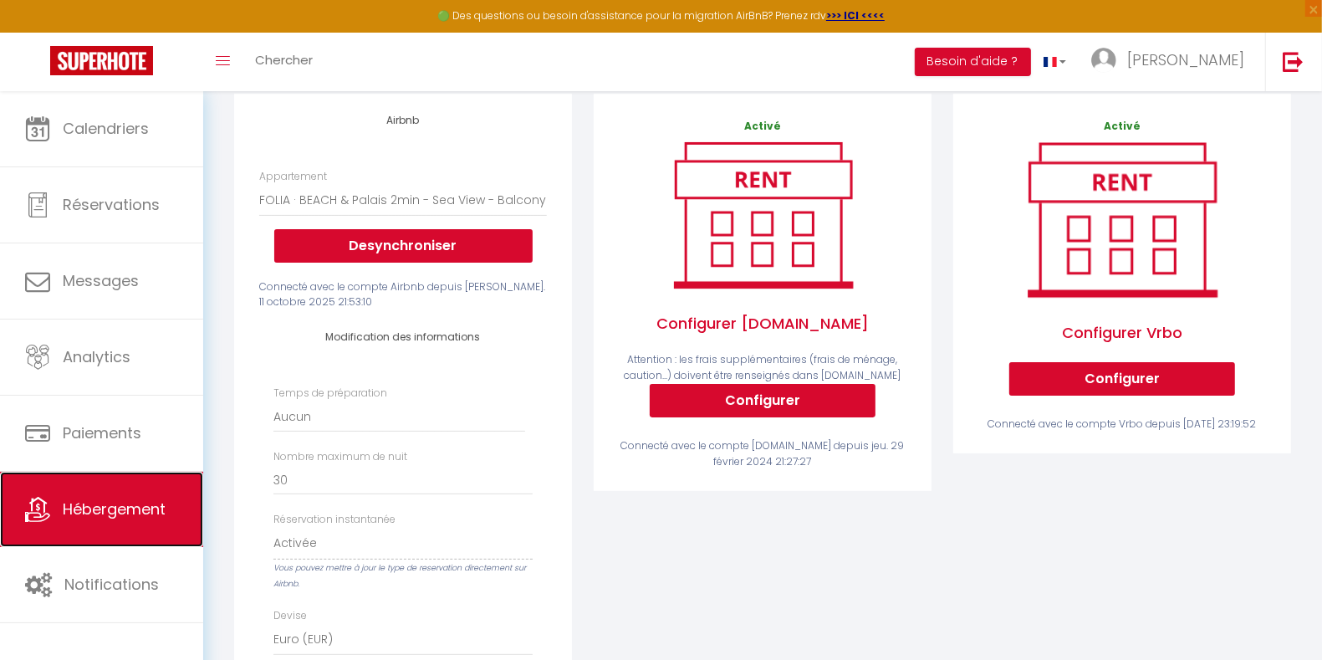
click at [28, 509] on icon at bounding box center [37, 509] width 25 height 25
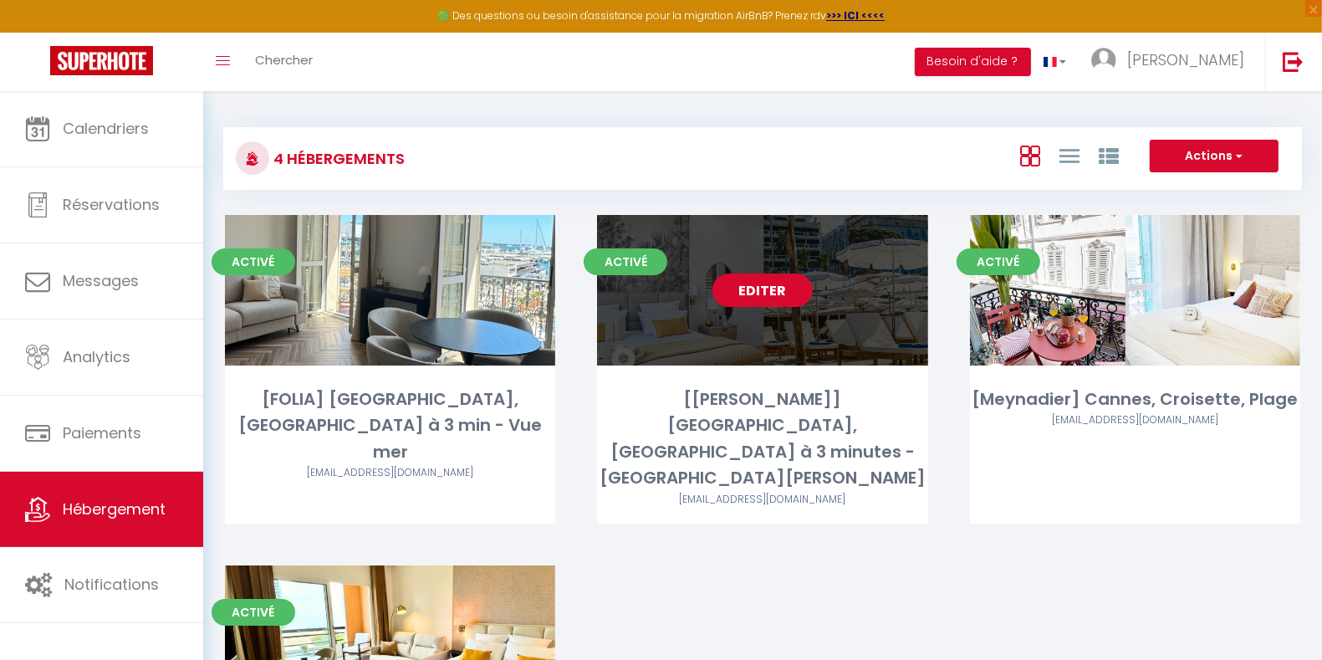
click at [757, 285] on link "Editer" at bounding box center [763, 290] width 100 height 33
select select "3"
select select "2"
select select "1"
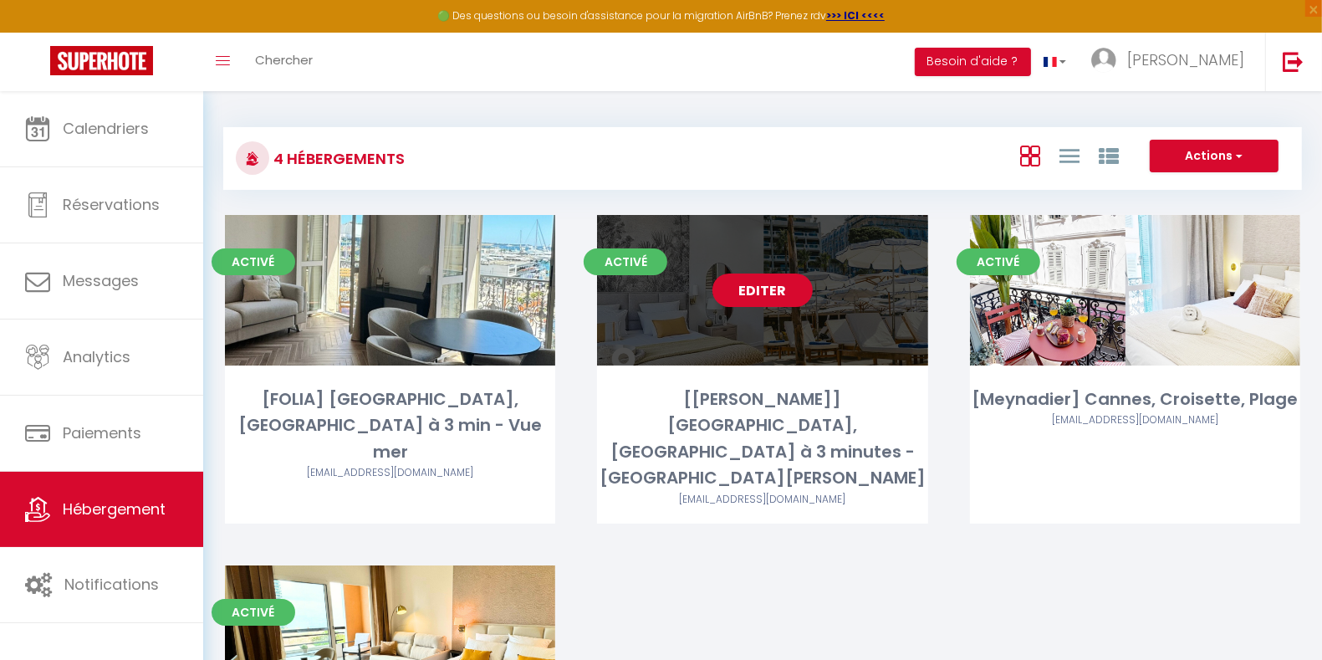
select select "28"
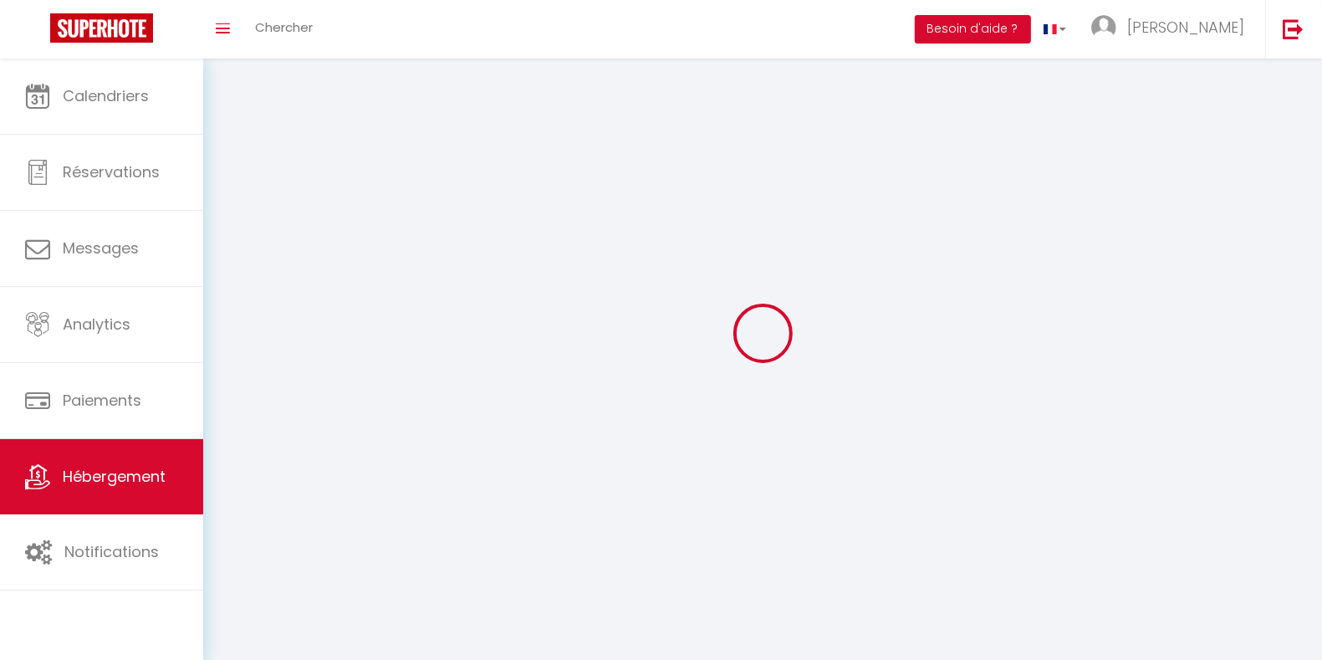
select select
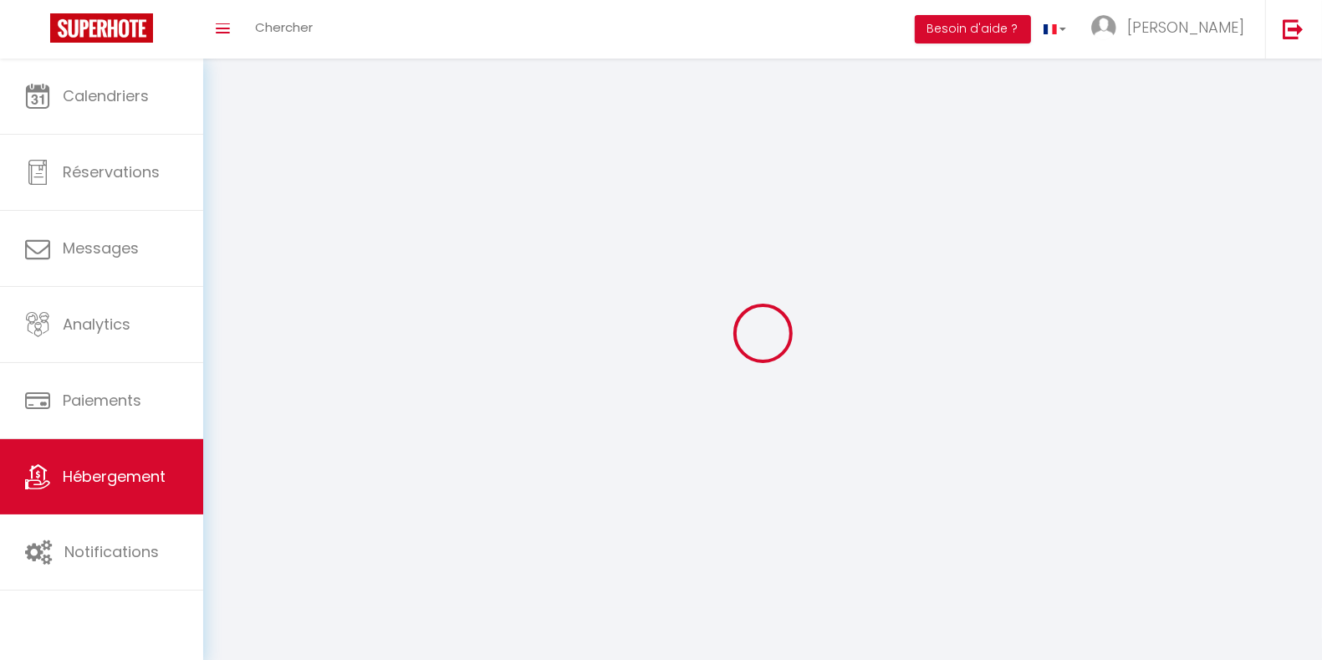
checkbox input "false"
select select
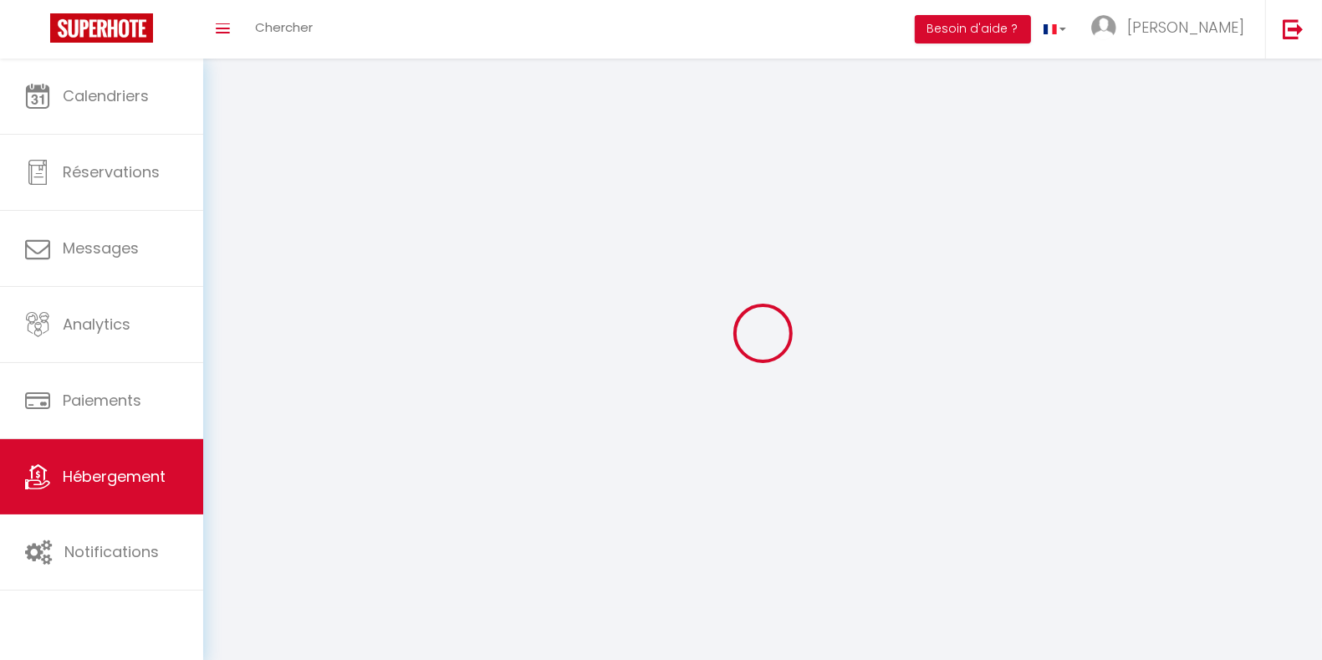
select select
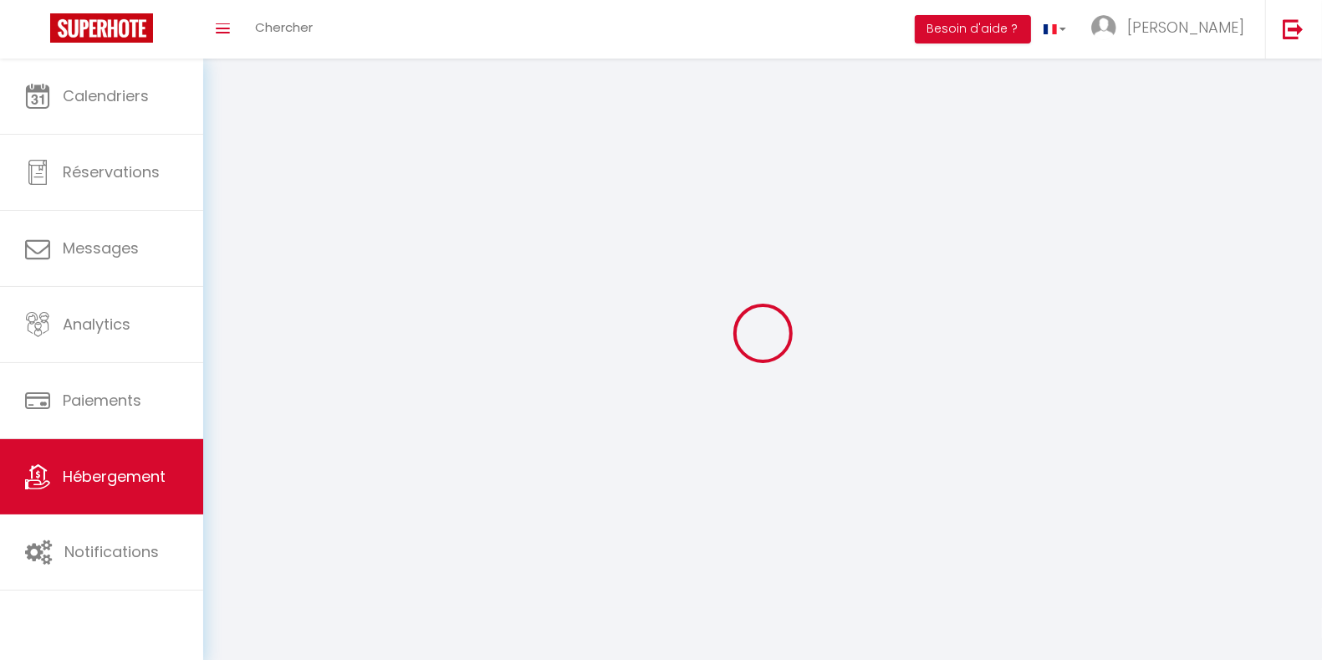
select select
checkbox input "false"
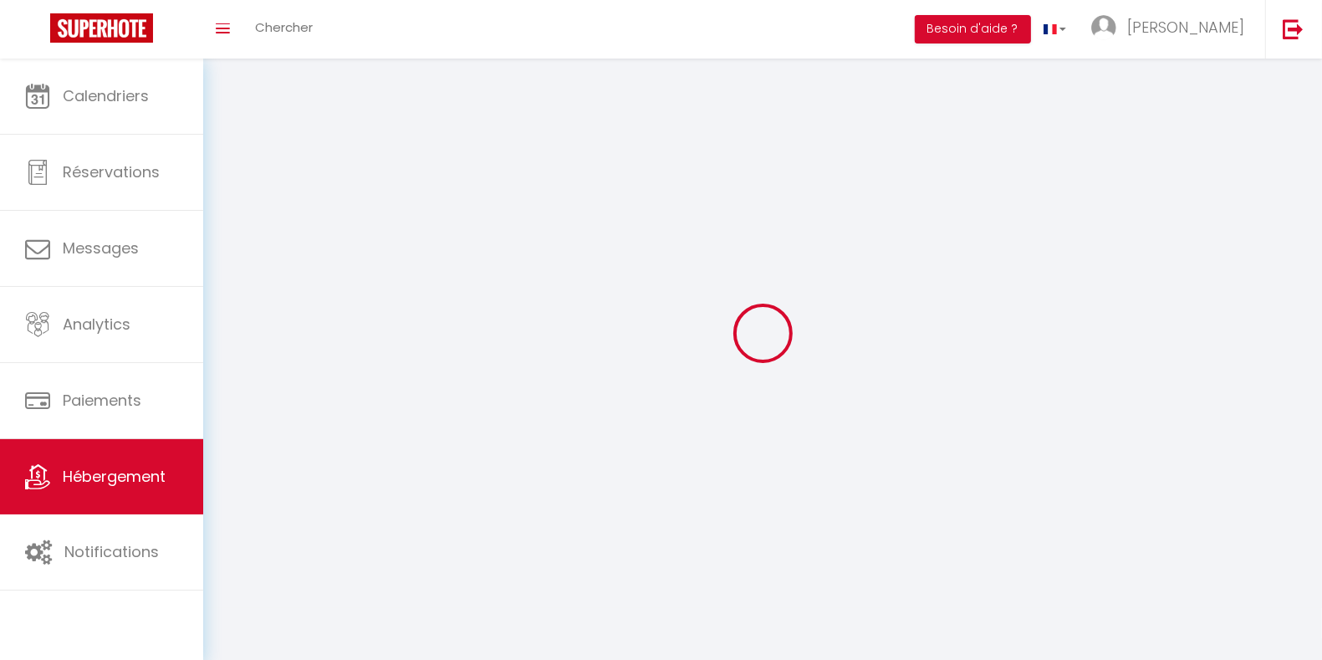
select select
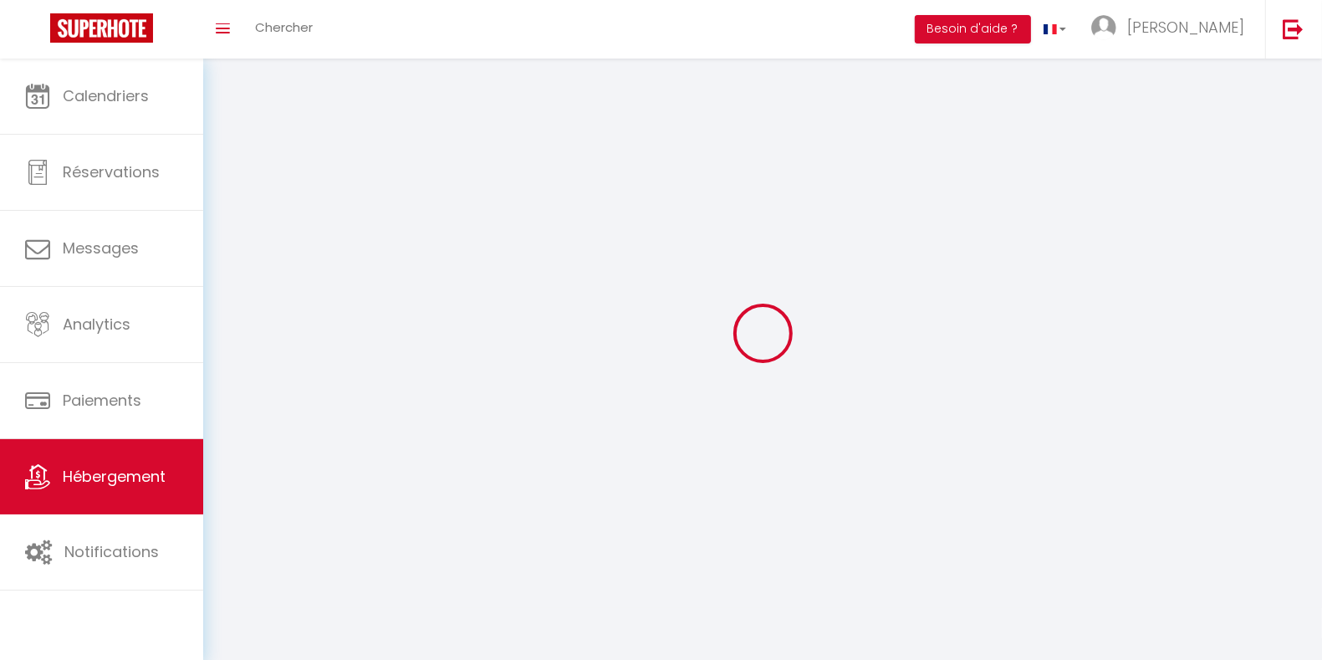
select select
checkbox input "false"
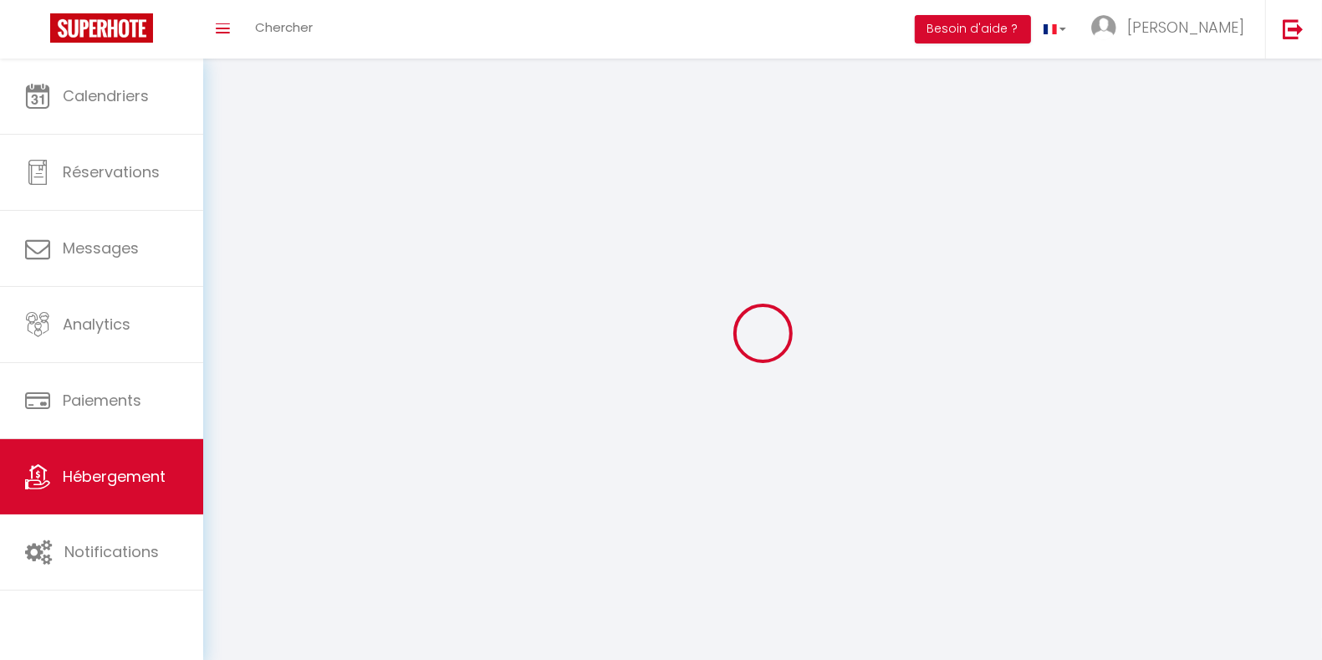
checkbox input "false"
select select
select select "1"
select select
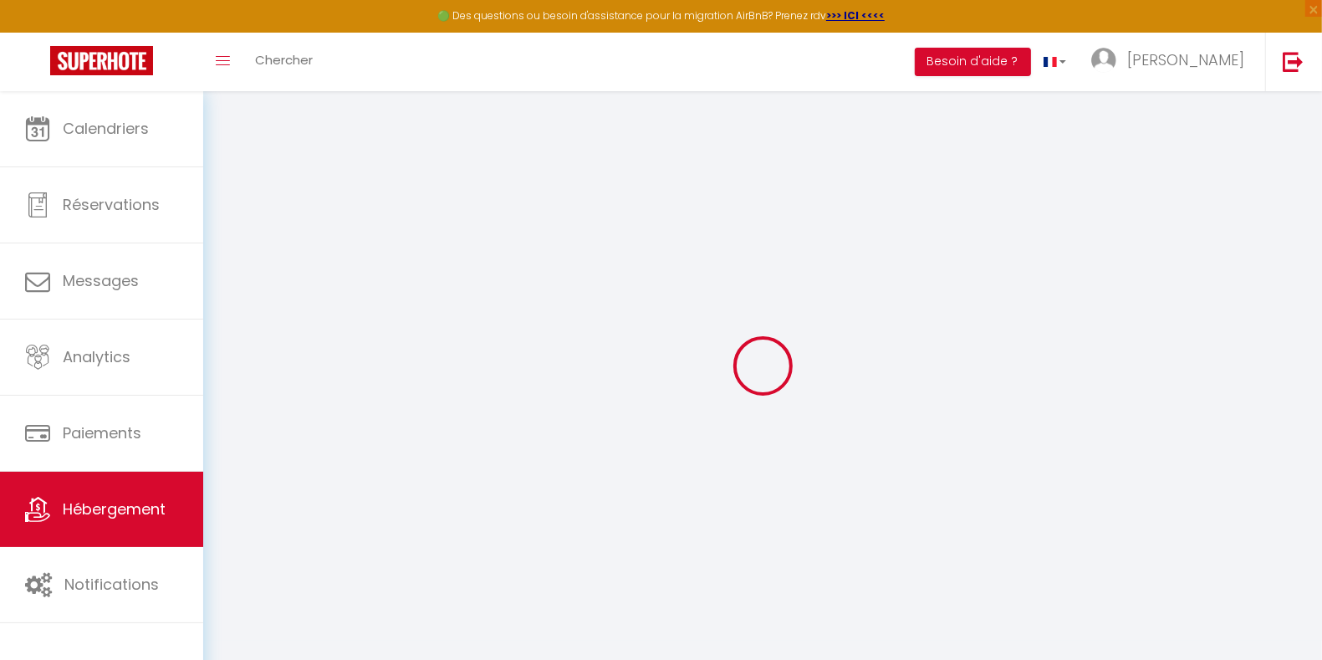
select select
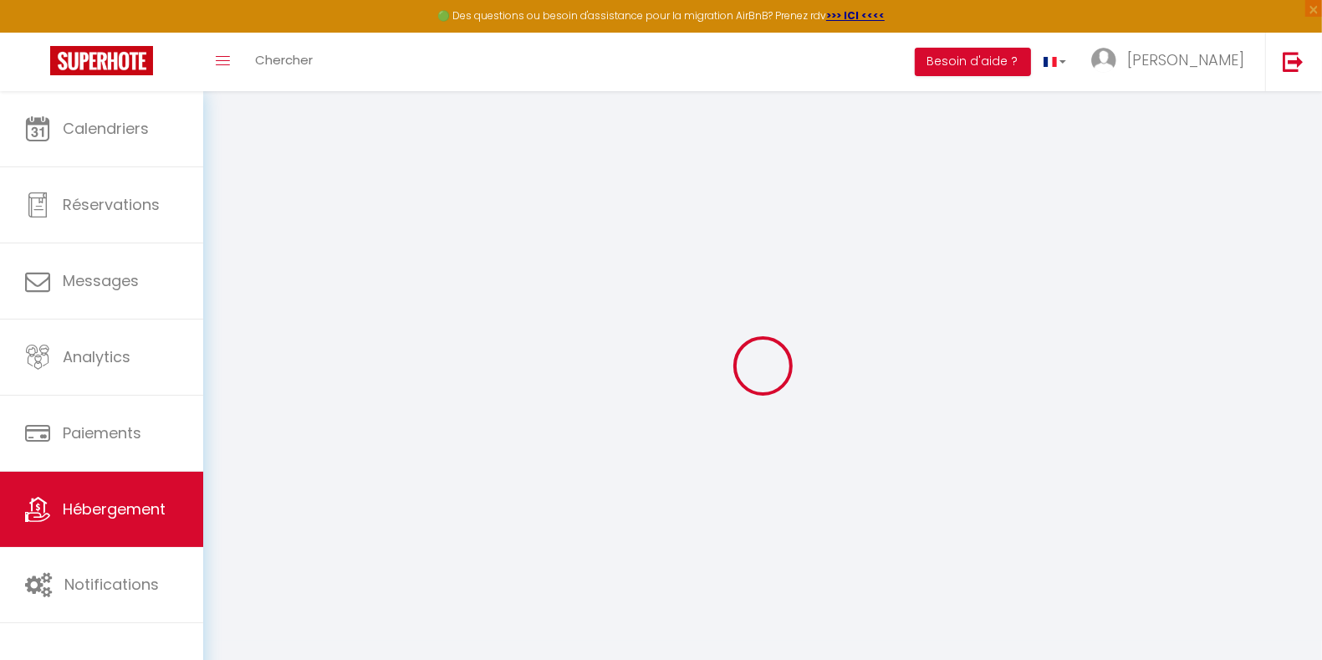
select select
checkbox input "false"
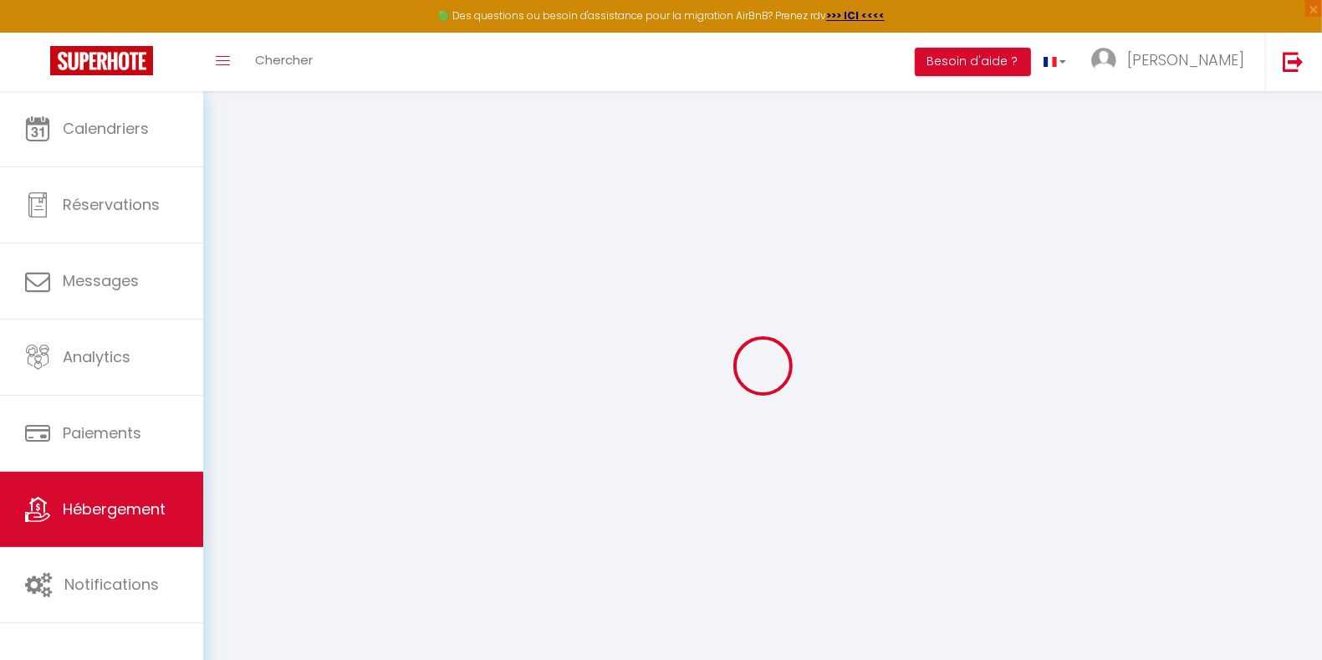
select select
select select "4764-1074545901961755976"
select select "+ 23 %"
select select "+ 31 %"
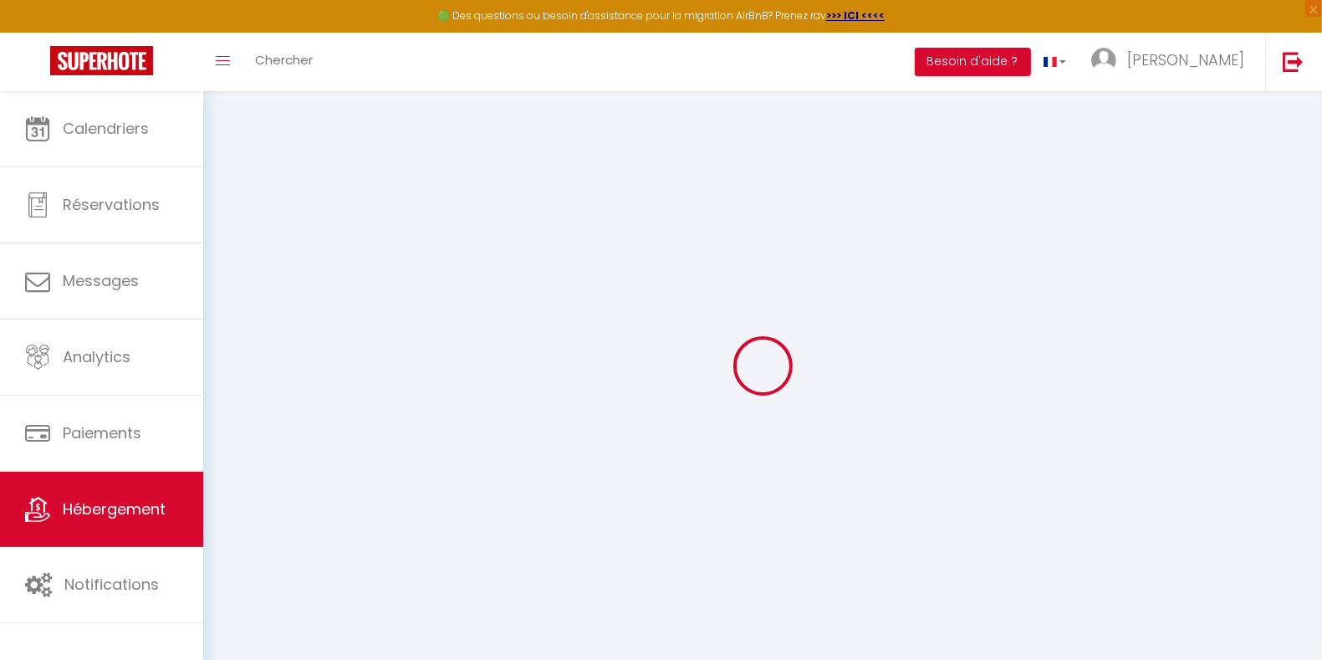
select select "+ 8 %"
select select "+ 15 %"
checkbox input "false"
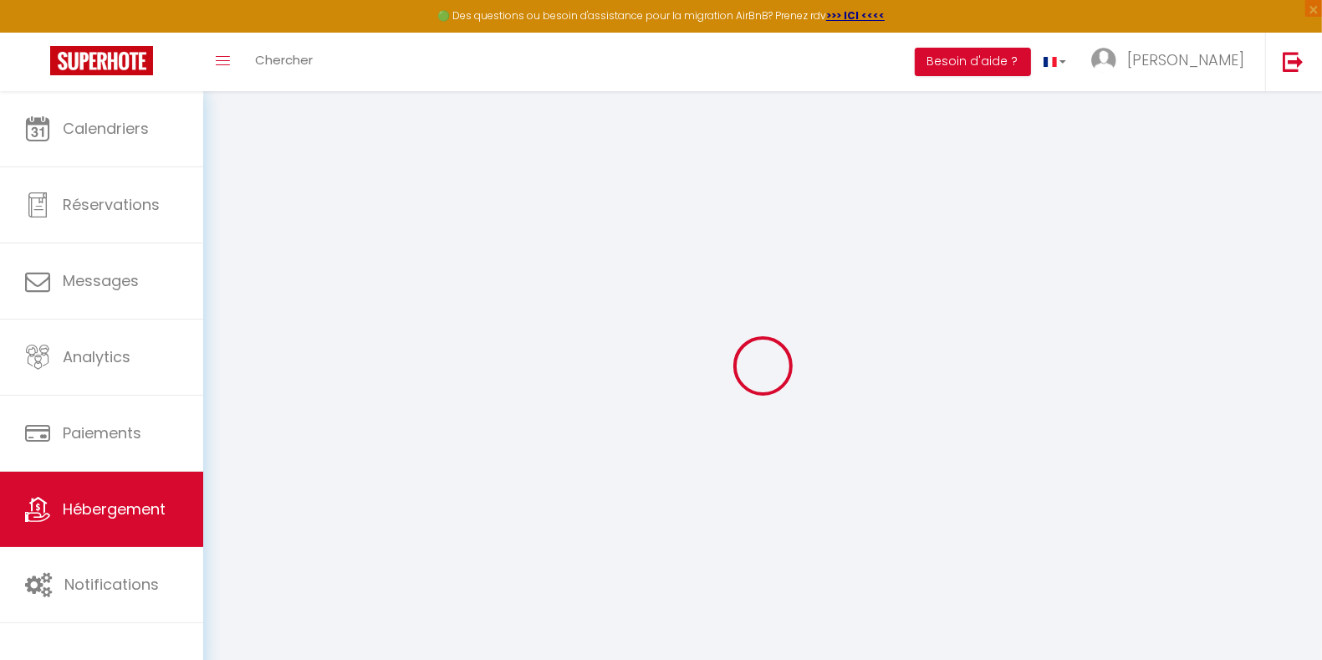
checkbox input "false"
select select "15:00"
select select
select select "10:30"
select select "30"
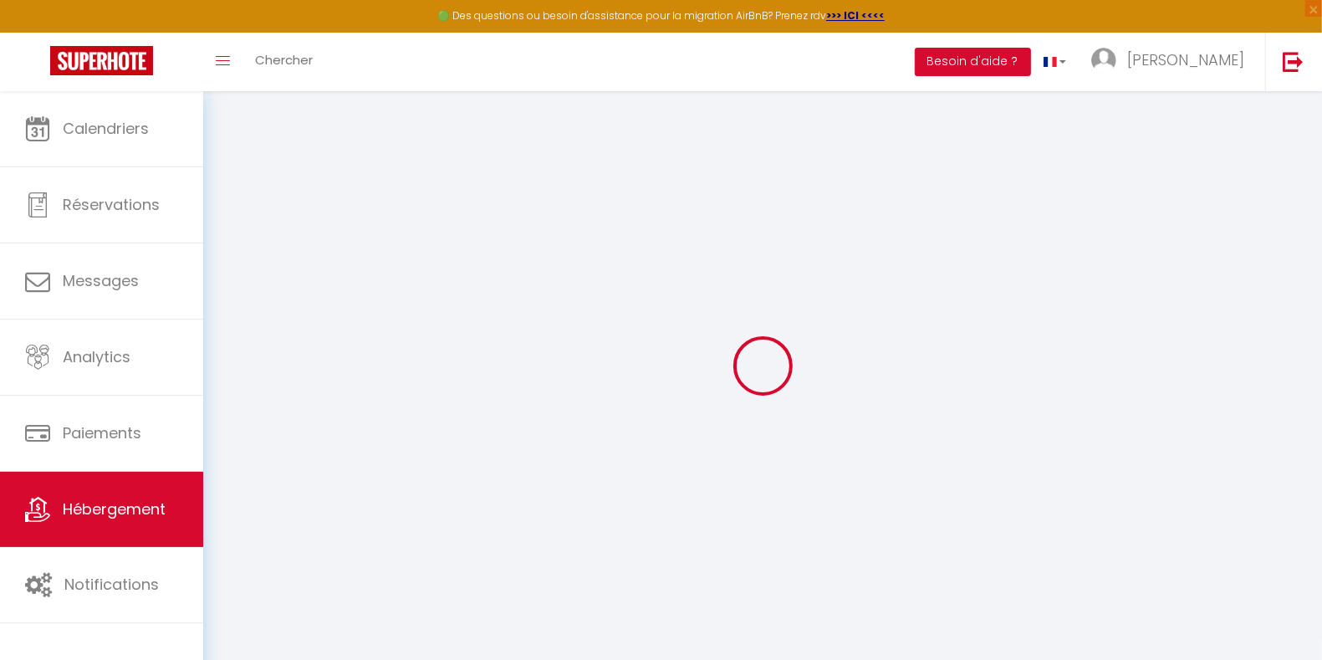
select select "30"
select select "EUR"
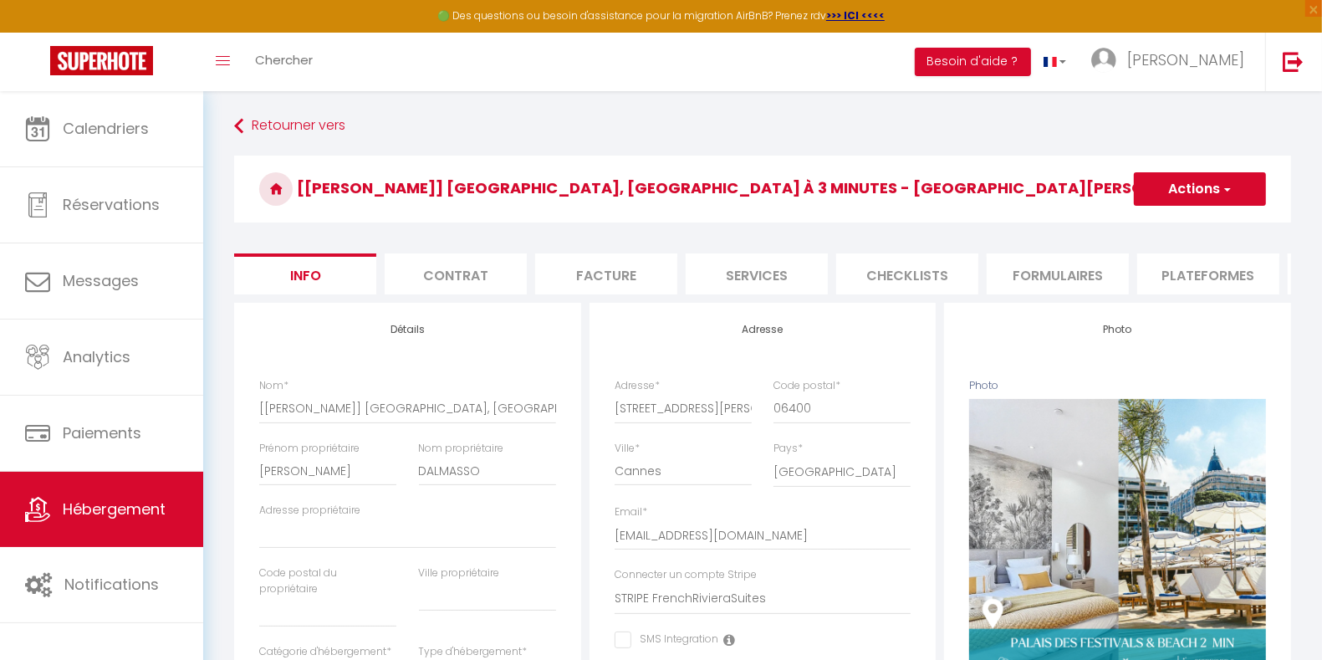
click at [1208, 277] on li "Plateformes" at bounding box center [1208, 273] width 142 height 41
select select
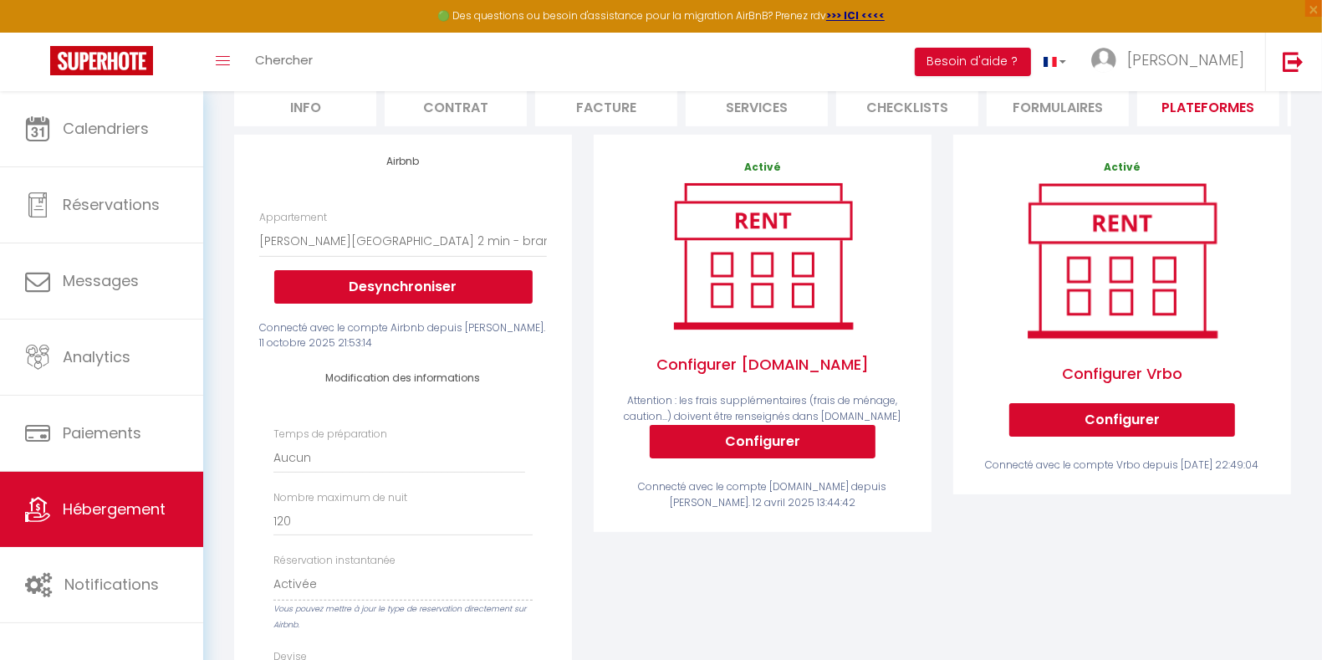
scroll to position [209, 0]
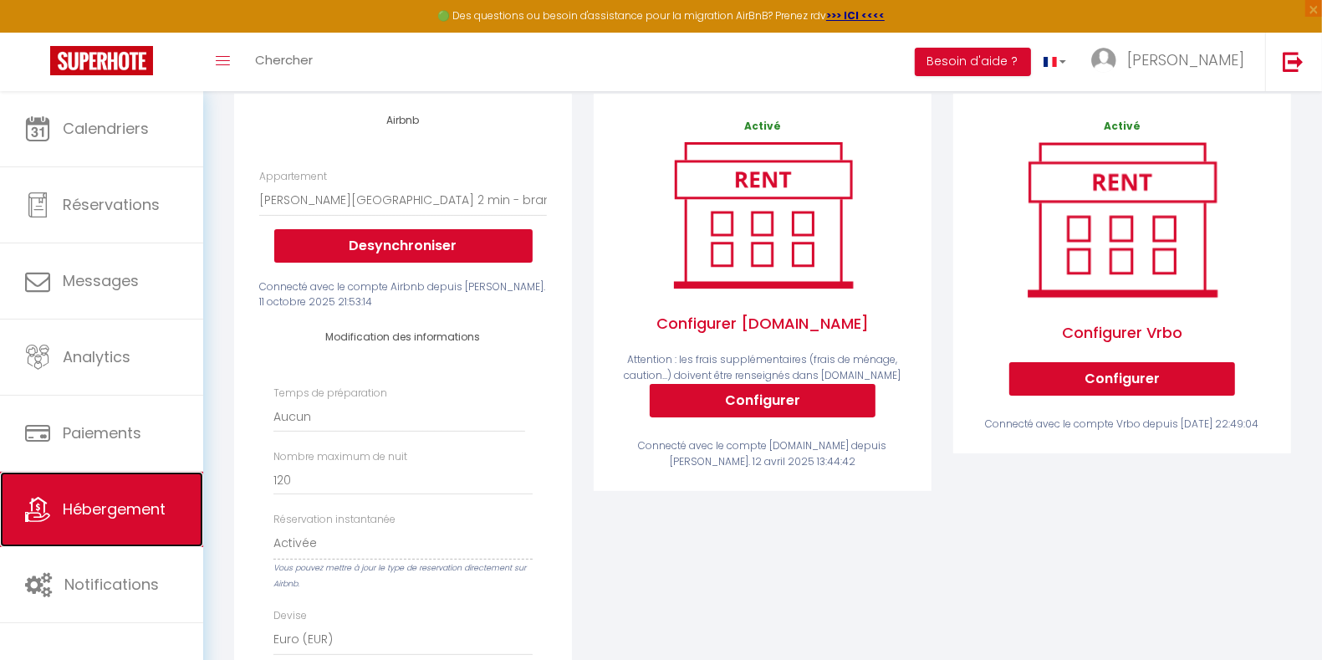
click at [101, 503] on span "Hébergement" at bounding box center [114, 508] width 103 height 21
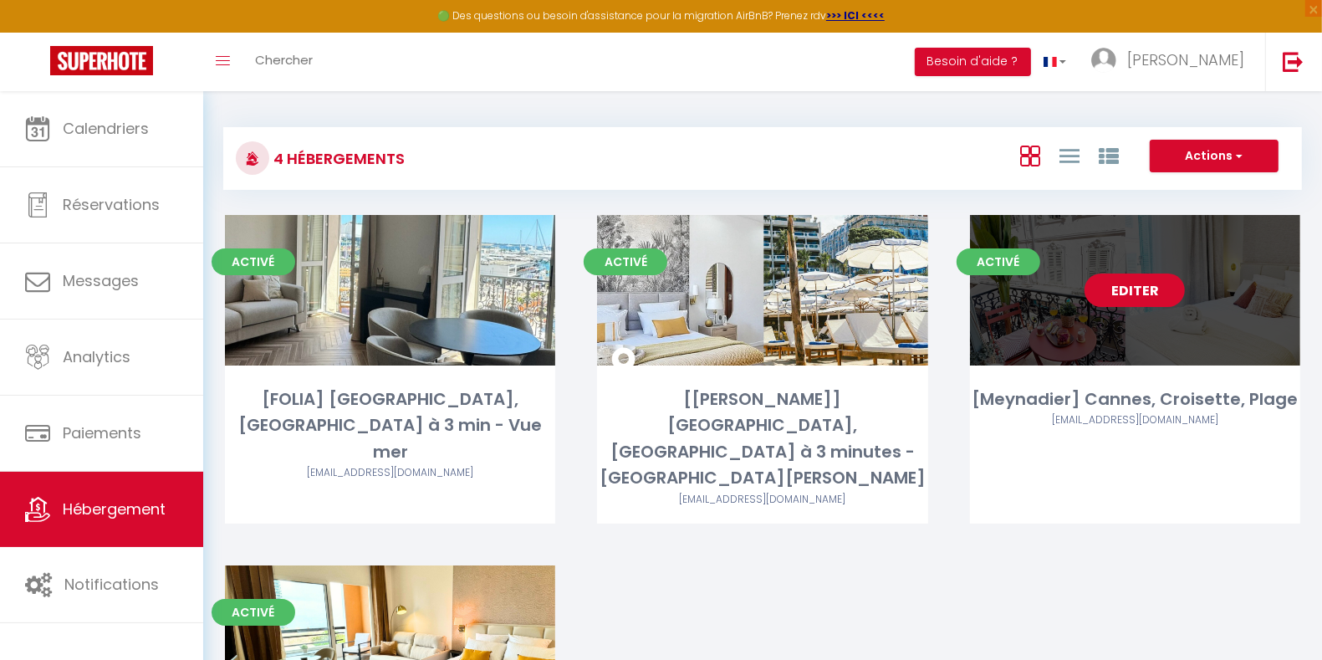
click at [1130, 296] on link "Editer" at bounding box center [1135, 290] width 100 height 33
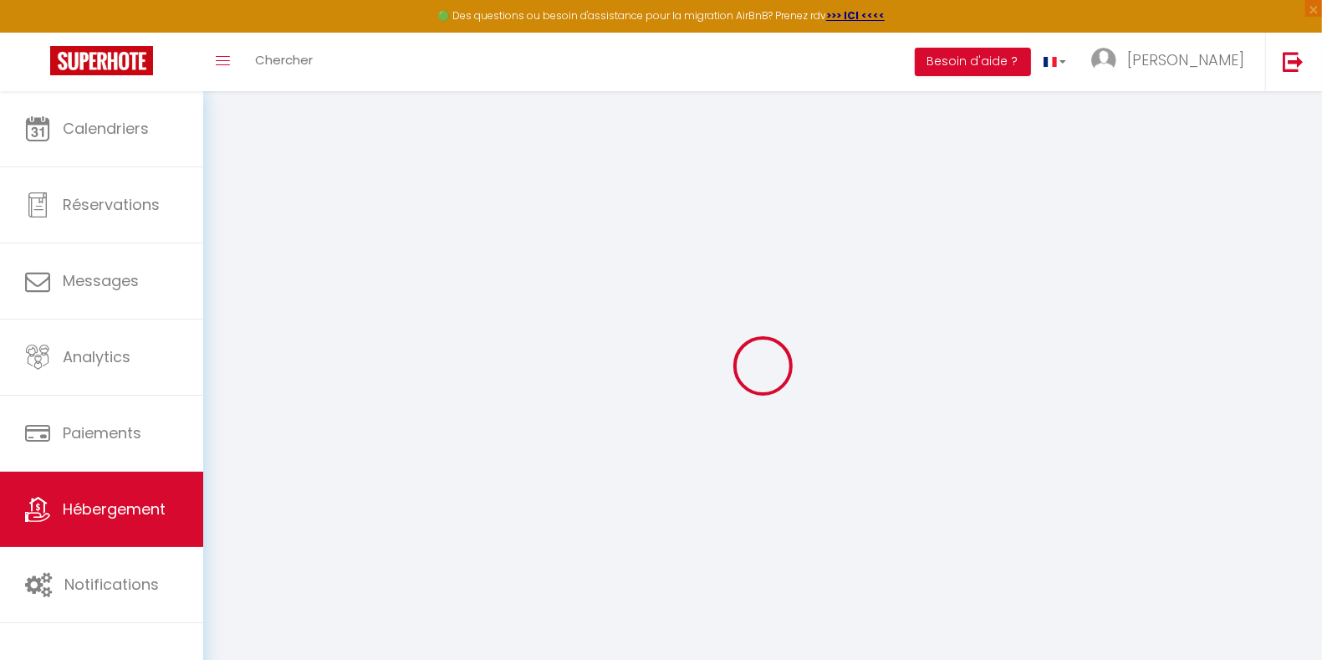
select select "4764-1347831001313428765"
select select "+ 23 %"
select select "+ 31 %"
select select "+ 8 %"
select select "+ 15 %"
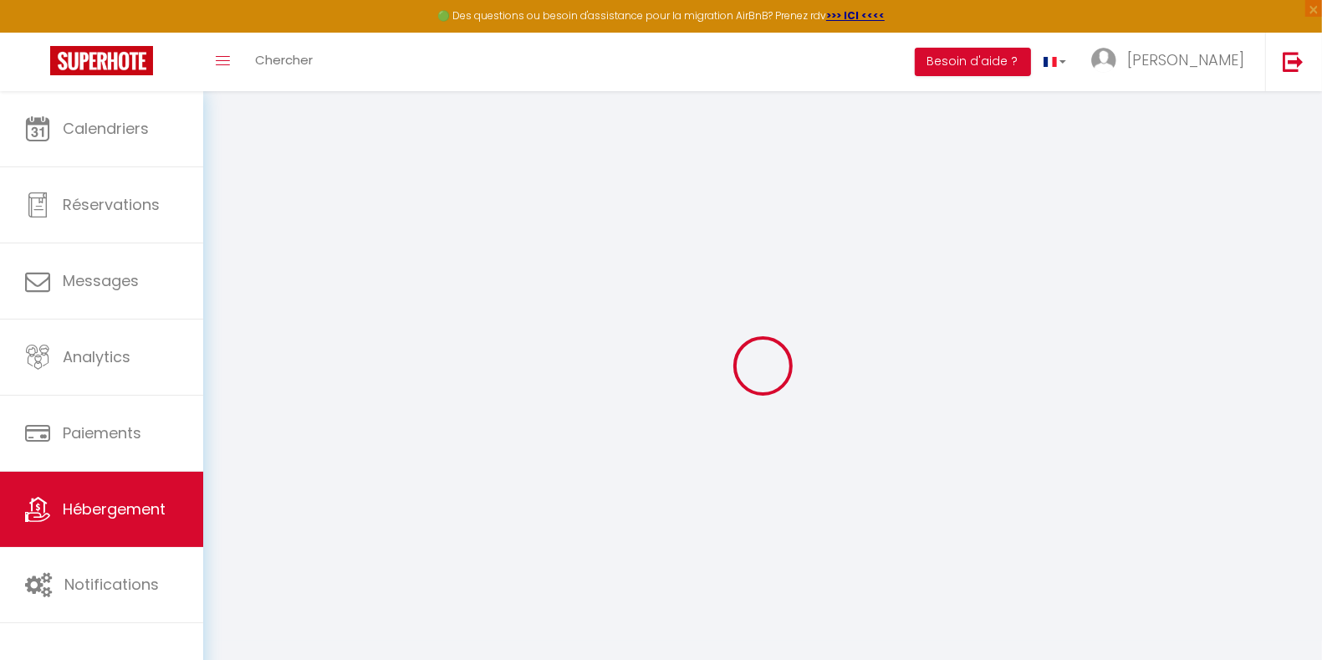
checkbox input "false"
select select "16:00"
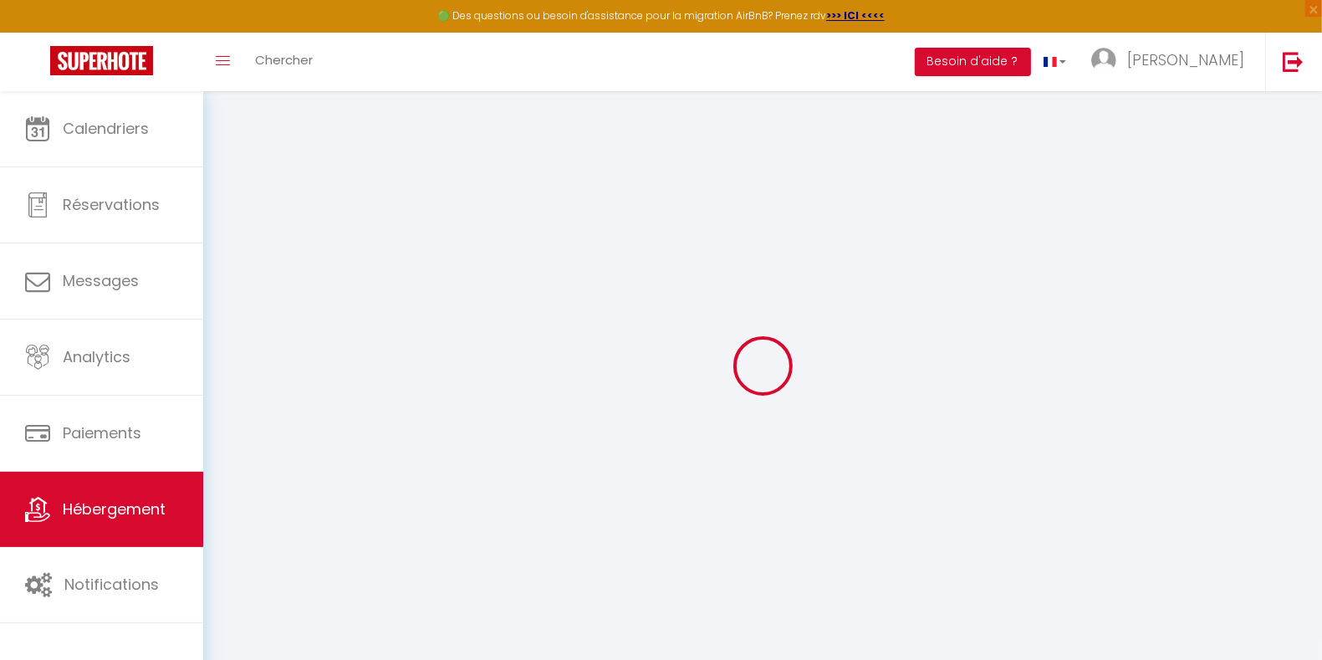
select select
select select "11:00"
select select "30"
select select "120"
select select "EUR"
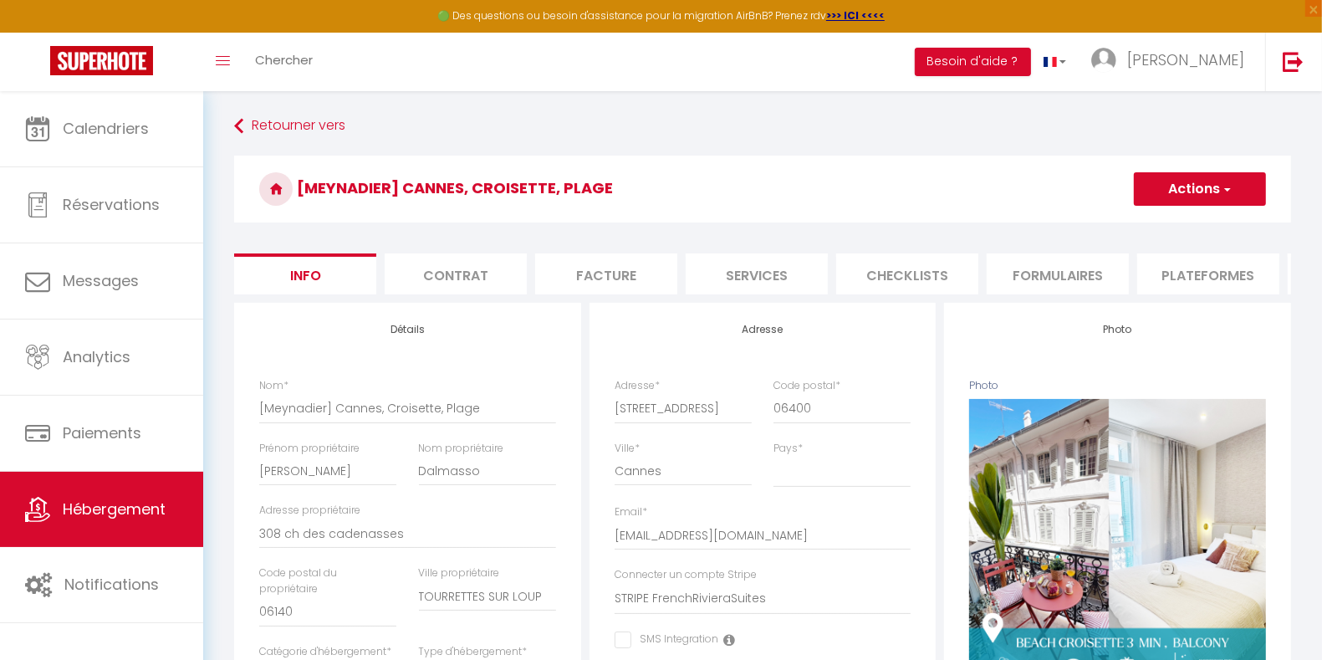
click at [1219, 278] on li "Plateformes" at bounding box center [1208, 273] width 142 height 41
select select
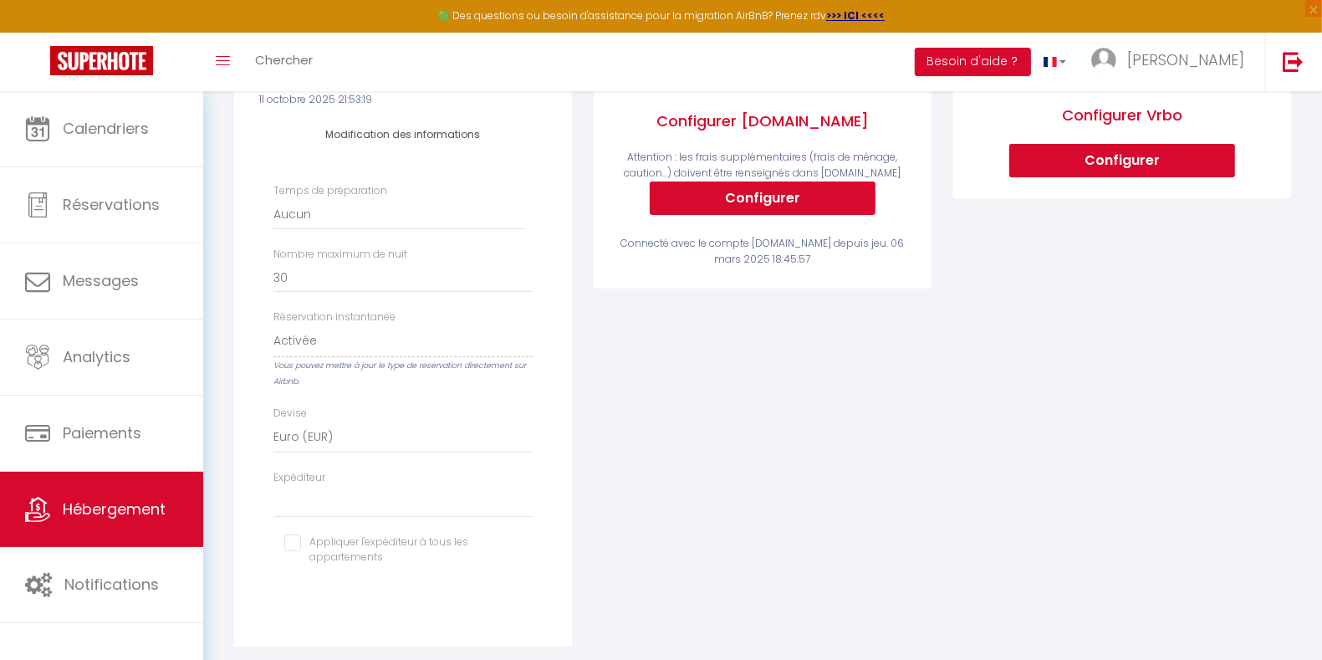
scroll to position [209, 0]
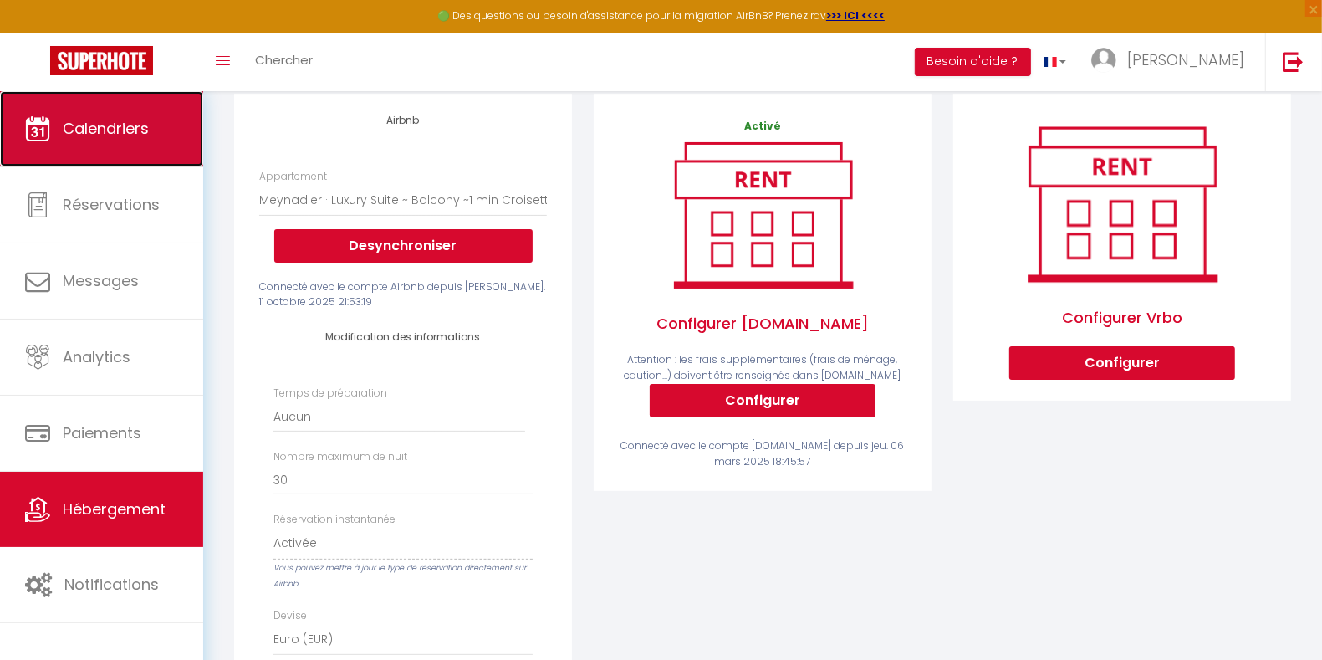
click at [147, 145] on link "Calendriers" at bounding box center [101, 128] width 203 height 75
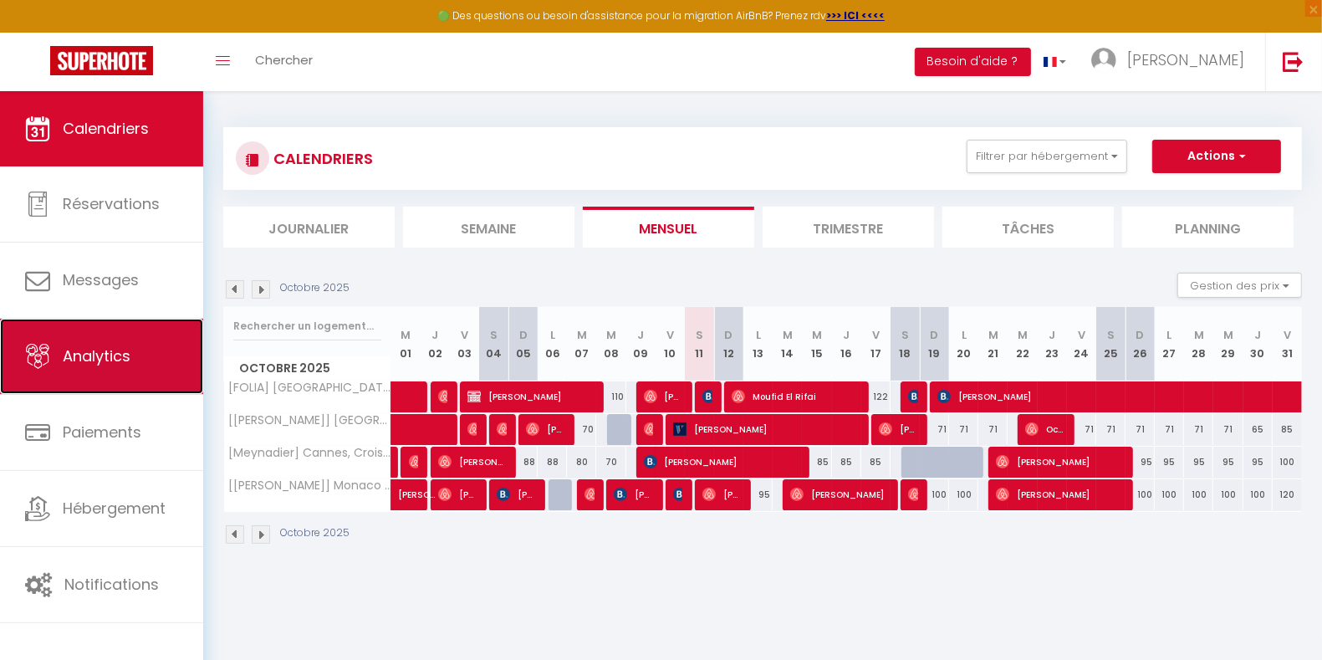
click at [145, 366] on link "Analytics" at bounding box center [101, 356] width 203 height 75
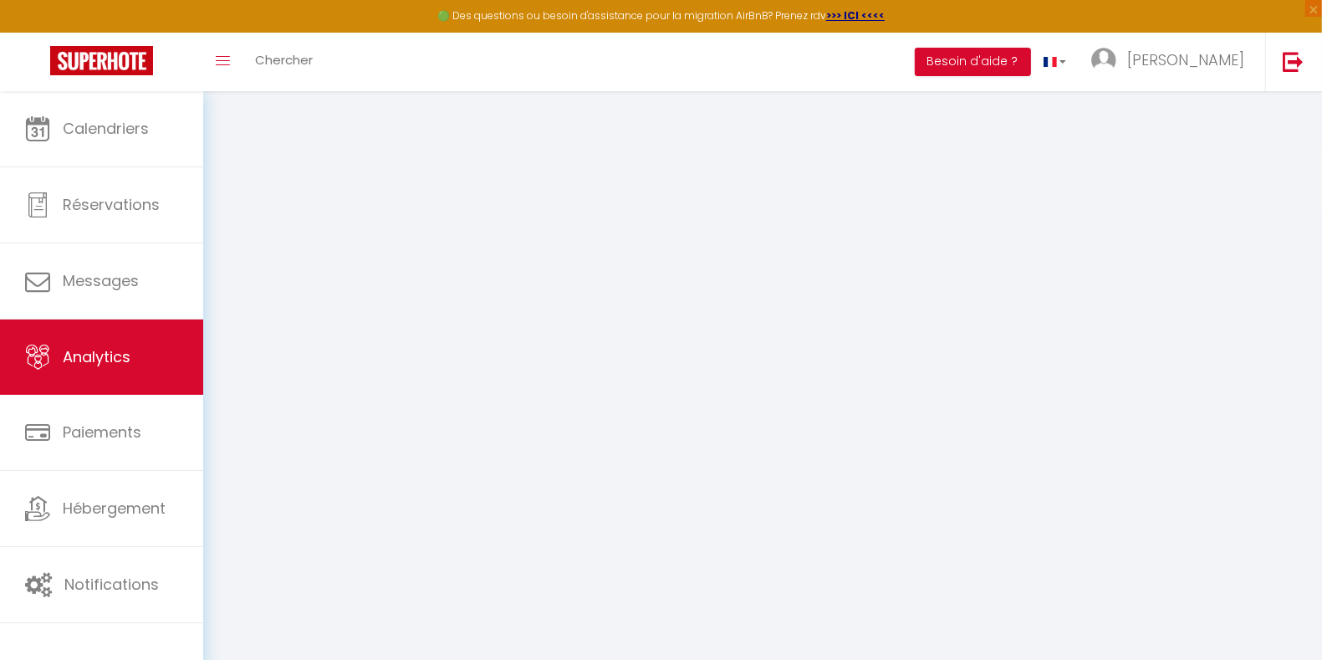
select select "2025"
select select "10"
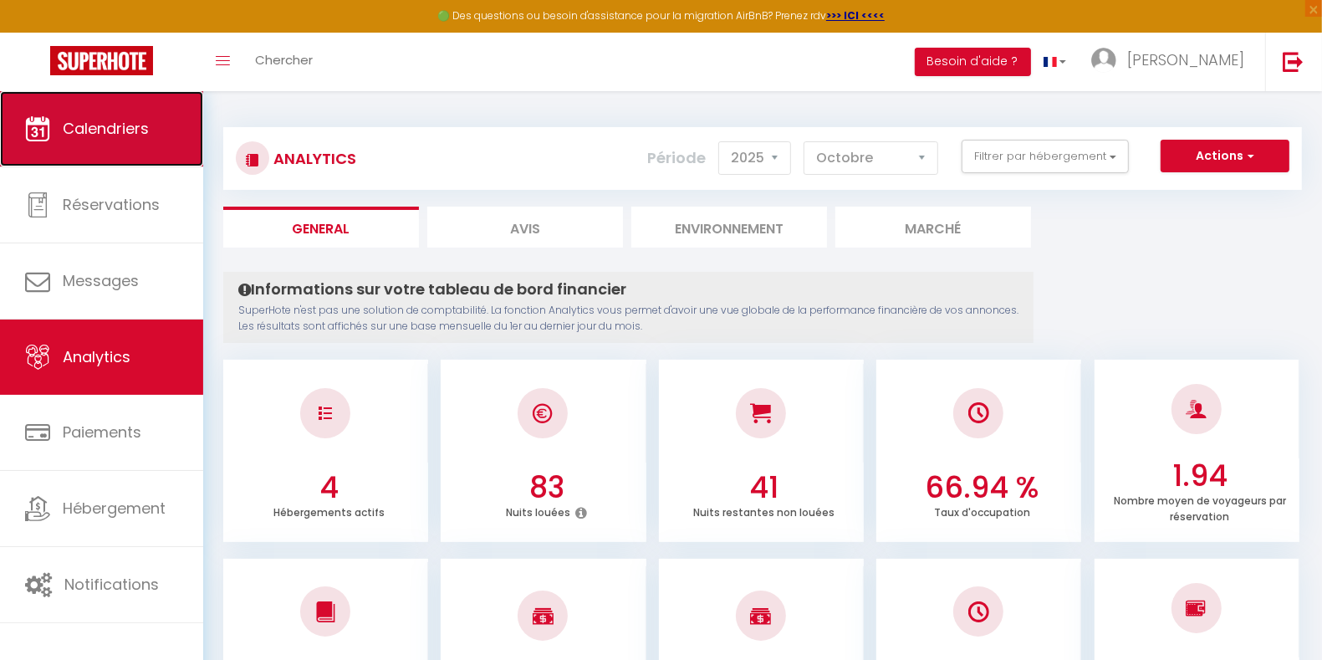
click at [135, 123] on span "Calendriers" at bounding box center [106, 128] width 86 height 21
